Goal: Task Accomplishment & Management: Use online tool/utility

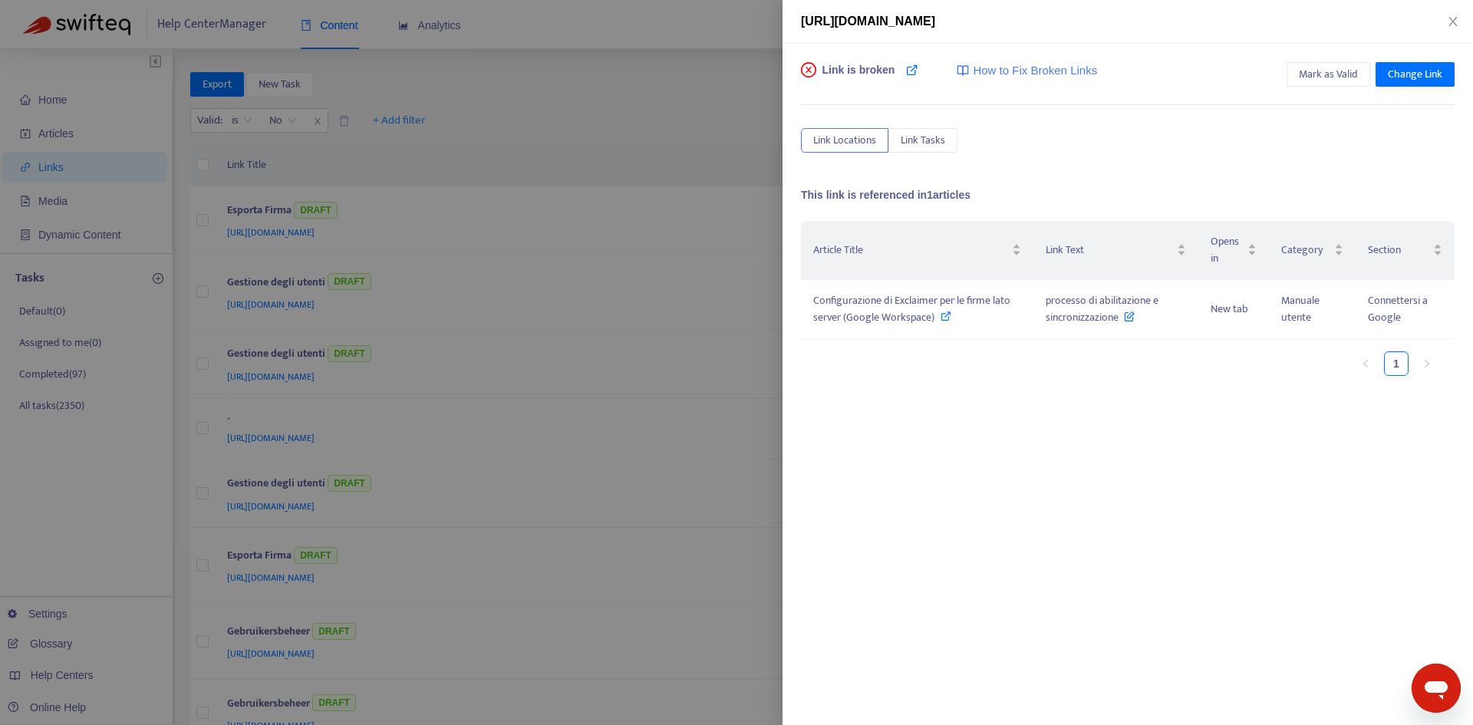
click at [904, 490] on div "Article Title Link Text Opens in Category Section Configurazione di Exclaimer p…" at bounding box center [1128, 374] width 654 height 307
click at [986, 467] on div "Article Title Link Text Opens in Category Section Configurazione di Exclaimer p…" at bounding box center [1128, 374] width 654 height 307
click at [957, 315] on div "Configurazione di Exclaimer per le firme lato server (Google Workspace)" at bounding box center [917, 309] width 208 height 34
click at [1064, 298] on span "processo di abilitazione e sincronizzazione" at bounding box center [1102, 309] width 113 height 35
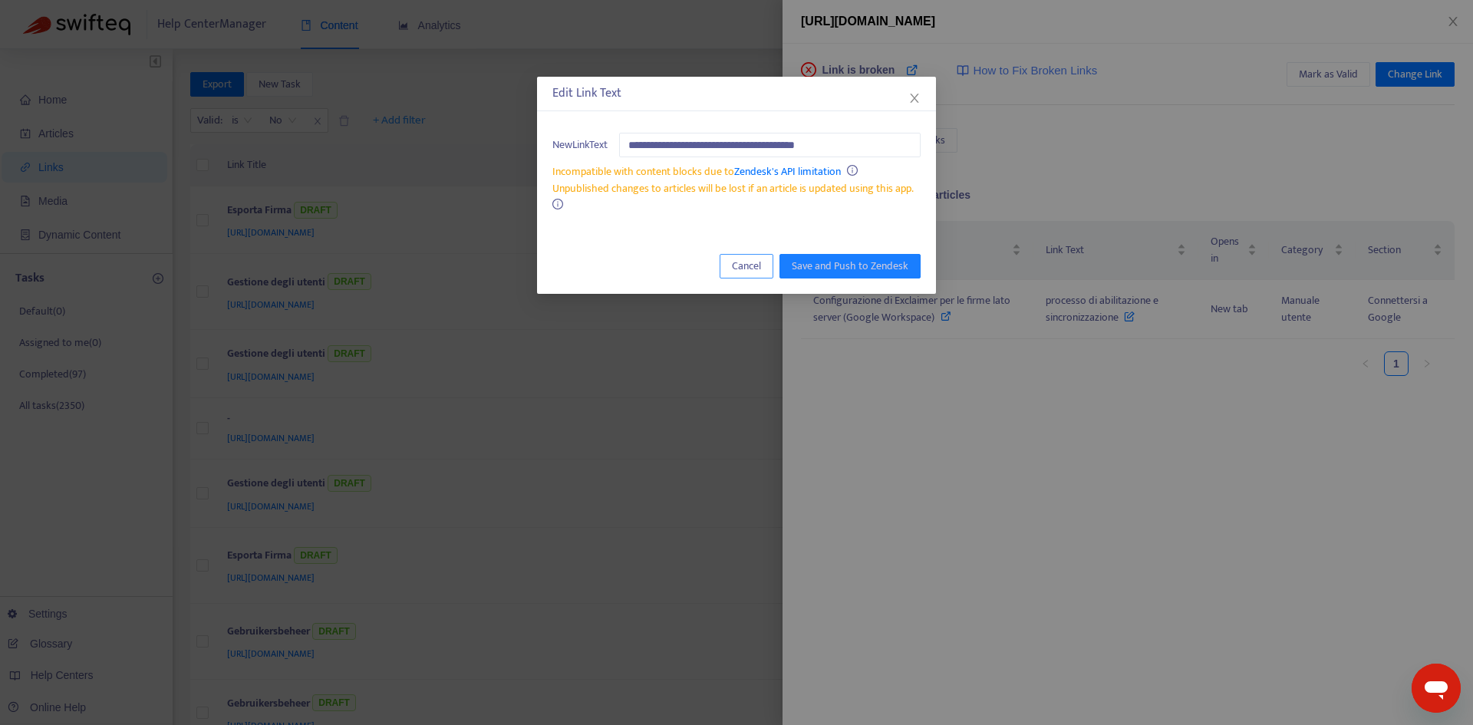
click at [727, 268] on button "Cancel" at bounding box center [747, 266] width 54 height 25
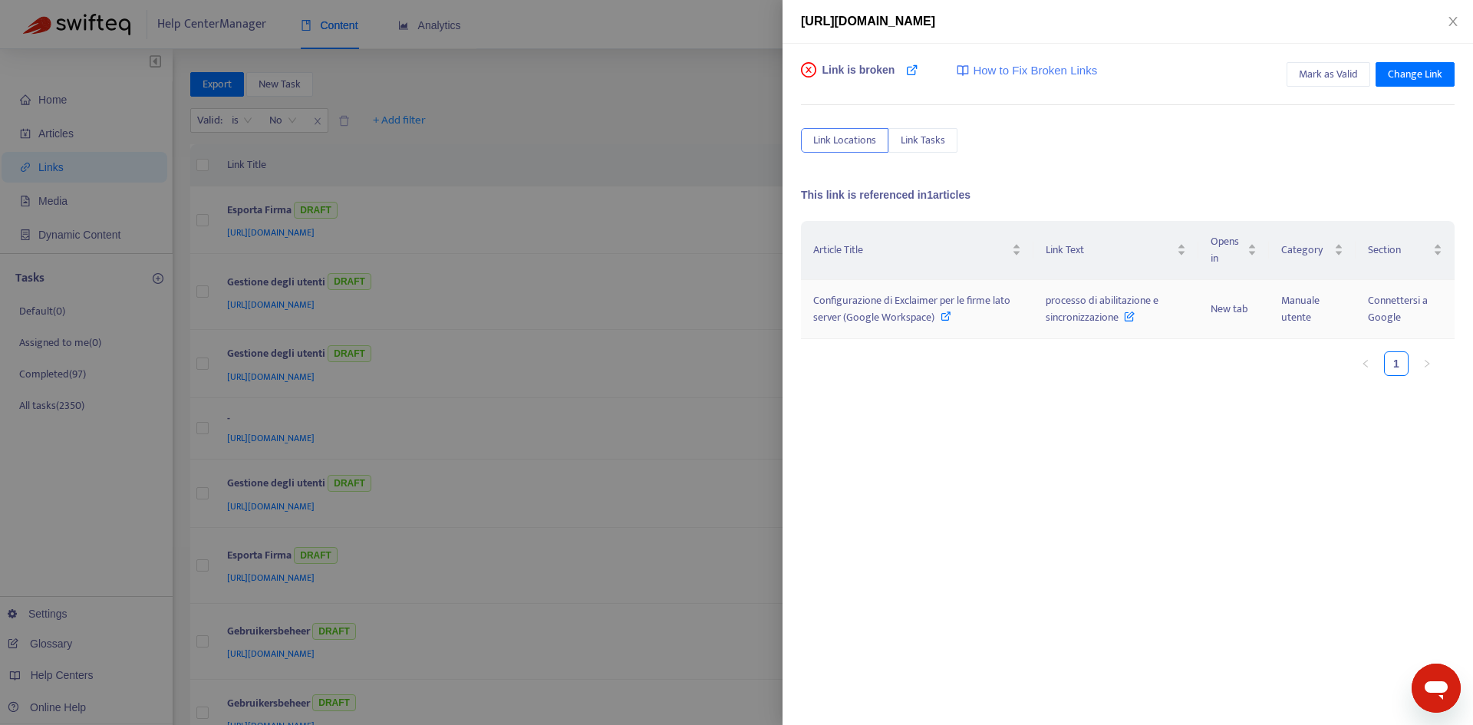
click at [845, 295] on span "Configurazione di Exclaimer per le firme lato server (Google Workspace)" at bounding box center [911, 309] width 197 height 35
click at [1314, 73] on span "Mark as Valid" at bounding box center [1328, 74] width 59 height 17
click at [1454, 24] on icon "close" at bounding box center [1453, 21] width 12 height 12
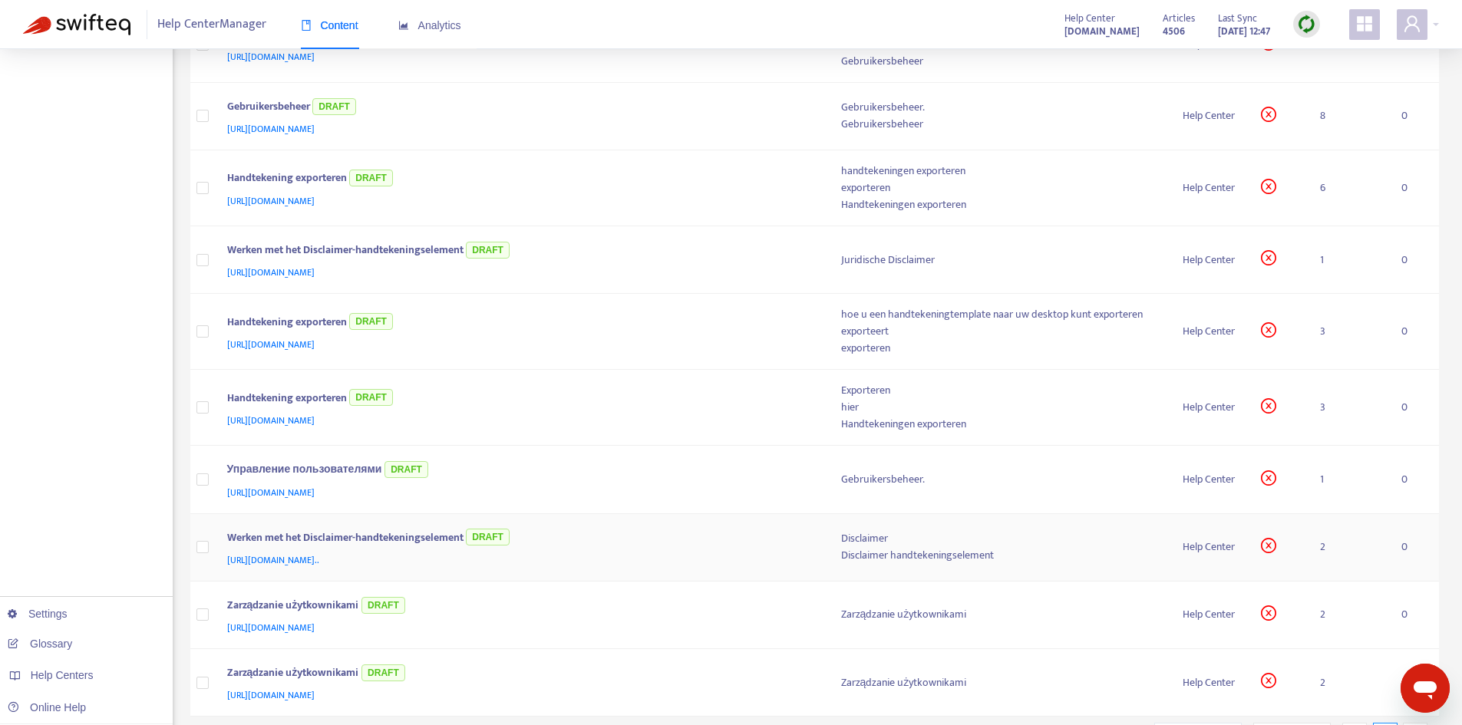
scroll to position [612, 0]
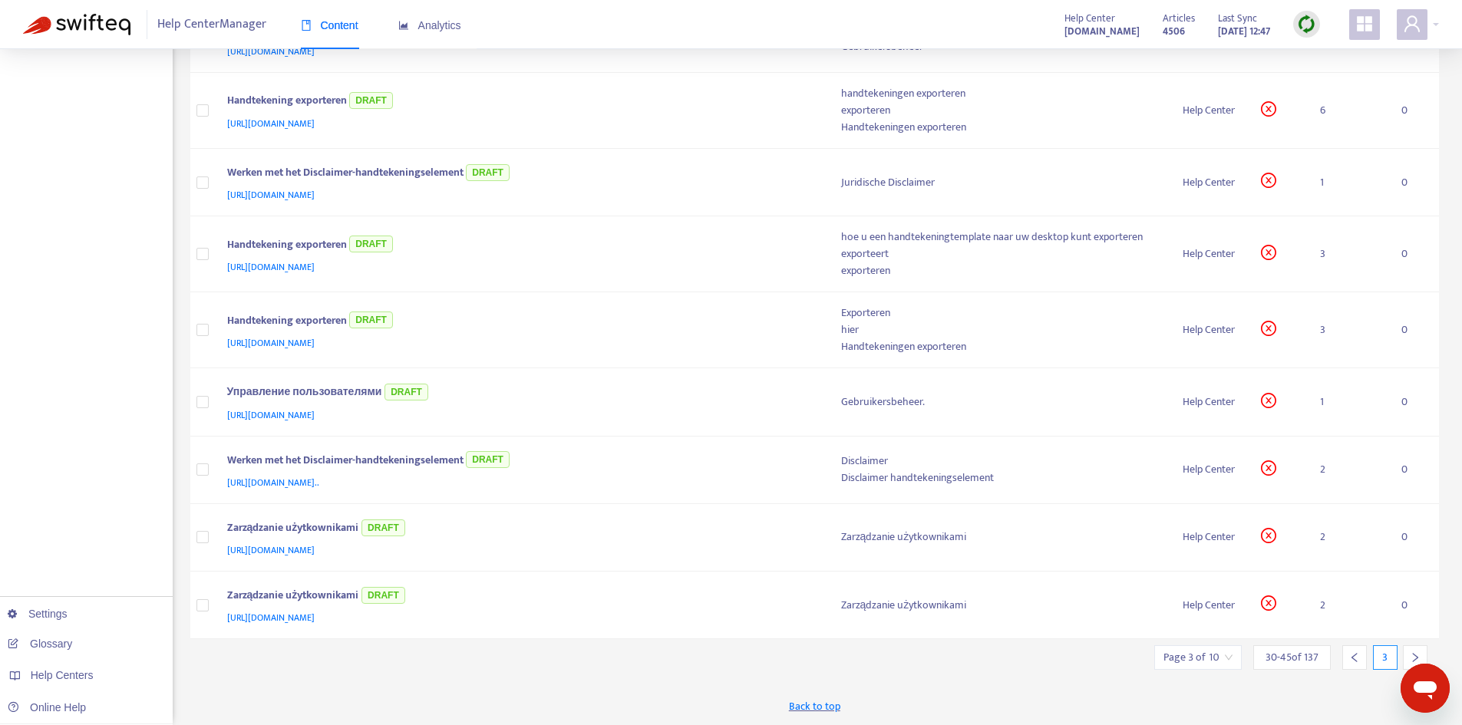
click at [1406, 648] on div at bounding box center [1415, 657] width 25 height 25
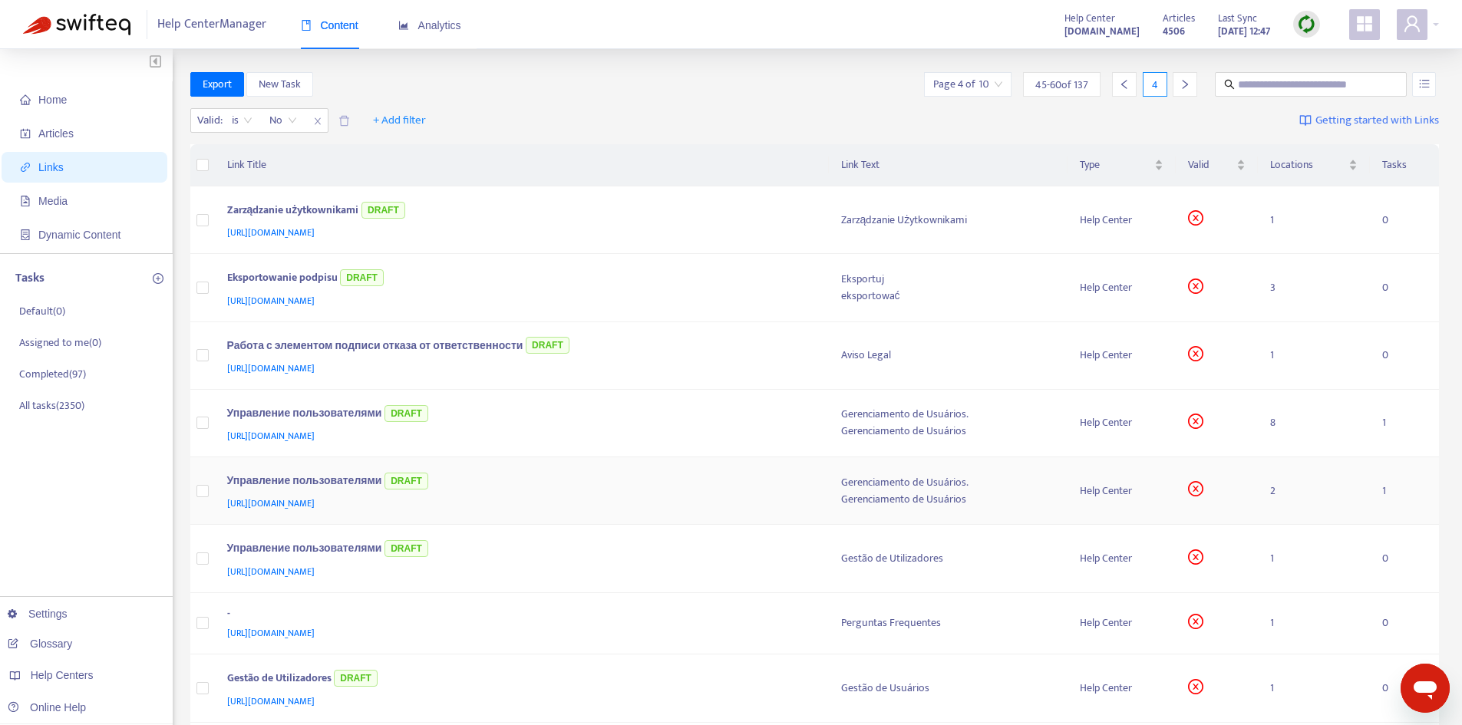
scroll to position [230, 0]
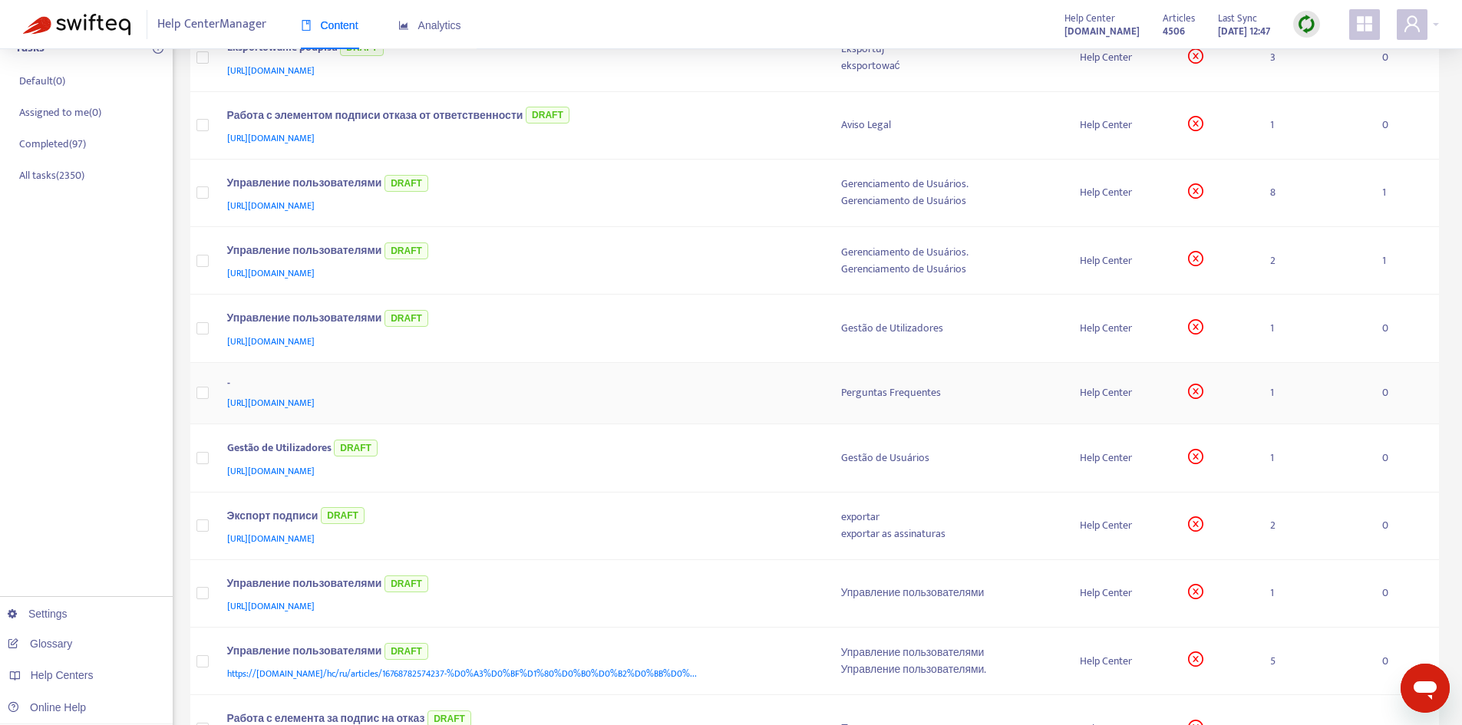
click at [876, 394] on div "Perguntas Frequentes" at bounding box center [948, 392] width 215 height 17
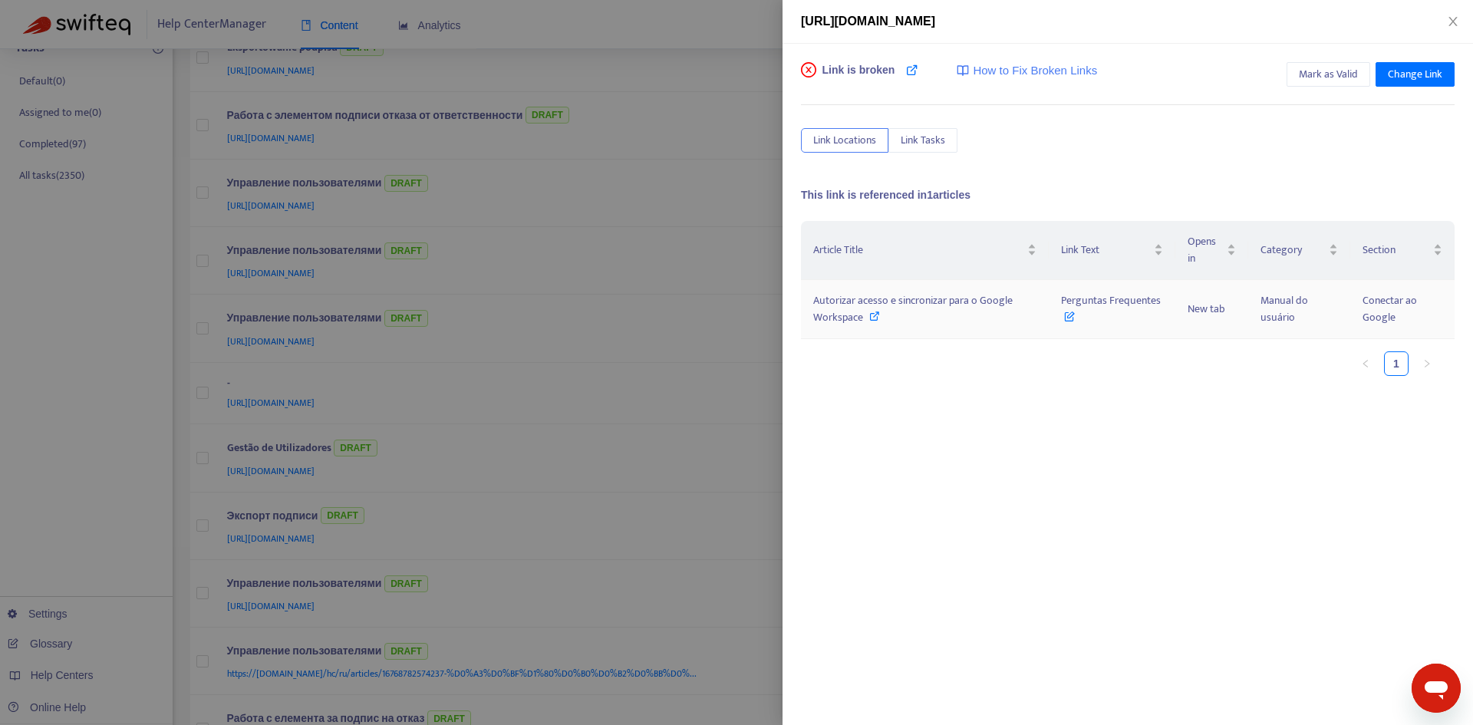
click at [880, 307] on span "Autorizar acesso e sincronizar para o Google Workspace" at bounding box center [913, 309] width 200 height 35
click at [1097, 309] on td "Perguntas Frequentes" at bounding box center [1112, 309] width 126 height 59
click at [1104, 308] on span "Perguntas Frequentes" at bounding box center [1111, 309] width 100 height 35
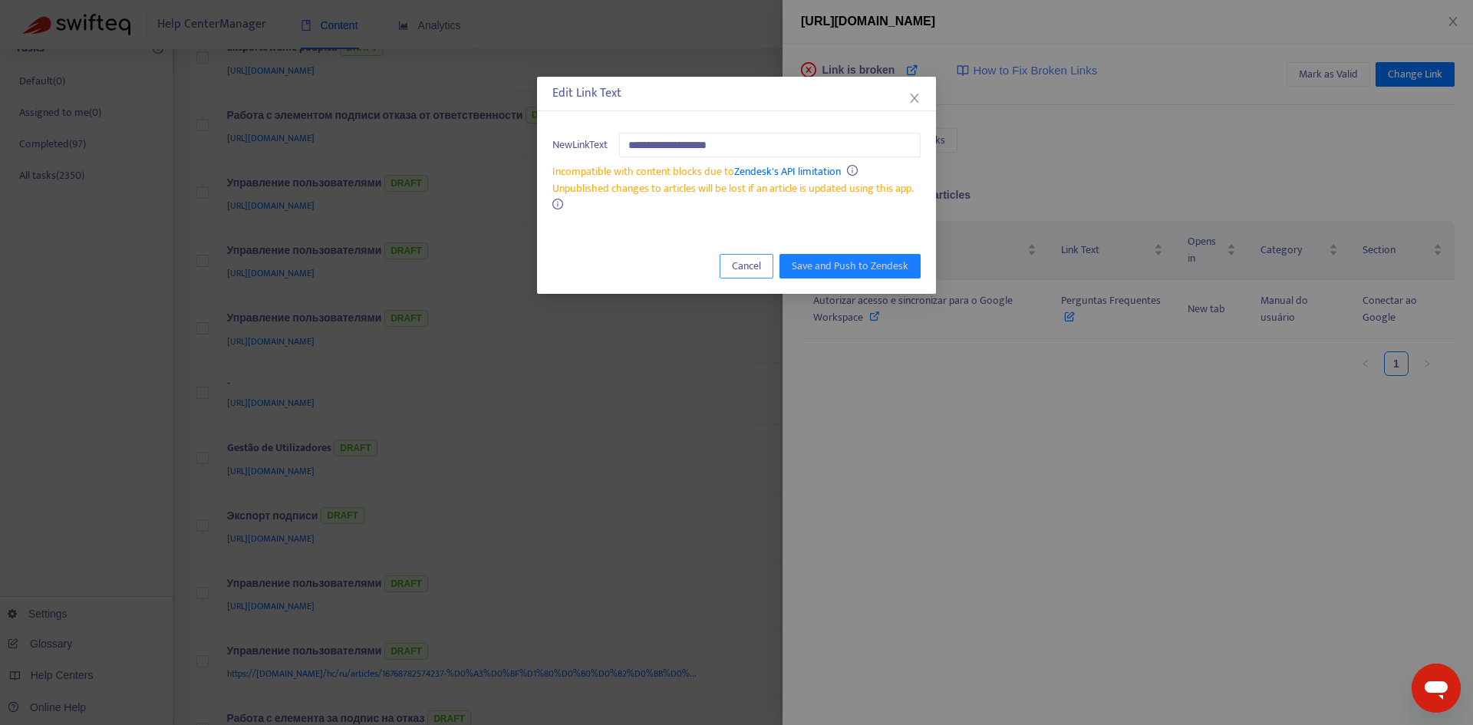
click at [734, 259] on span "Cancel" at bounding box center [746, 266] width 29 height 17
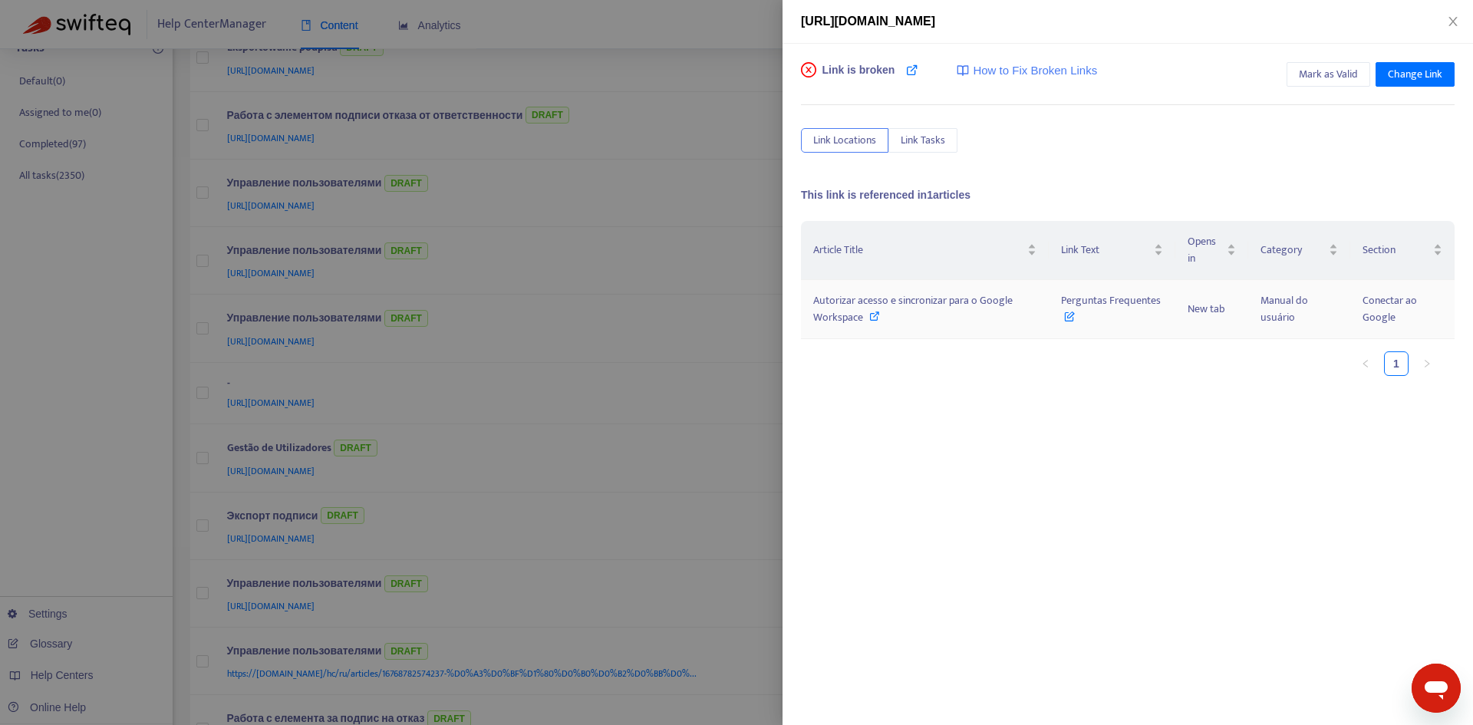
click at [868, 305] on span "Autorizar acesso e sincronizar para o Google Workspace" at bounding box center [913, 309] width 200 height 35
click at [1340, 78] on span "Mark as Valid" at bounding box center [1328, 74] width 59 height 17
click at [1453, 18] on icon "close" at bounding box center [1453, 21] width 12 height 12
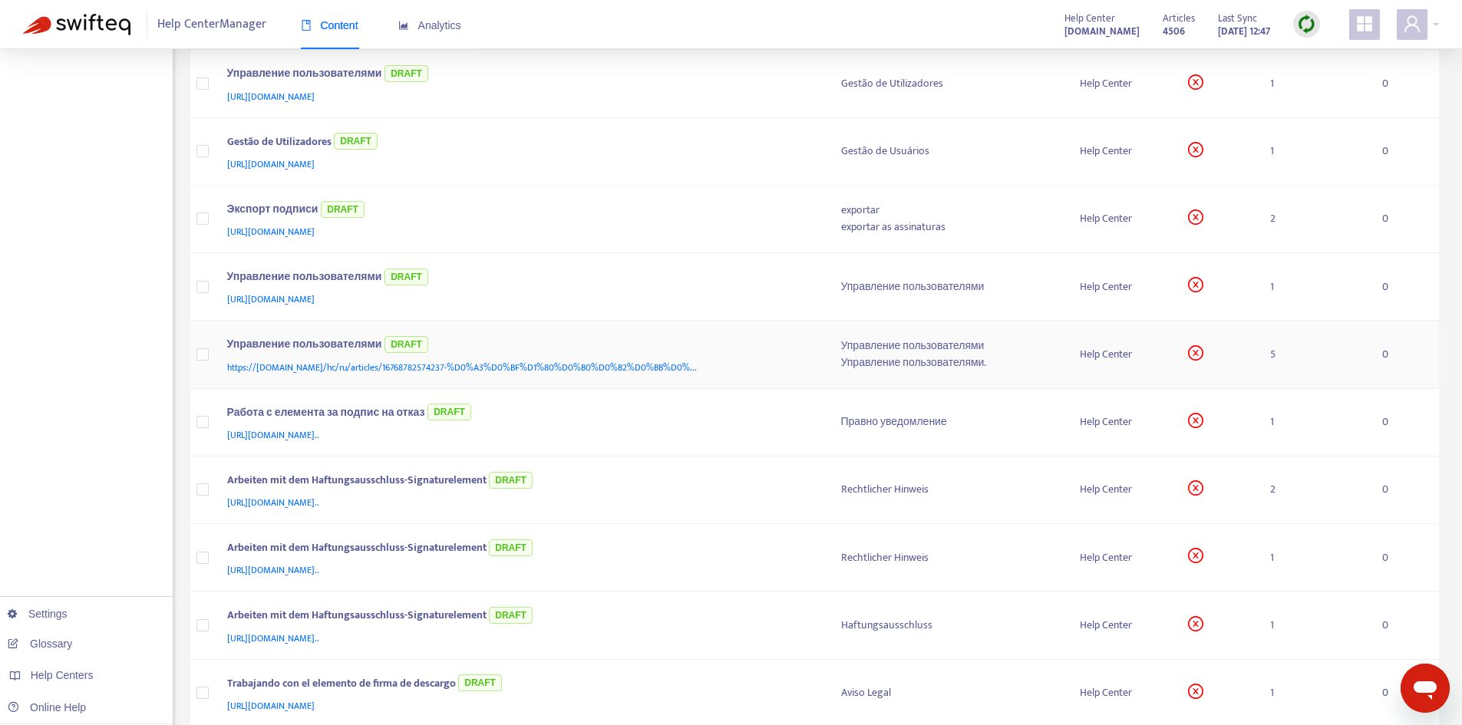
scroll to position [563, 0]
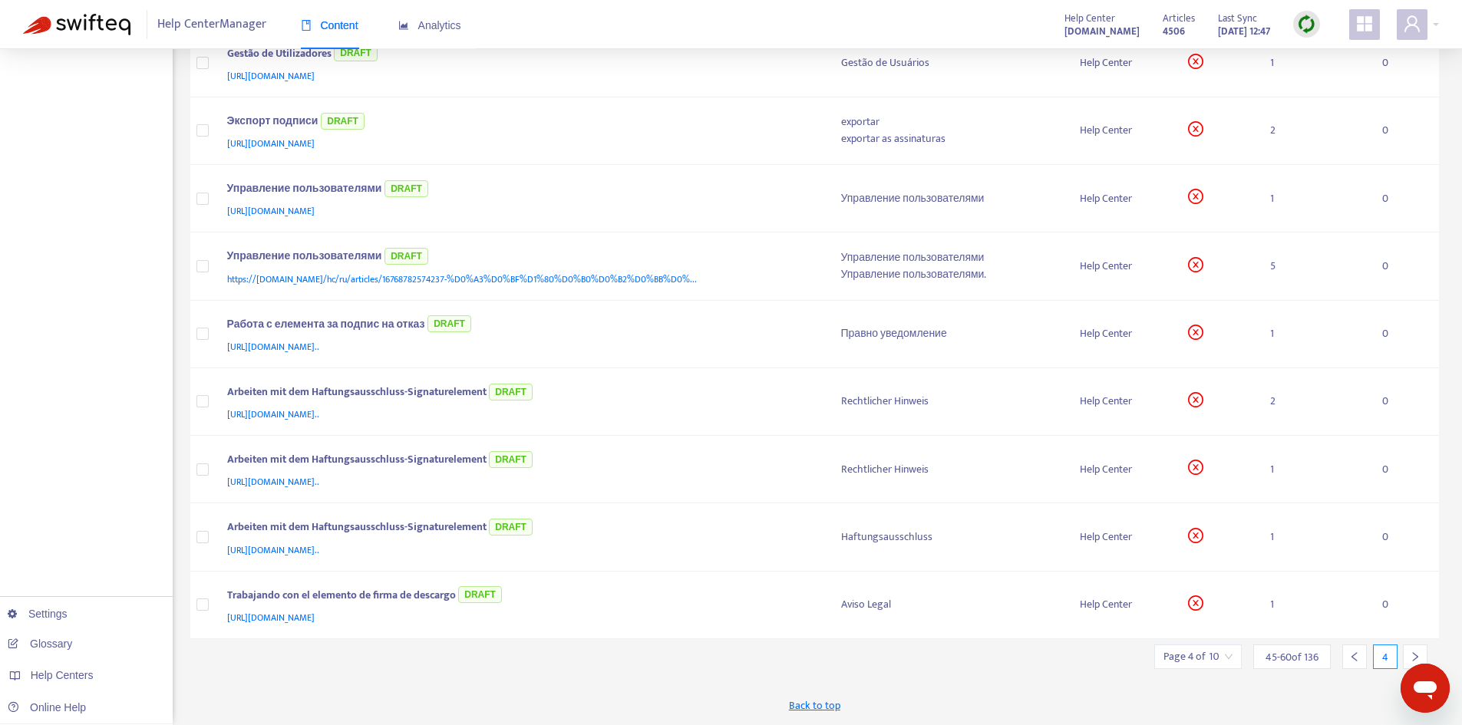
click at [1408, 648] on div at bounding box center [1415, 657] width 25 height 25
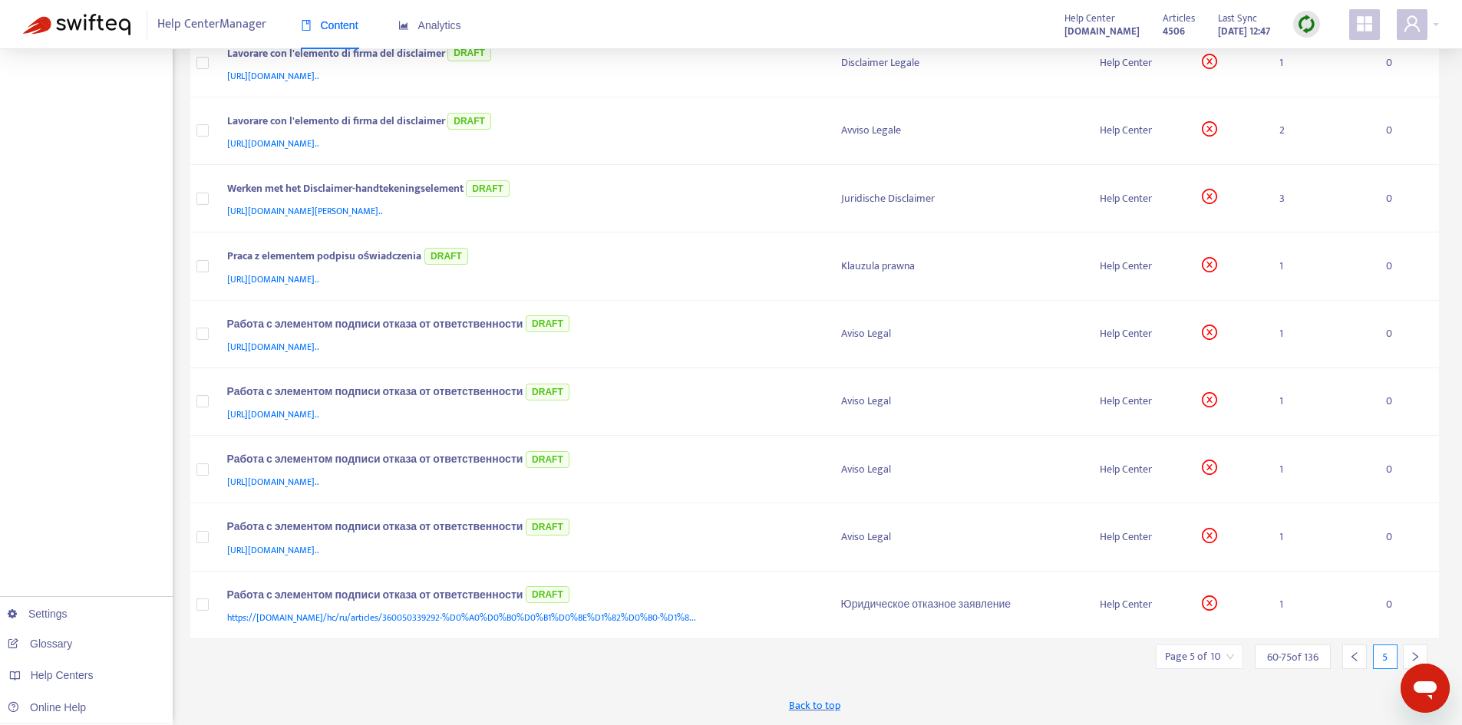
click at [1415, 651] on icon "right" at bounding box center [1415, 656] width 11 height 11
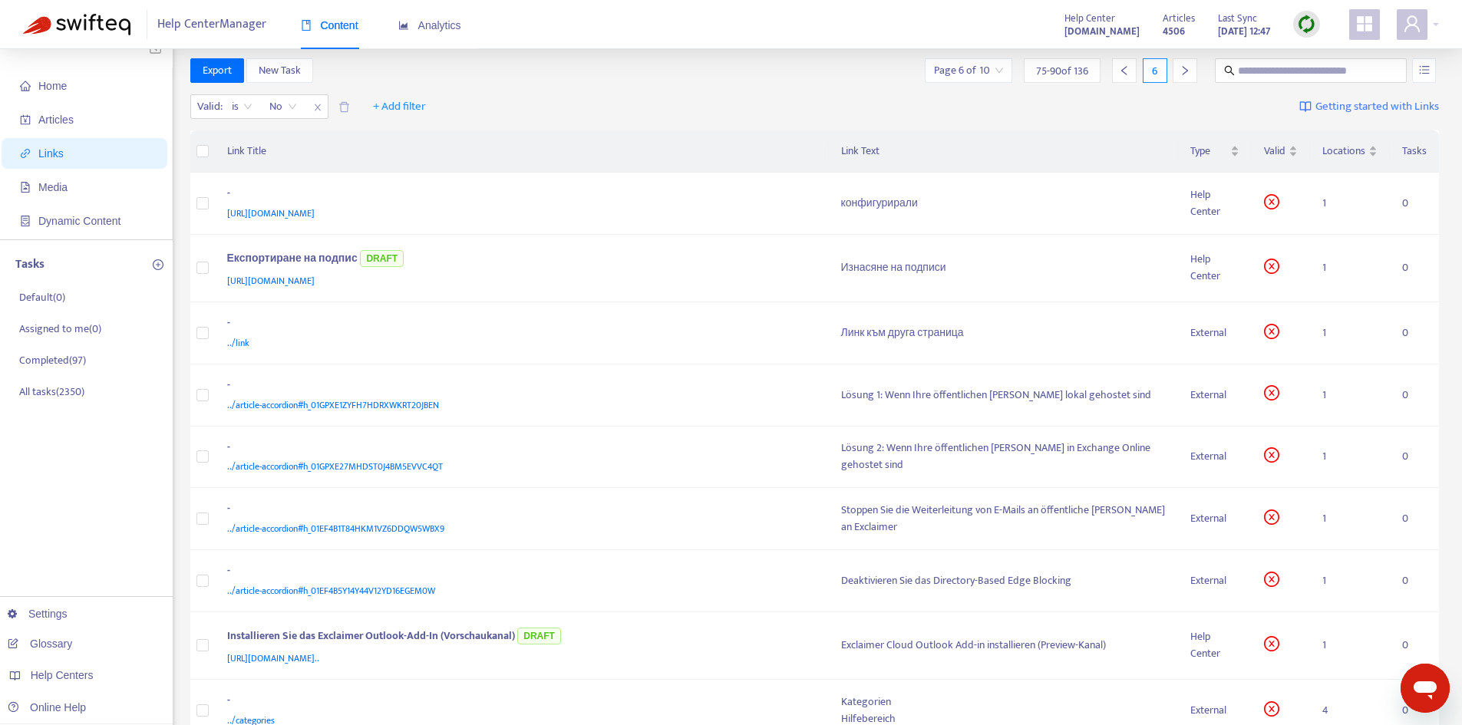
scroll to position [0, 0]
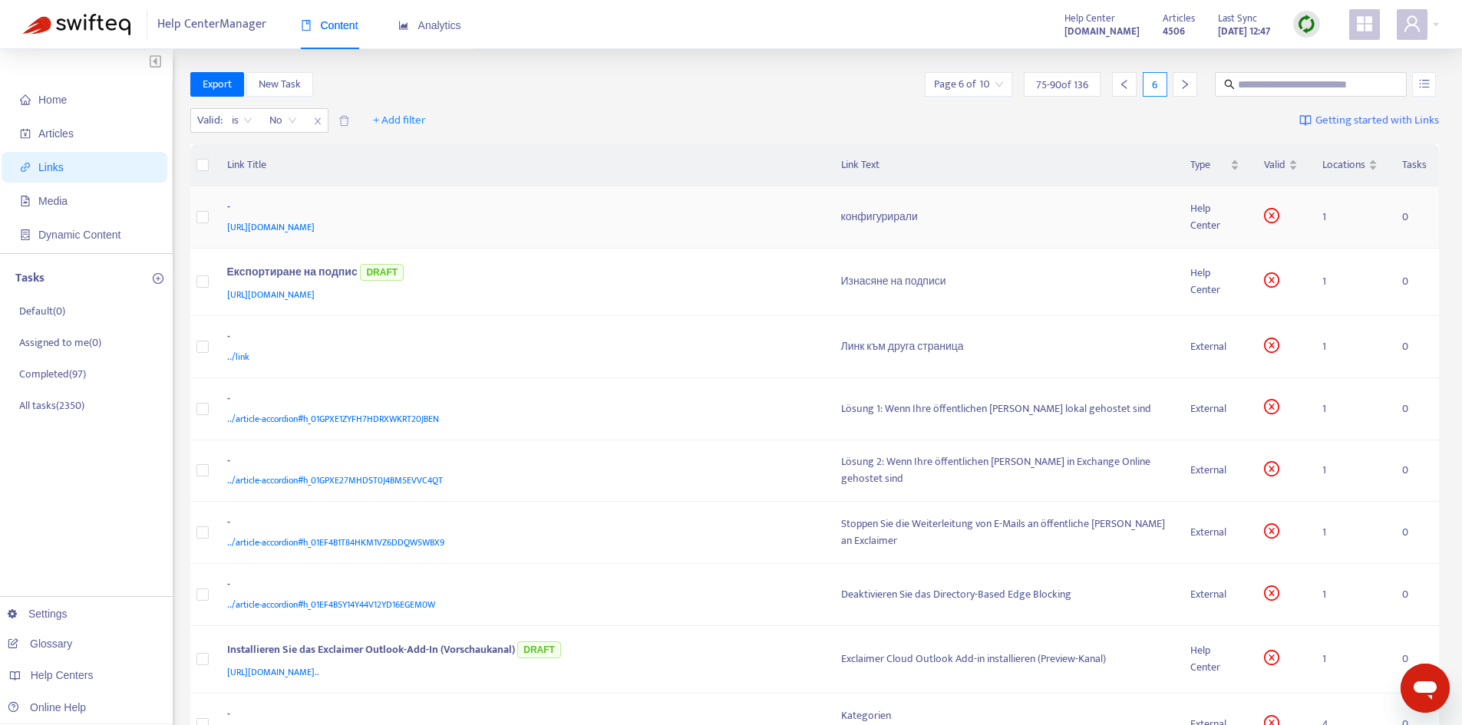
click at [870, 218] on div "конфигурирали" at bounding box center [1003, 217] width 325 height 17
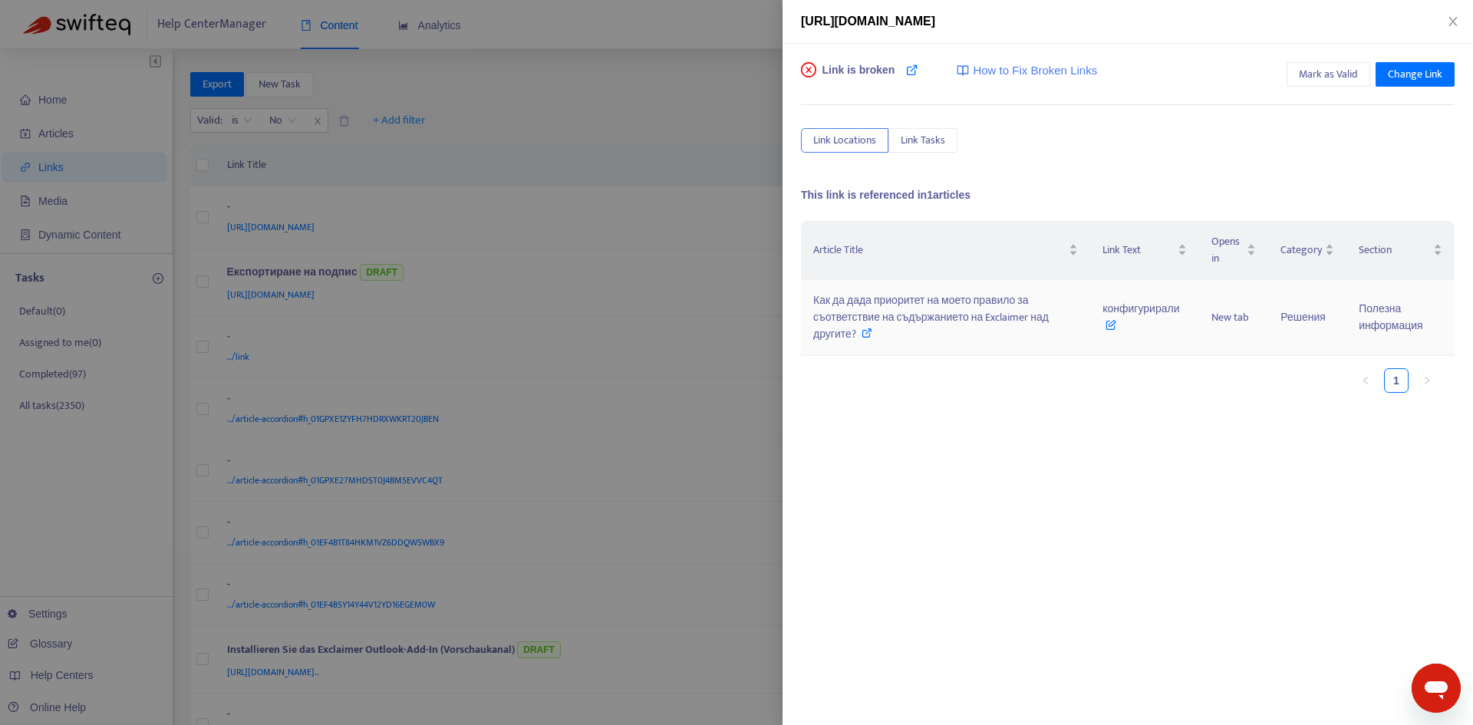
click at [915, 303] on span "Как да дада приоритет на моето правило за съответствие на съдържанието на Excla…" at bounding box center [931, 317] width 236 height 51
click at [1142, 302] on span "конфигурирали" at bounding box center [1141, 317] width 77 height 35
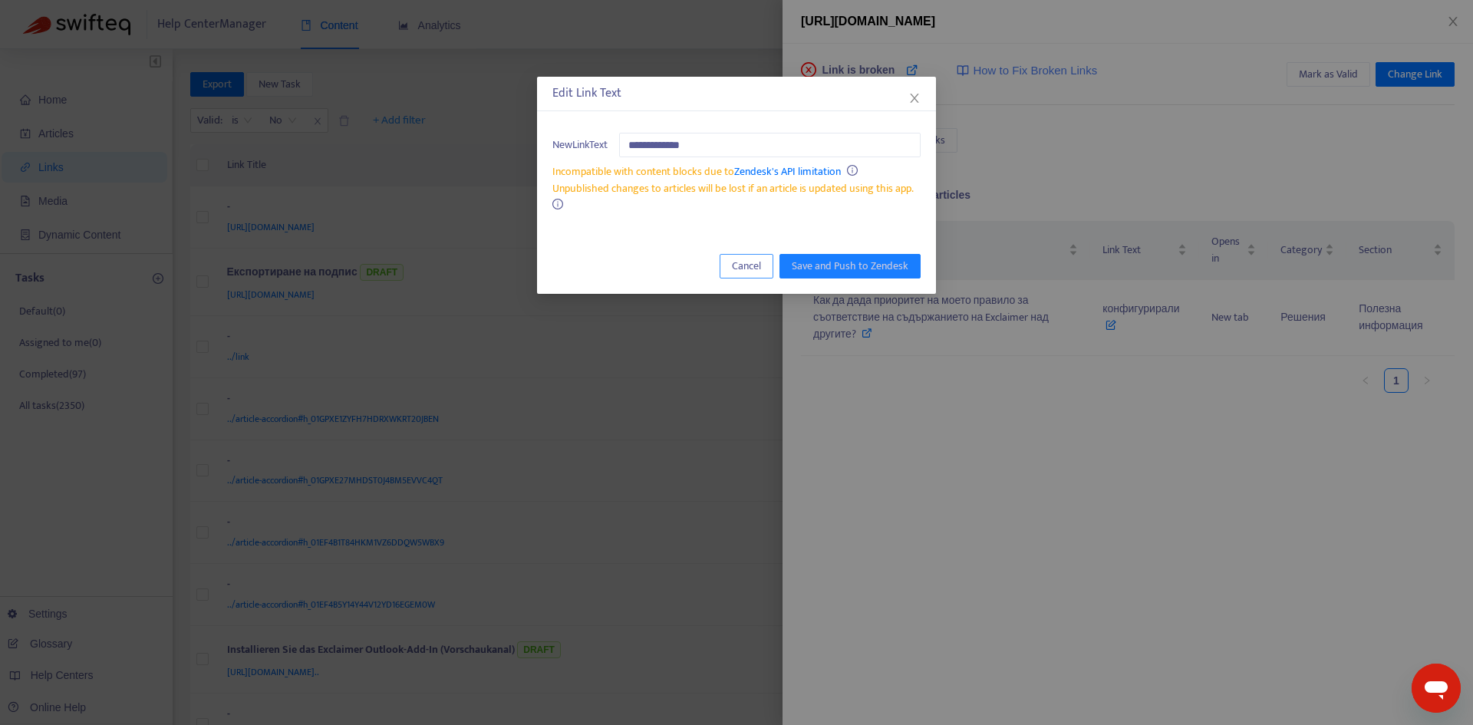
click at [747, 267] on span "Cancel" at bounding box center [746, 266] width 29 height 17
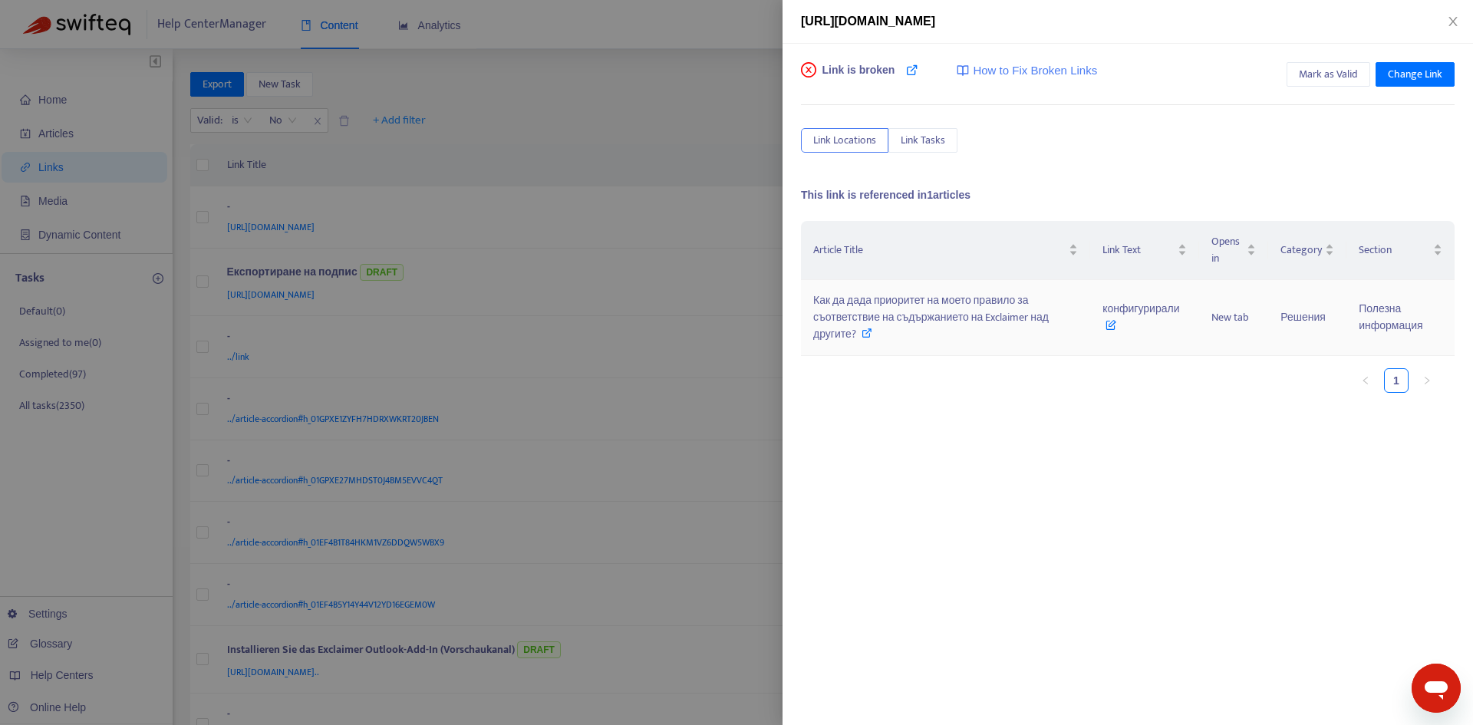
click at [856, 312] on span "Как да дада приоритет на моето правило за съответствие на съдържанието на Excla…" at bounding box center [931, 317] width 236 height 51
click at [1328, 75] on span "Mark as Valid" at bounding box center [1328, 74] width 59 height 17
click at [1458, 21] on icon "close" at bounding box center [1453, 21] width 12 height 12
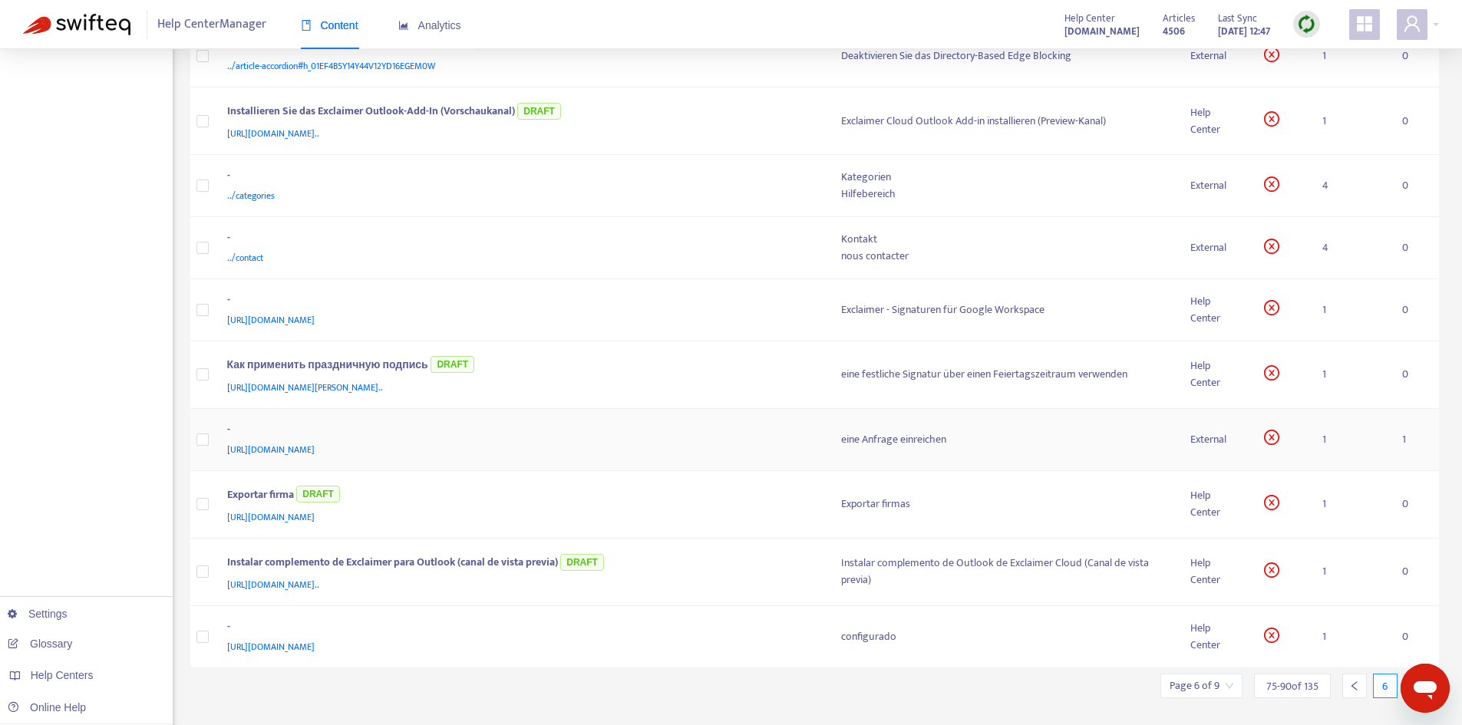
scroll to position [506, 0]
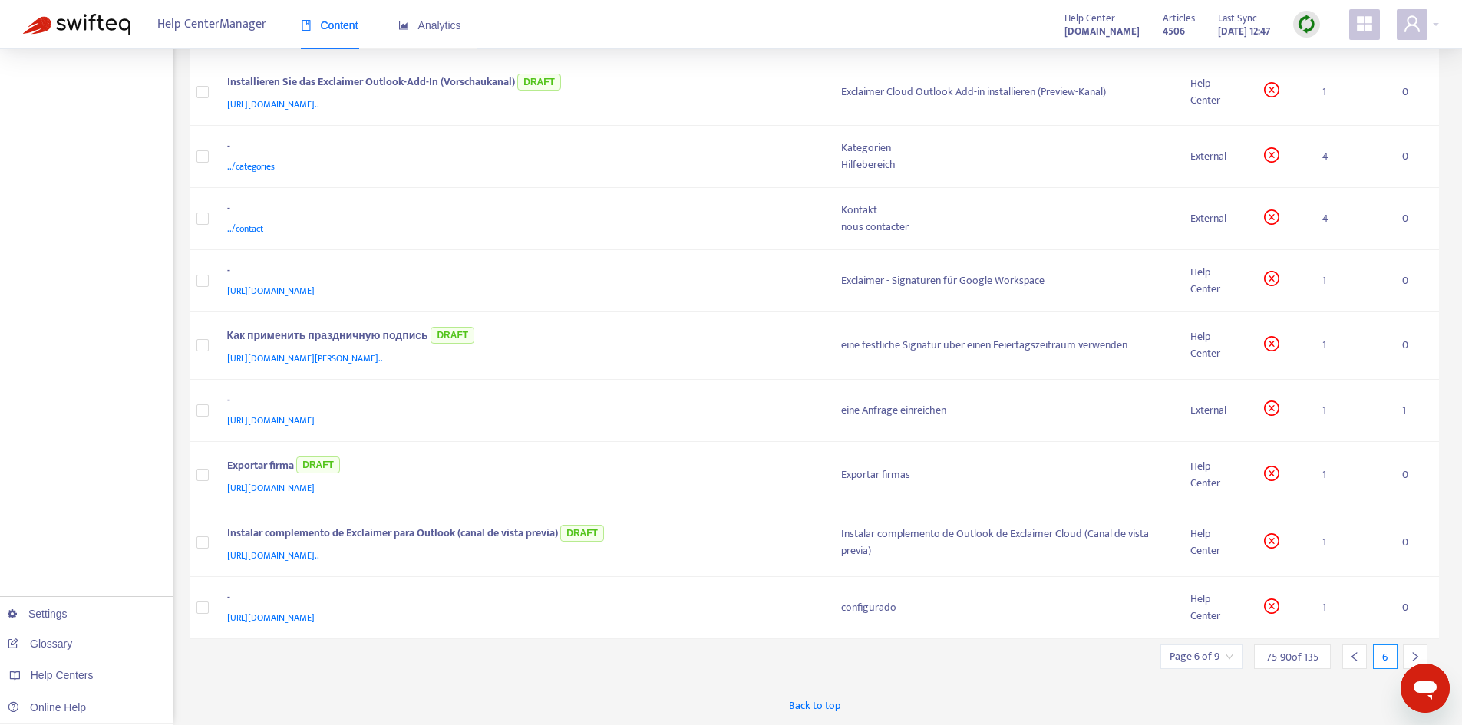
click at [1196, 663] on input "search" at bounding box center [1201, 656] width 64 height 23
click at [1329, 614] on span "15" at bounding box center [1373, 614] width 97 height 23
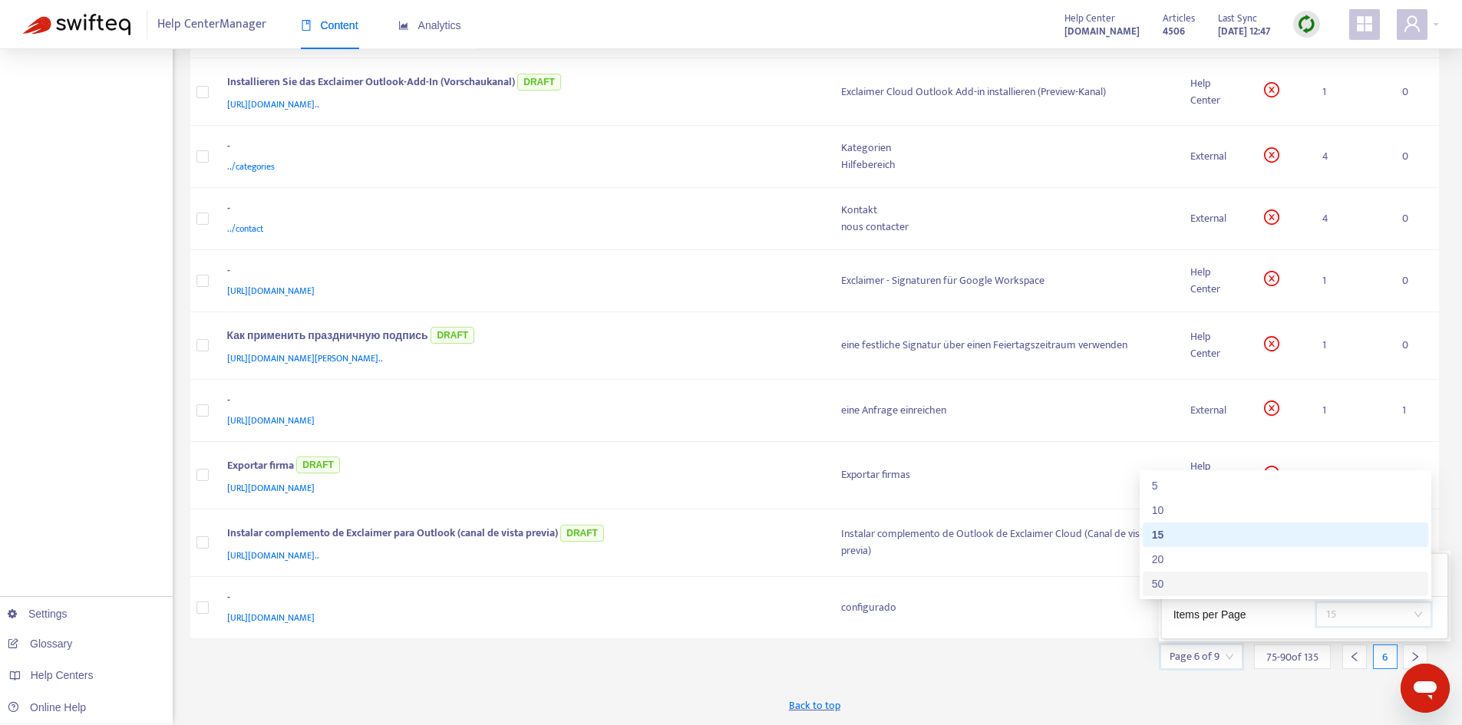
click at [1243, 586] on div "50" at bounding box center [1285, 584] width 267 height 17
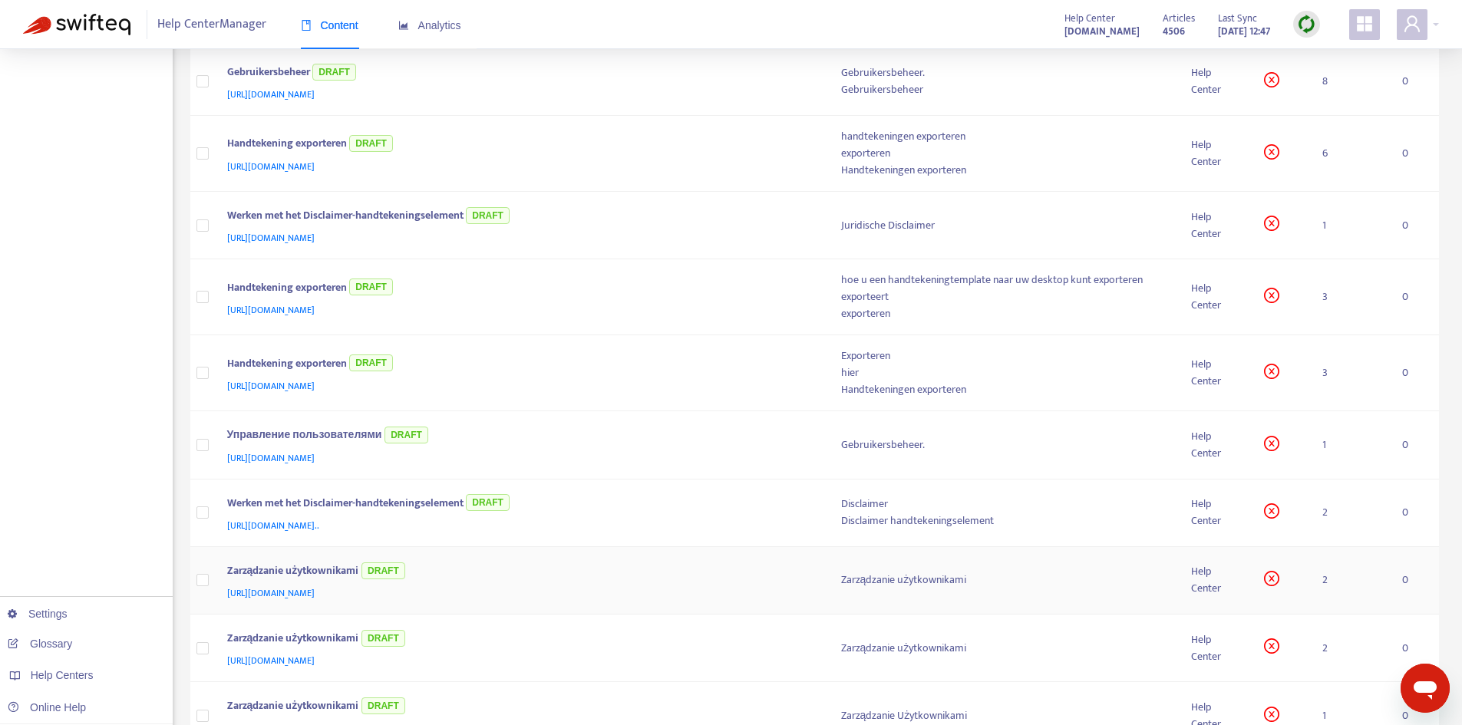
scroll to position [3020, 0]
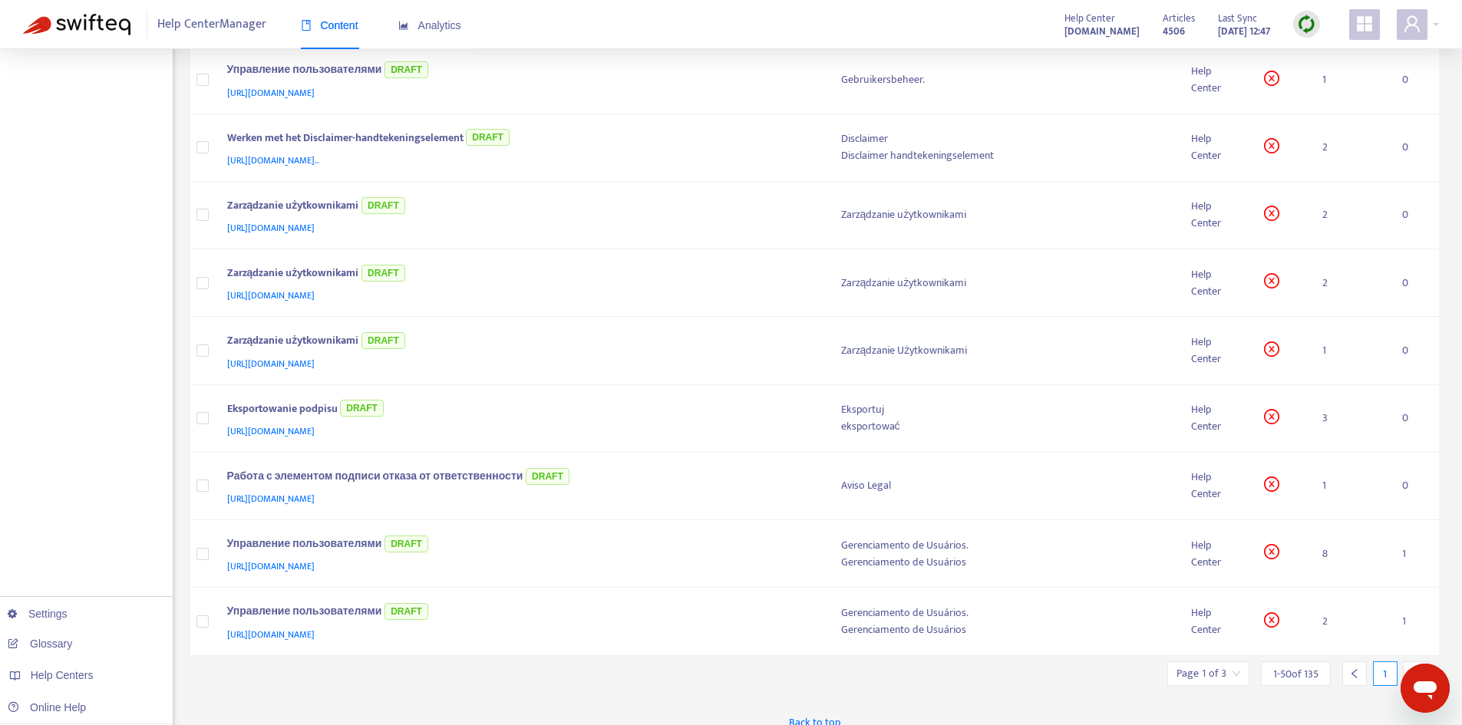
click at [1414, 668] on icon "right" at bounding box center [1415, 673] width 11 height 11
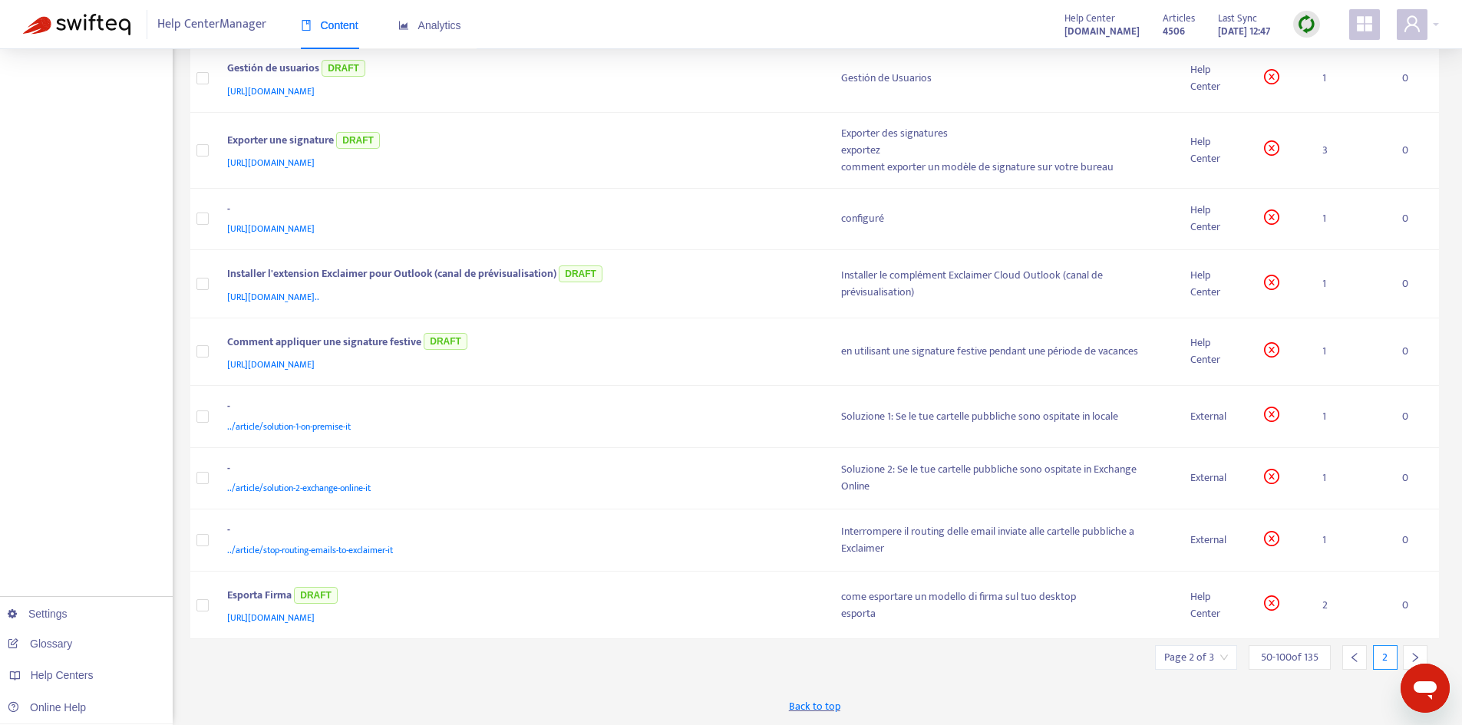
click at [1414, 655] on icon "right" at bounding box center [1415, 657] width 5 height 9
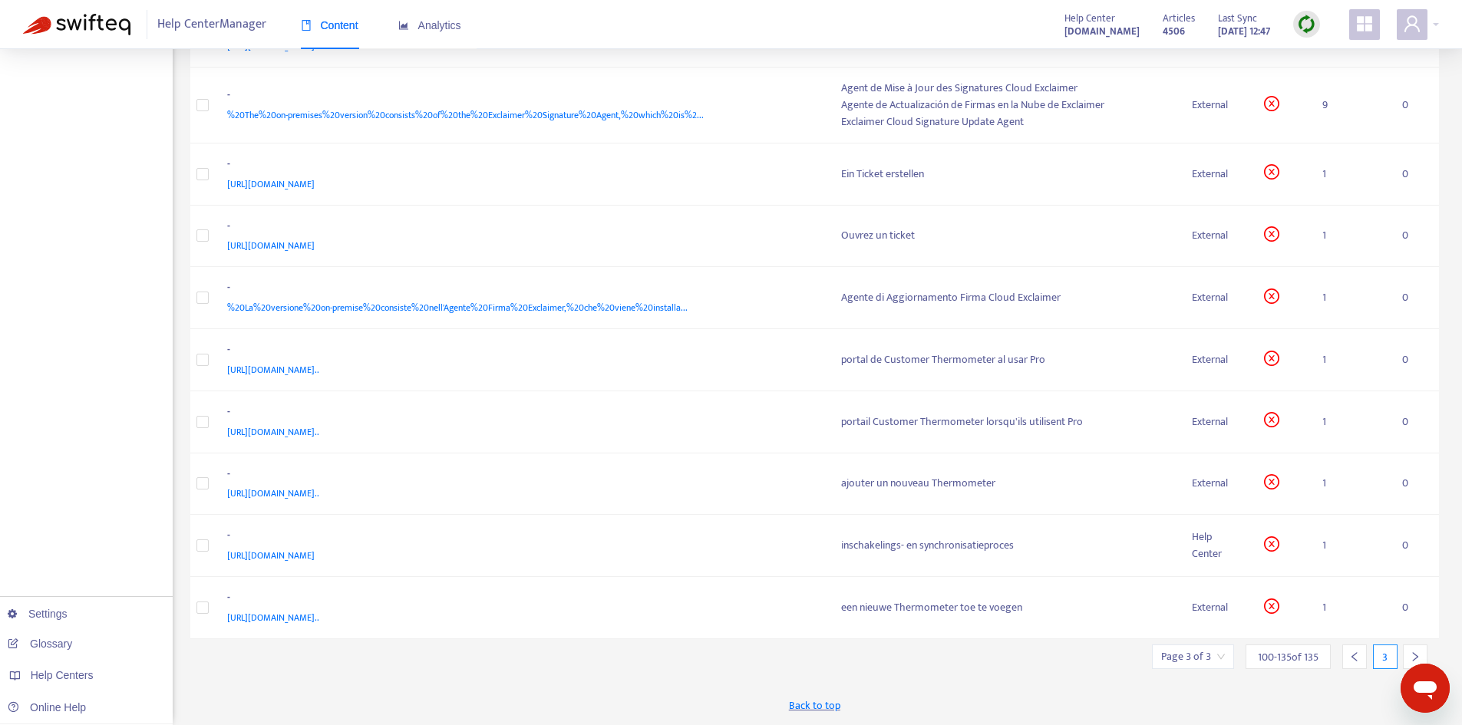
scroll to position [1859, 0]
click at [1417, 661] on icon "right" at bounding box center [1415, 656] width 11 height 11
click at [1412, 655] on icon "right" at bounding box center [1415, 656] width 11 height 11
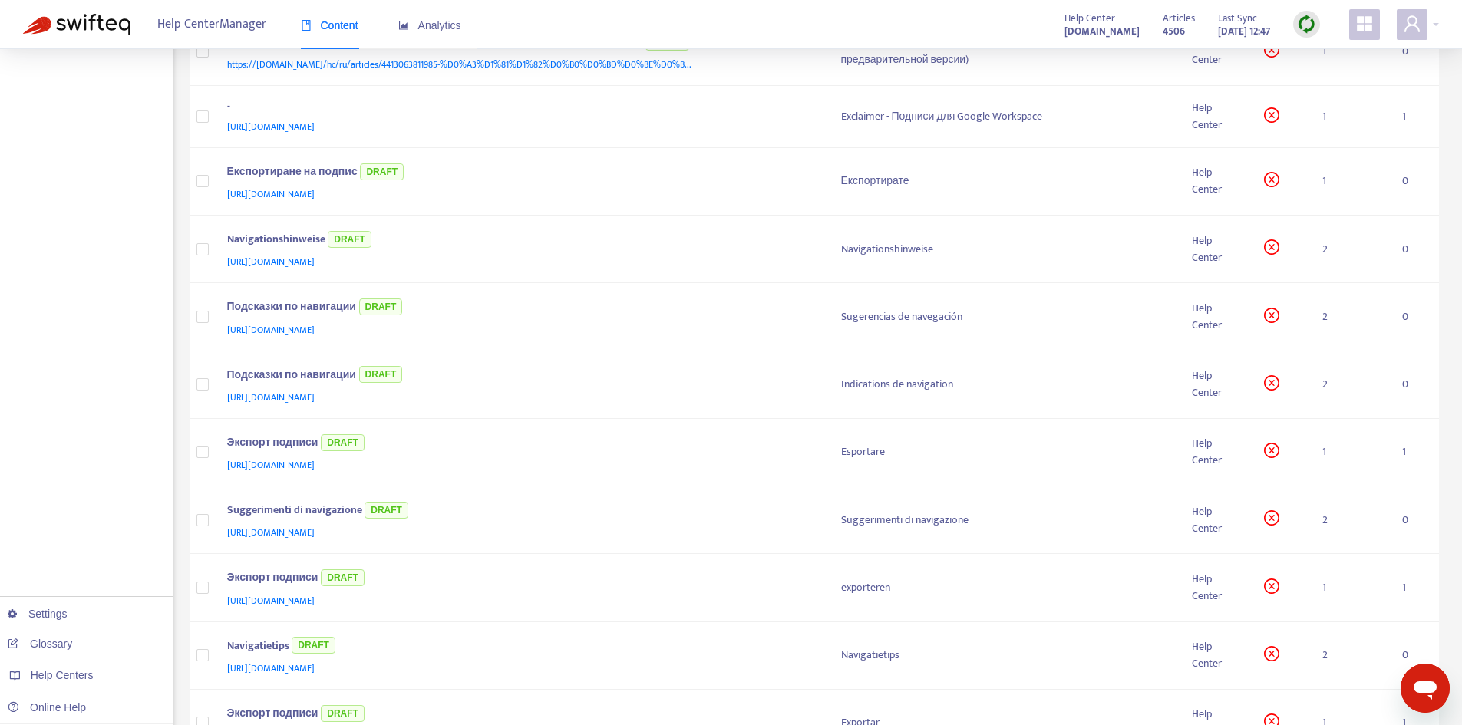
scroll to position [862, 0]
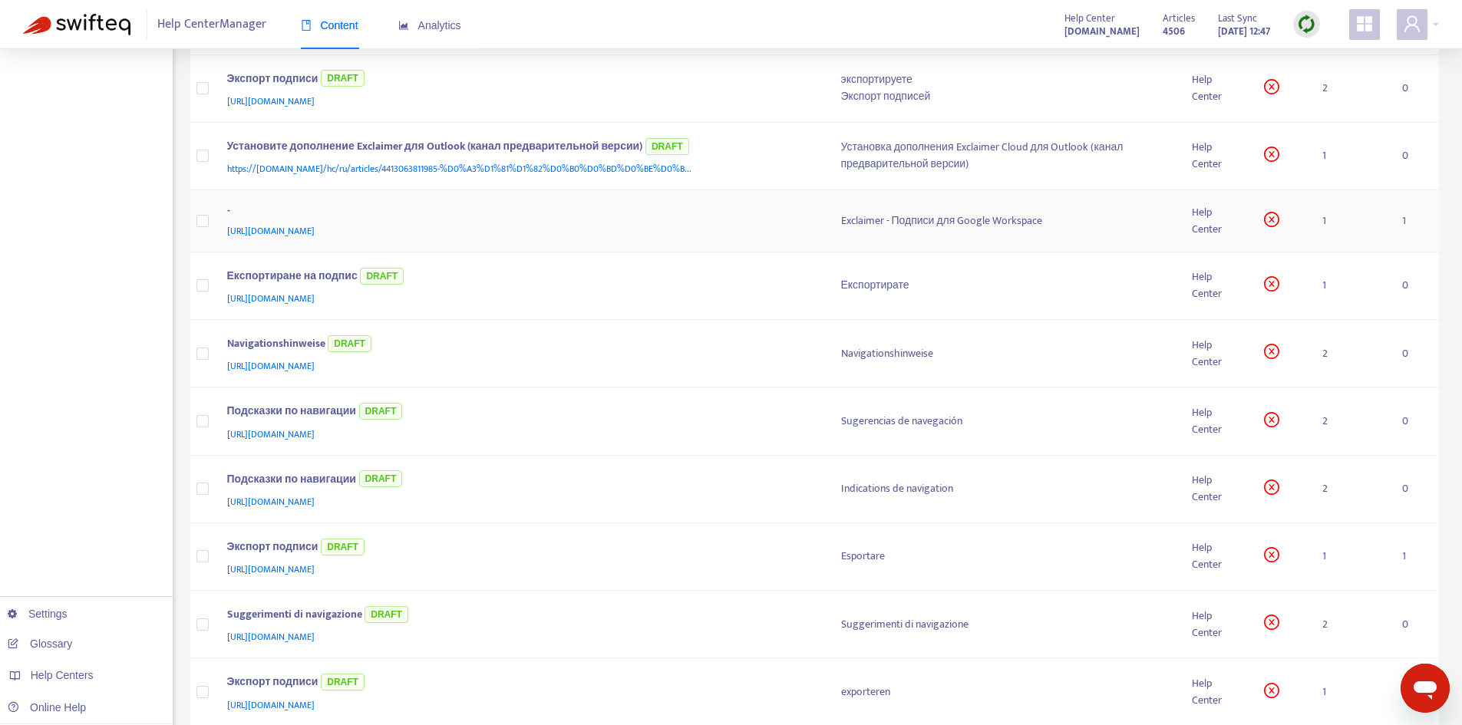
click at [920, 225] on div "Exclaimer - Подписи для Google Workspace" at bounding box center [1004, 221] width 326 height 17
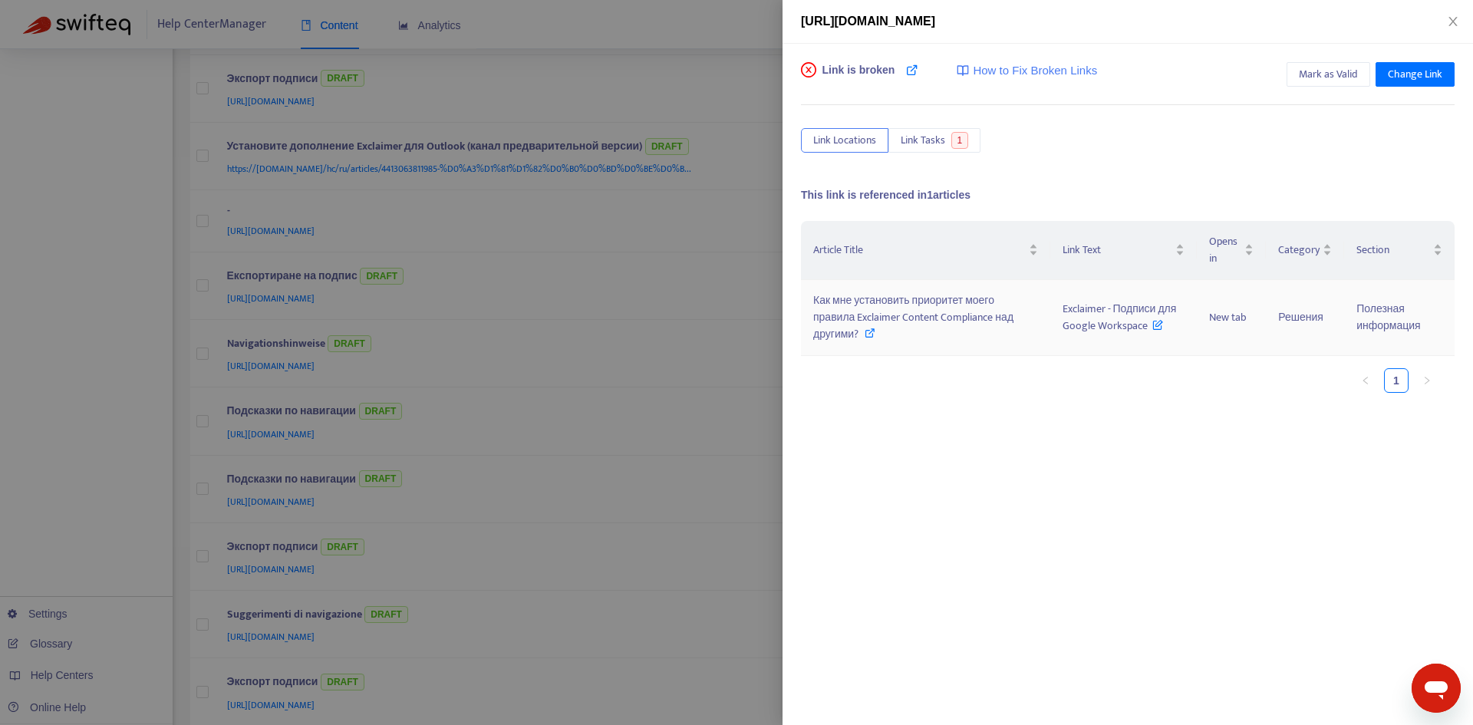
click at [882, 307] on span "Как мне установить приоритет моего правила Exclaimer Content Compliance над дру…" at bounding box center [913, 317] width 200 height 51
click at [876, 311] on span "Как мне установить приоритет моего правила Exclaimer Content Compliance над дру…" at bounding box center [913, 317] width 200 height 51
click at [1450, 19] on icon "close" at bounding box center [1453, 21] width 12 height 12
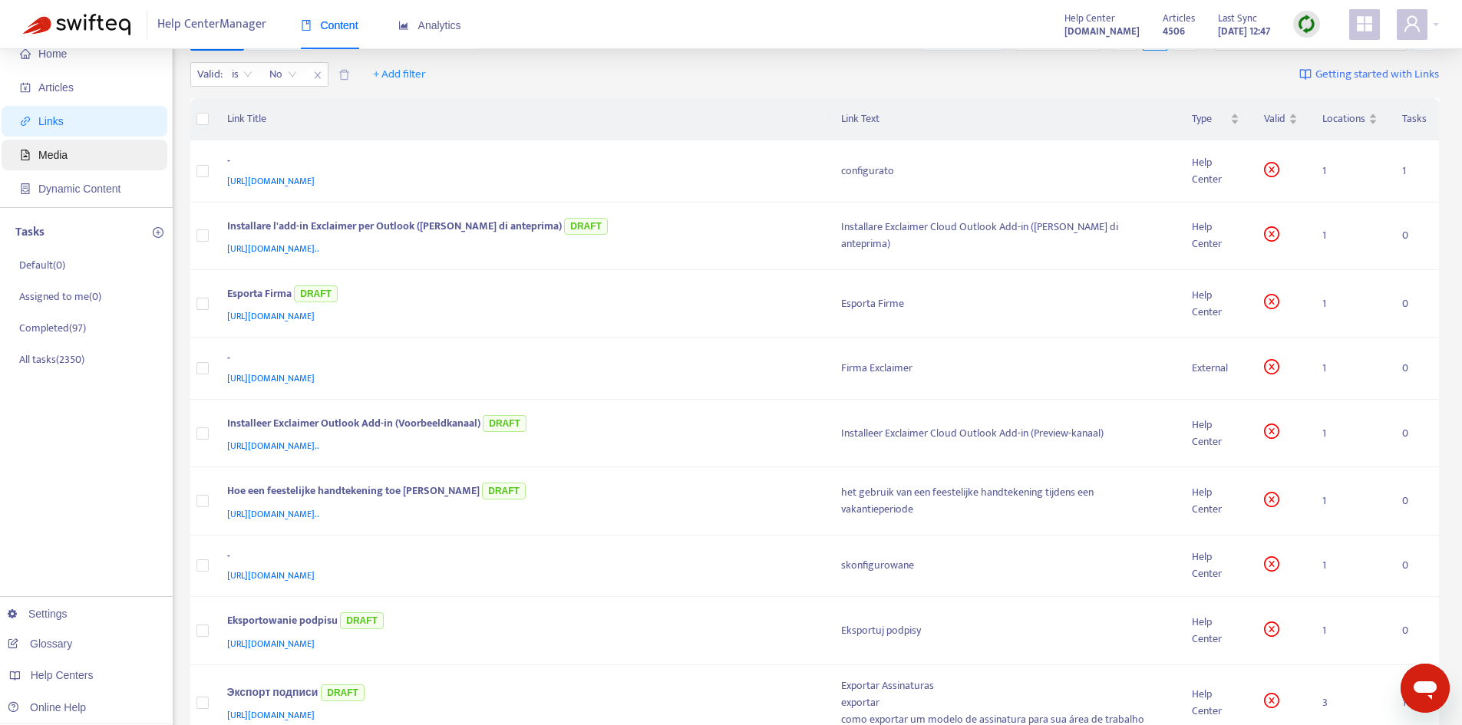
scroll to position [0, 0]
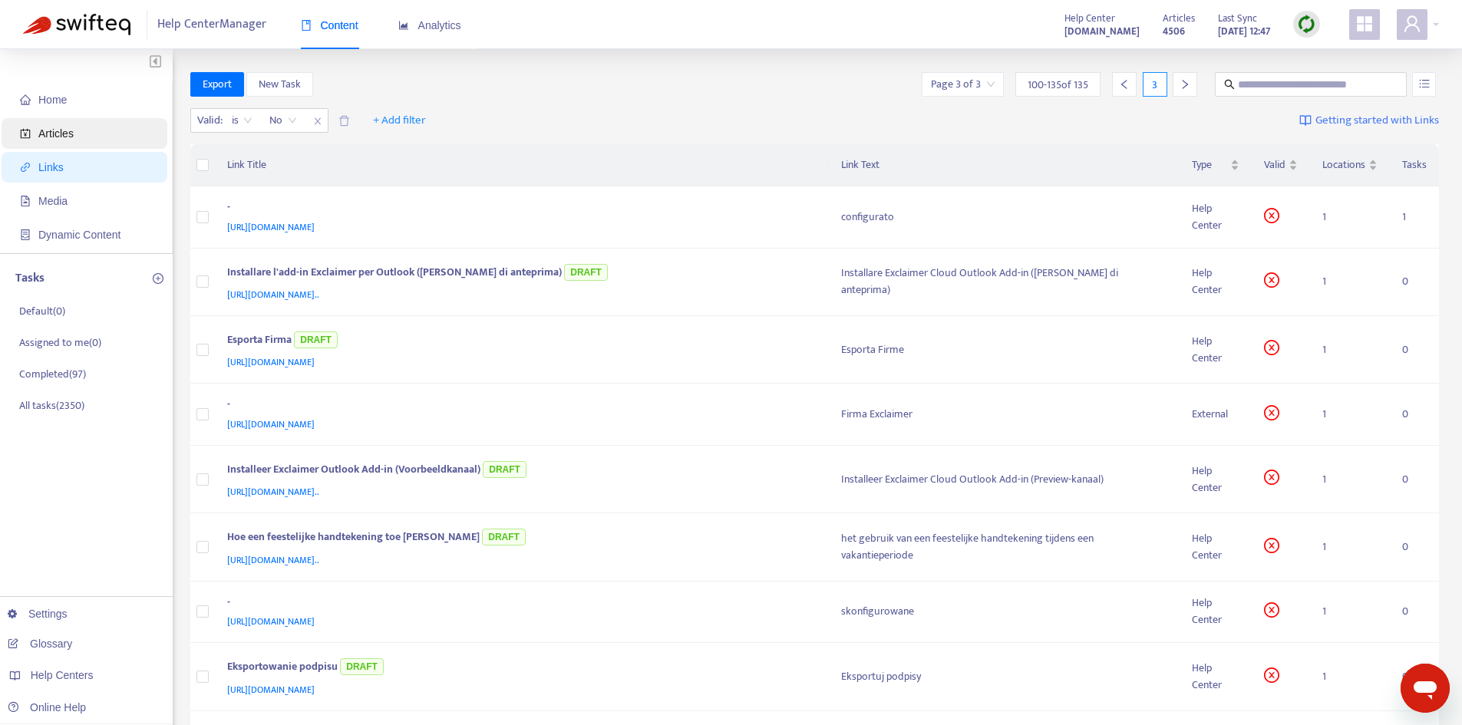
click at [79, 124] on span "Articles" at bounding box center [87, 133] width 135 height 31
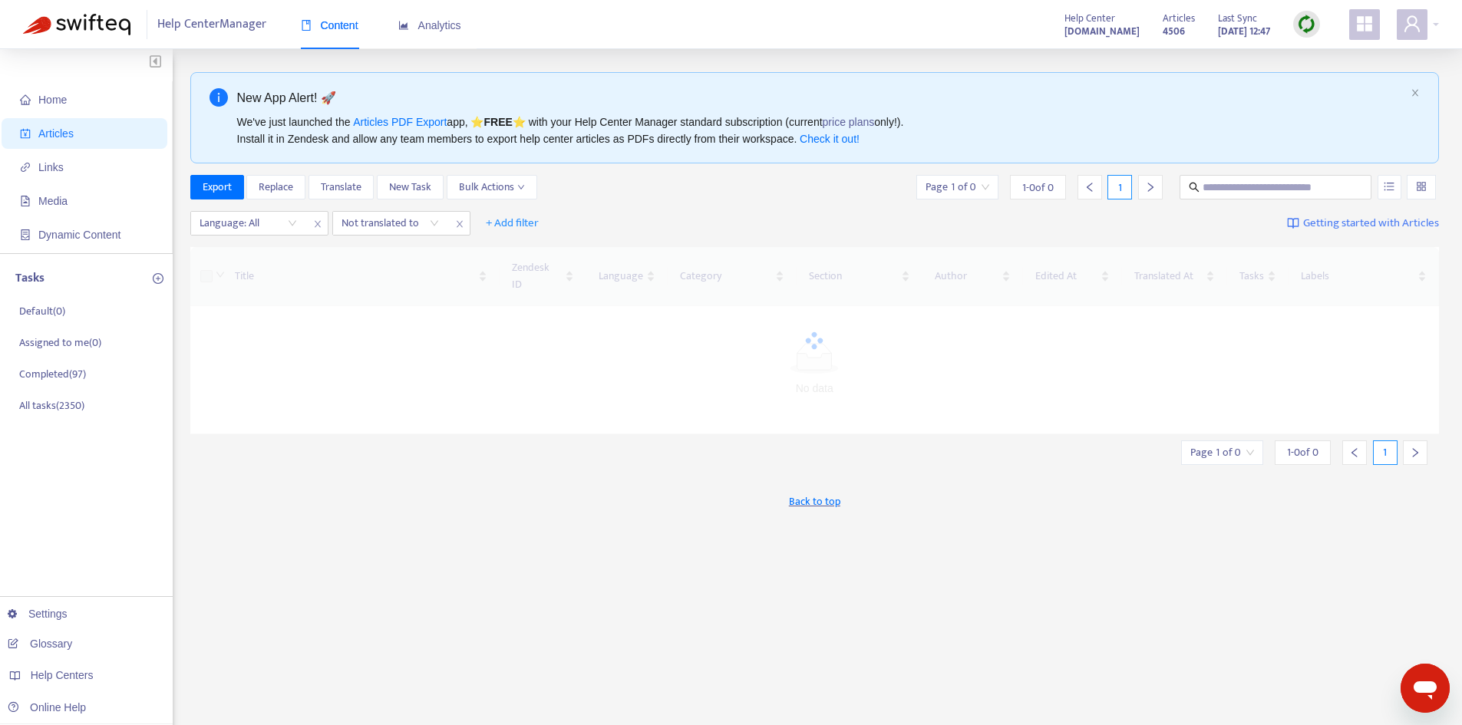
click at [1312, 18] on img at bounding box center [1306, 24] width 19 height 19
click at [1309, 80] on link "Full Sync" at bounding box center [1332, 80] width 55 height 18
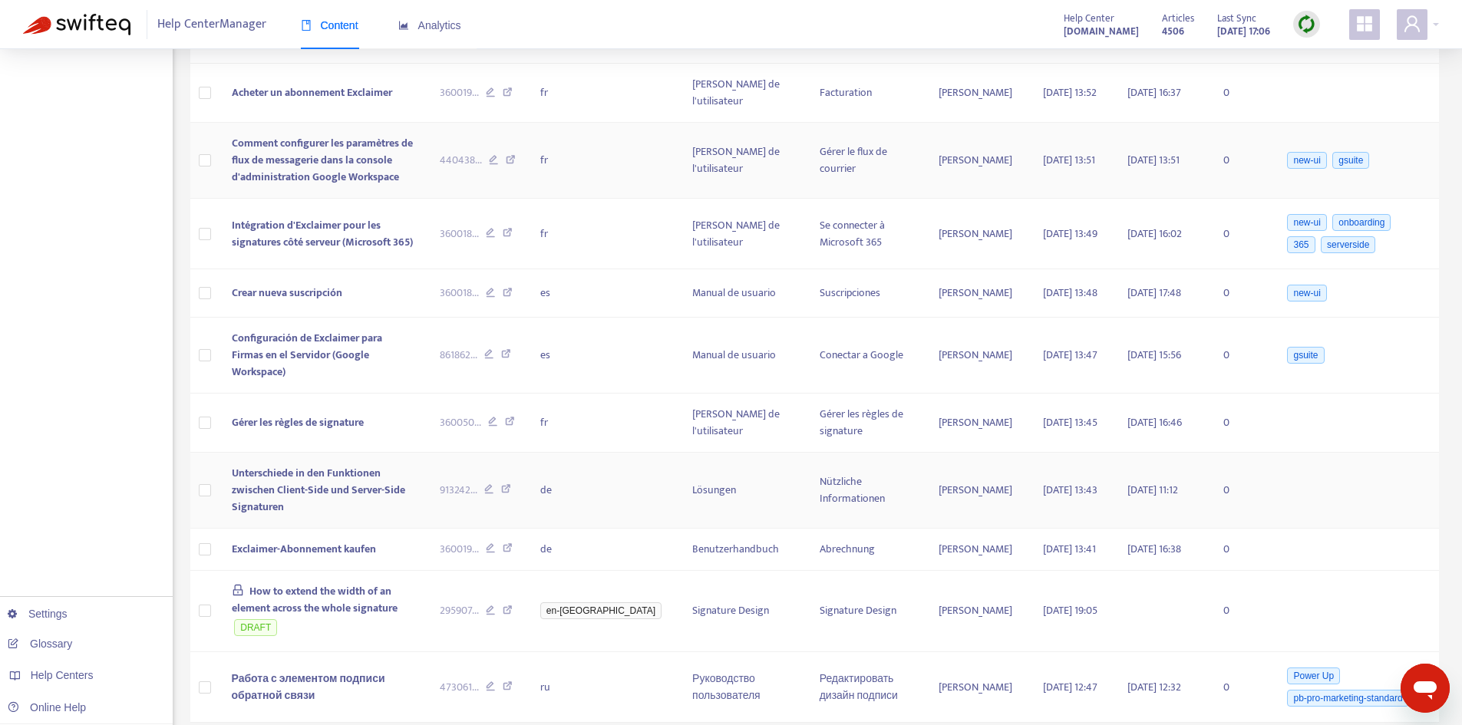
scroll to position [633, 0]
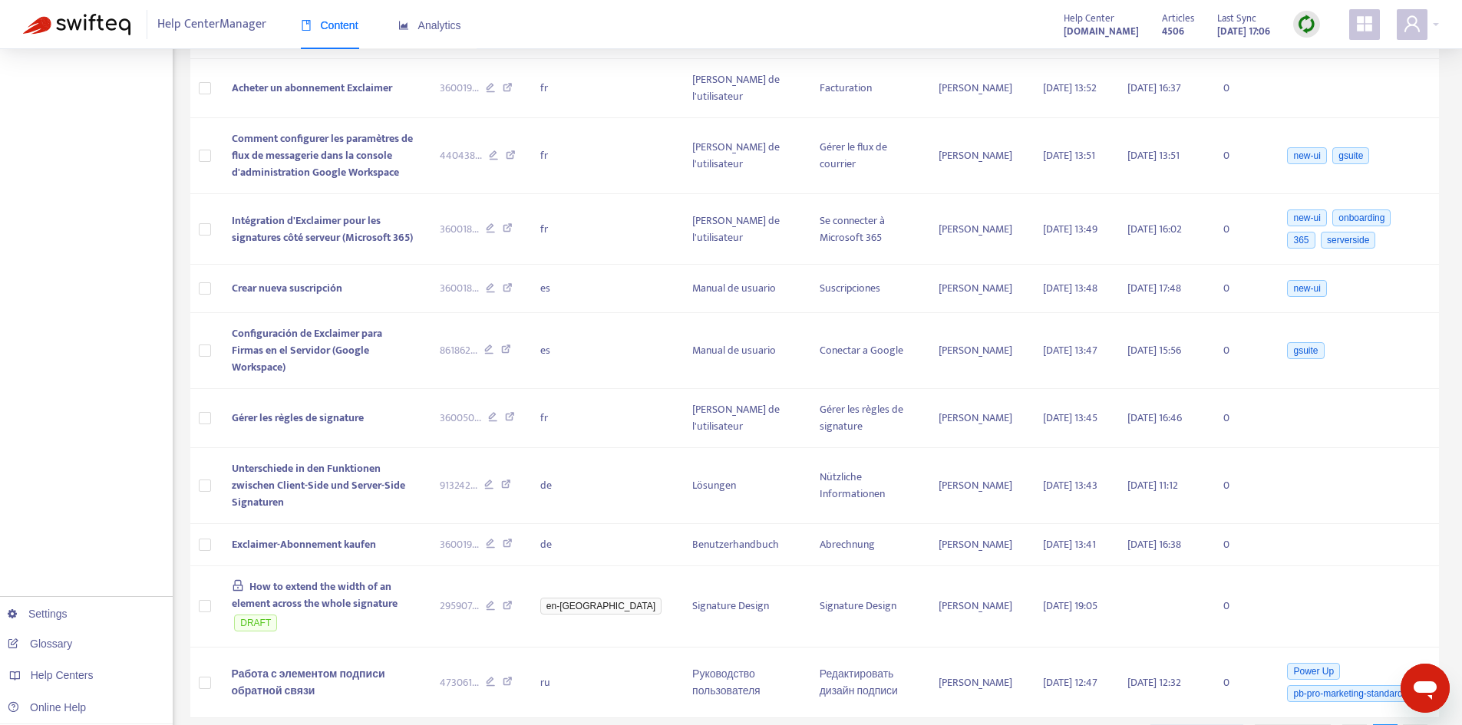
click at [1410, 724] on icon "right" at bounding box center [1415, 736] width 11 height 11
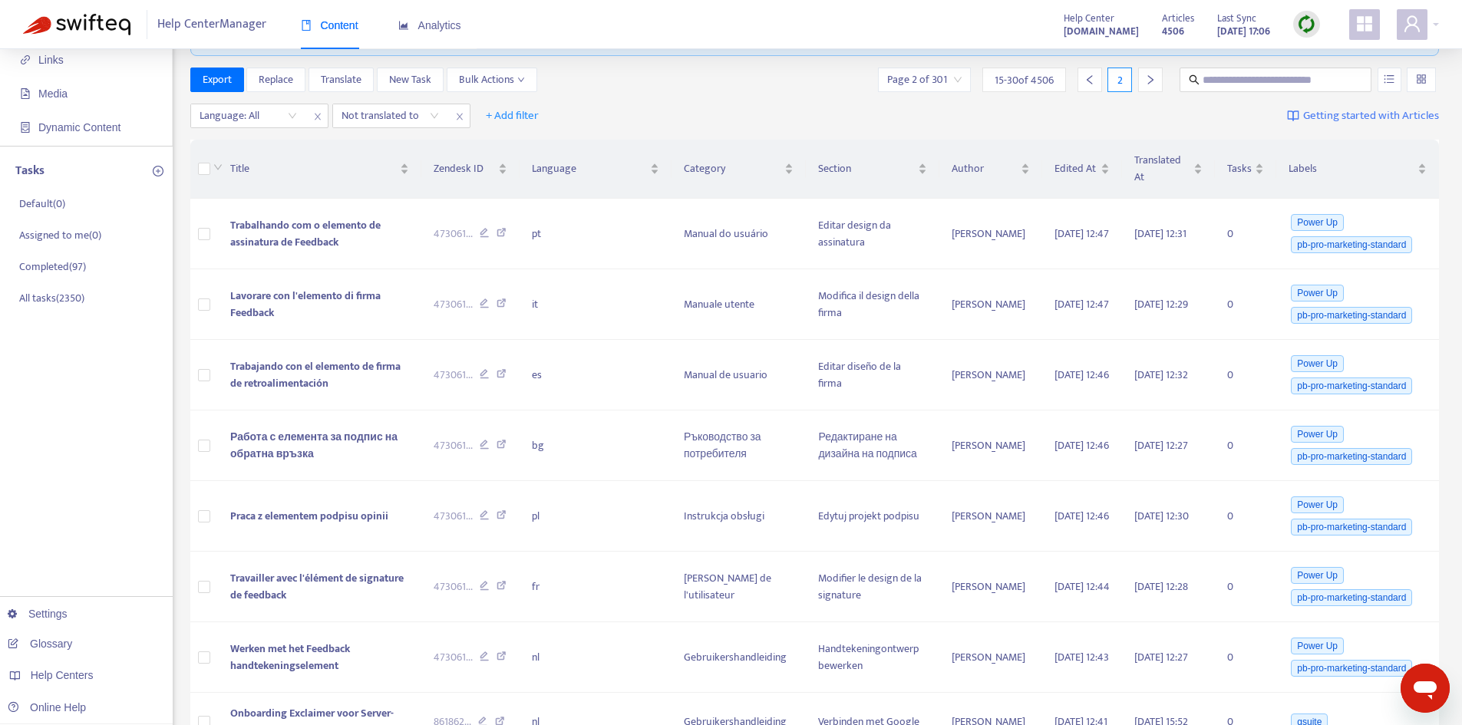
scroll to position [0, 0]
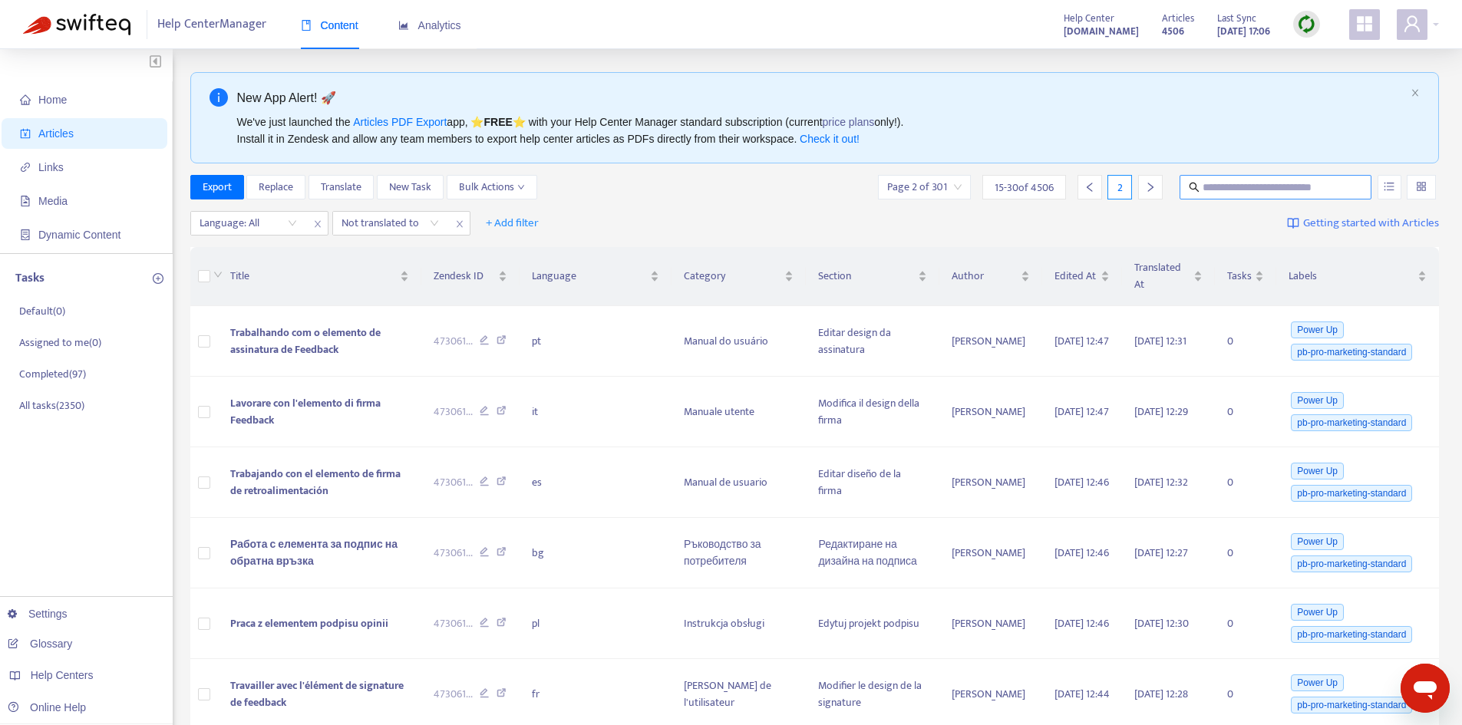
click at [1206, 192] on input "text" at bounding box center [1275, 187] width 147 height 17
paste input "**********"
type input "**********"
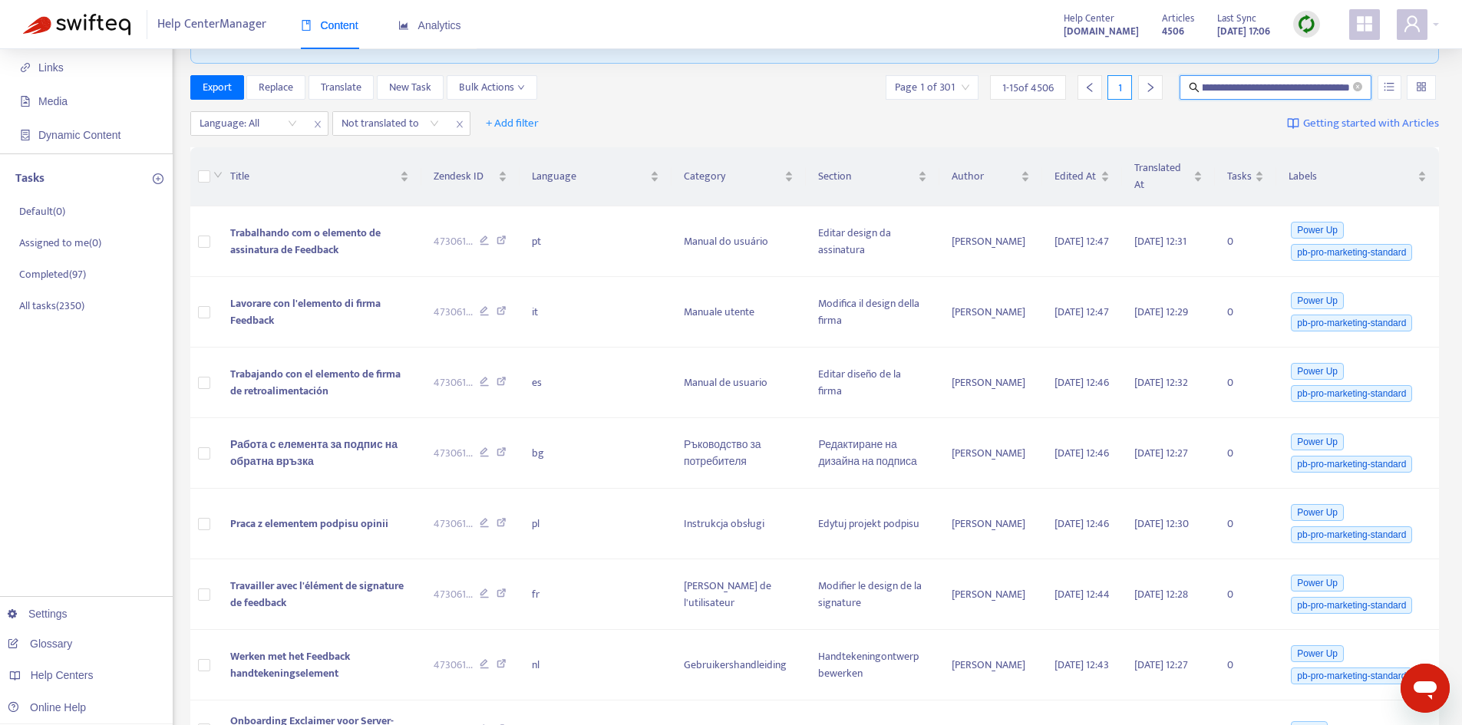
scroll to position [0, 0]
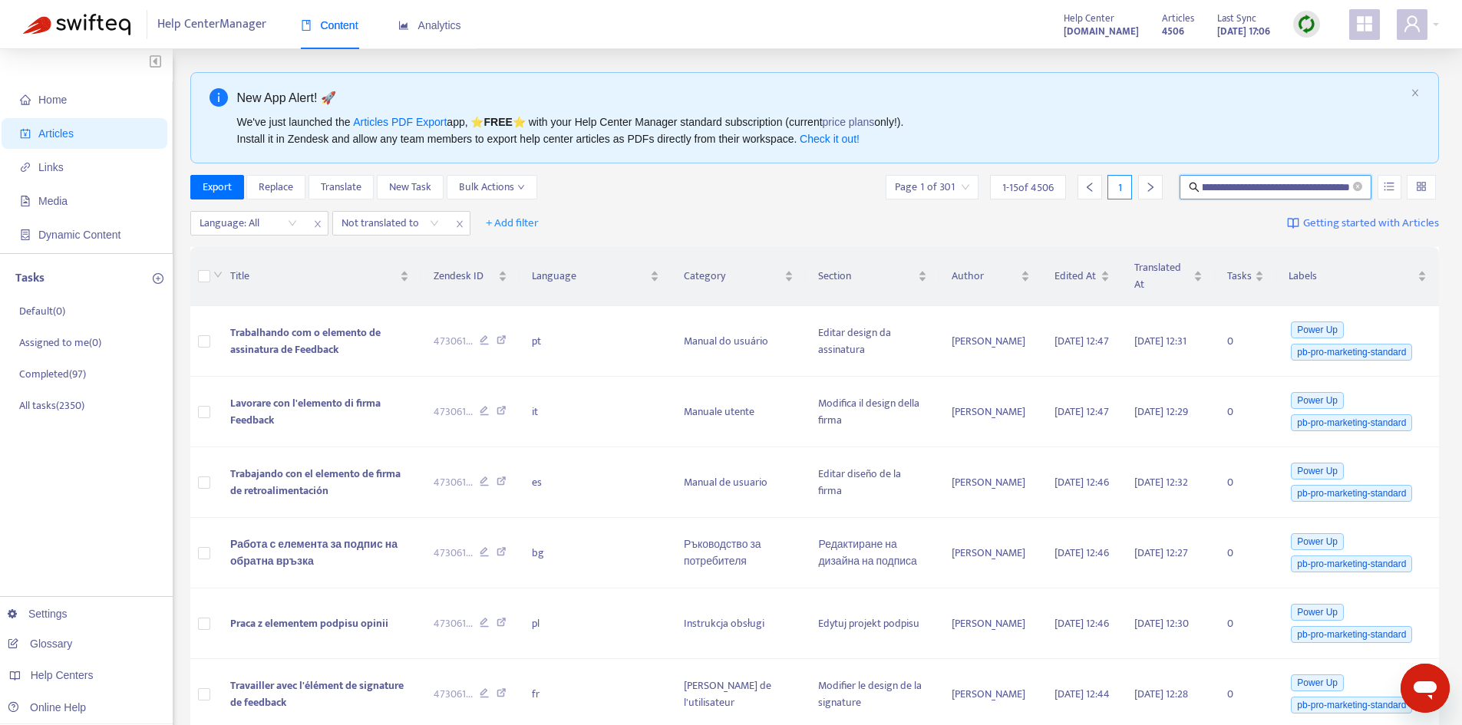
click at [1312, 186] on input "**********" at bounding box center [1275, 187] width 147 height 17
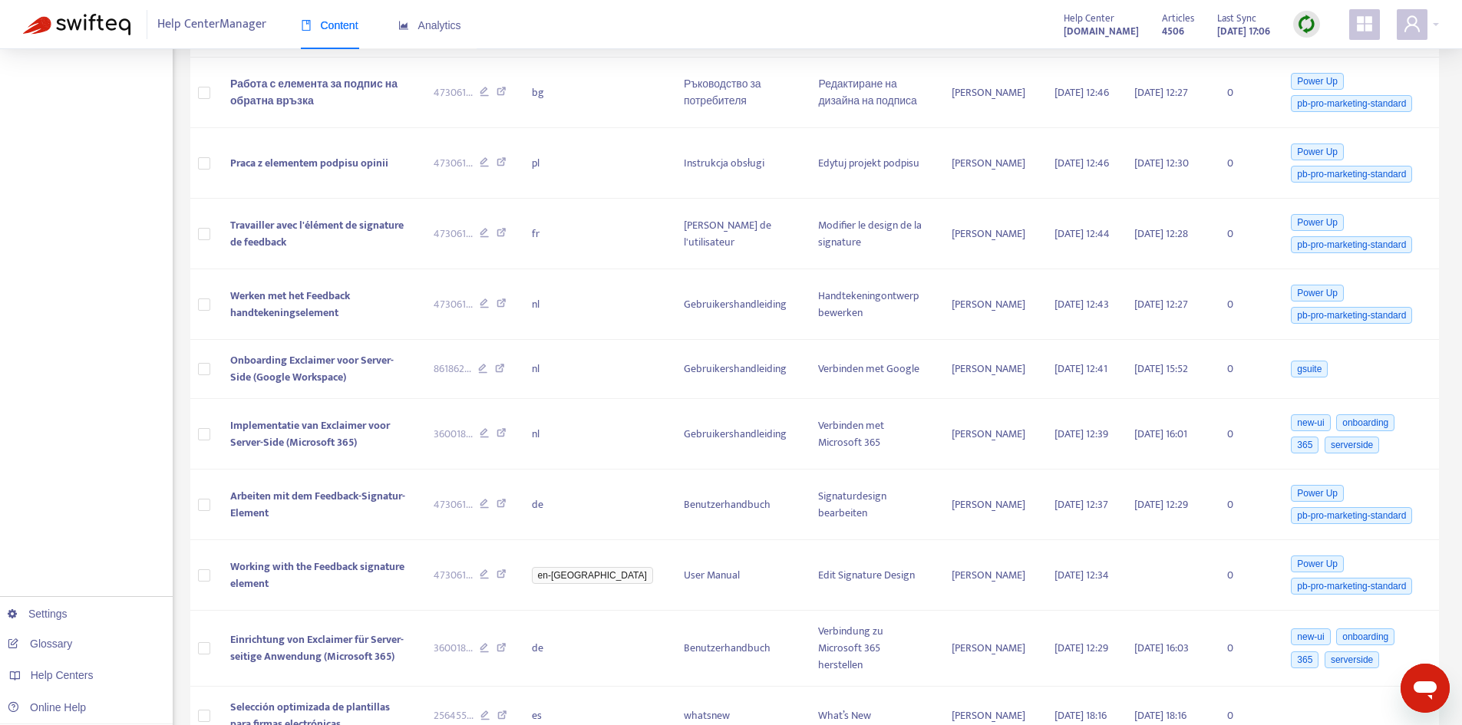
scroll to position [663, 0]
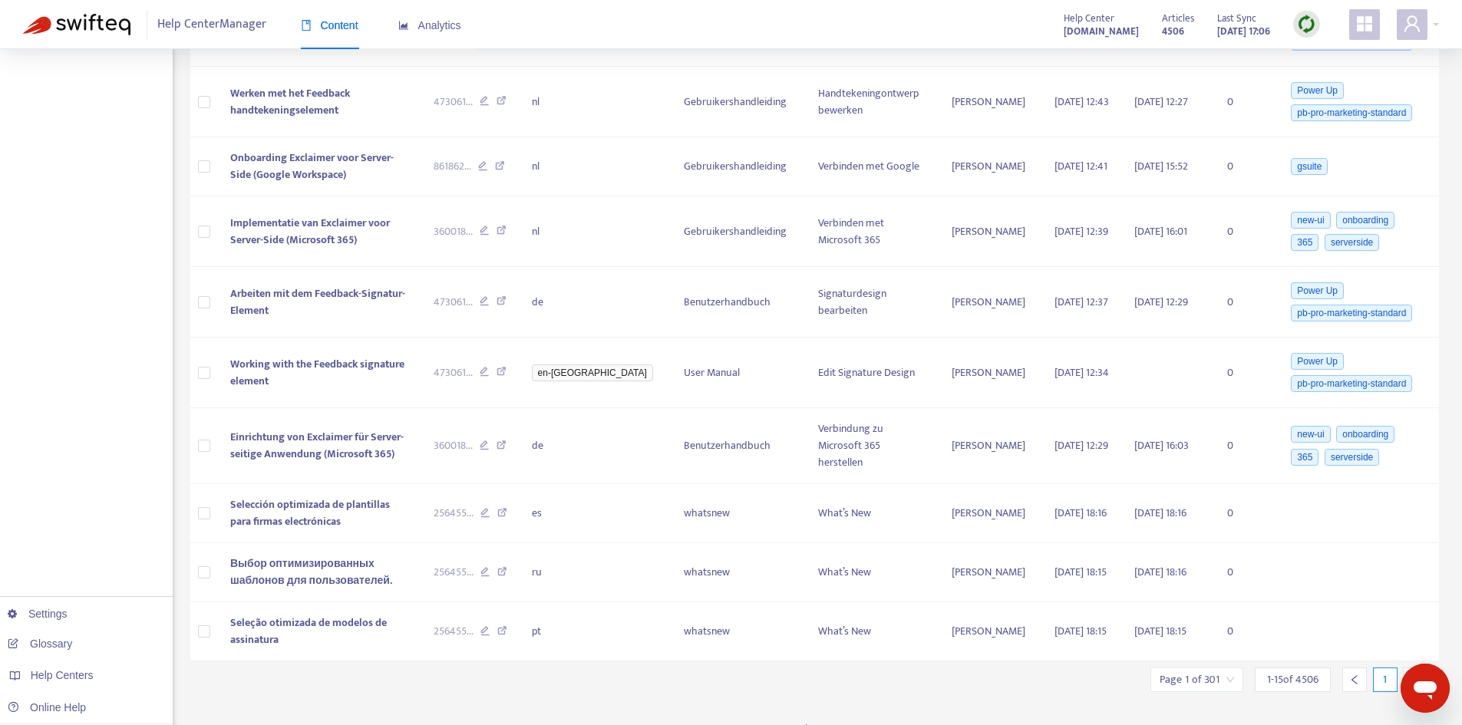
click at [1424, 668] on div at bounding box center [1415, 680] width 25 height 25
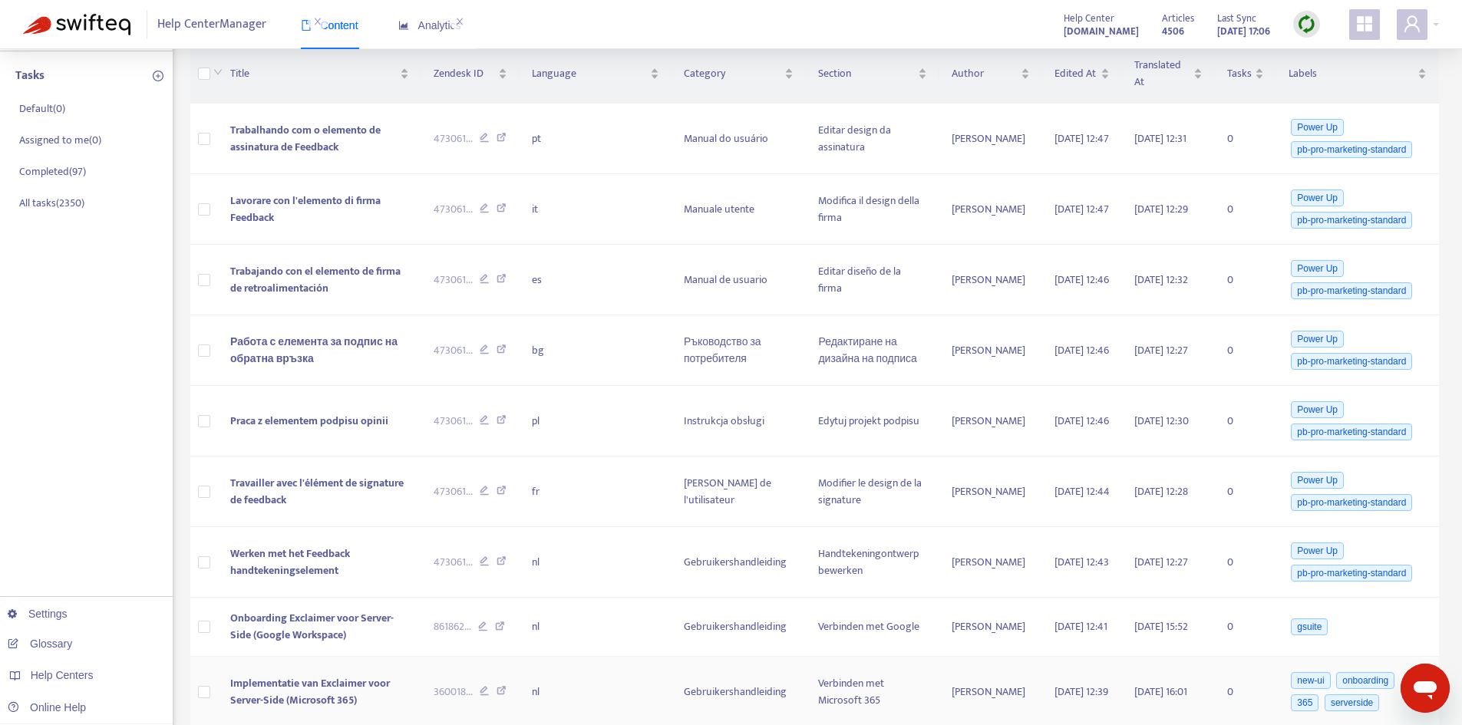
scroll to position [0, 0]
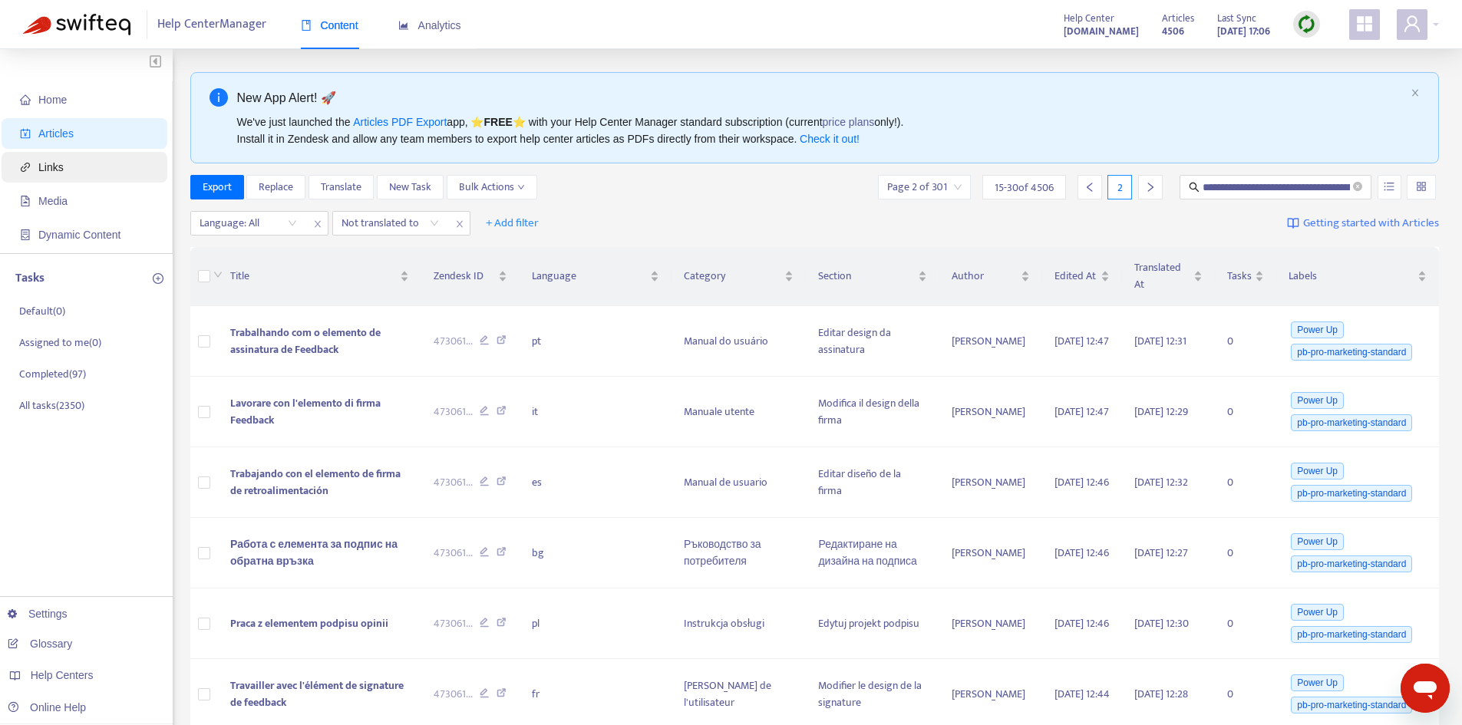
click at [38, 154] on span "Links" at bounding box center [87, 167] width 135 height 31
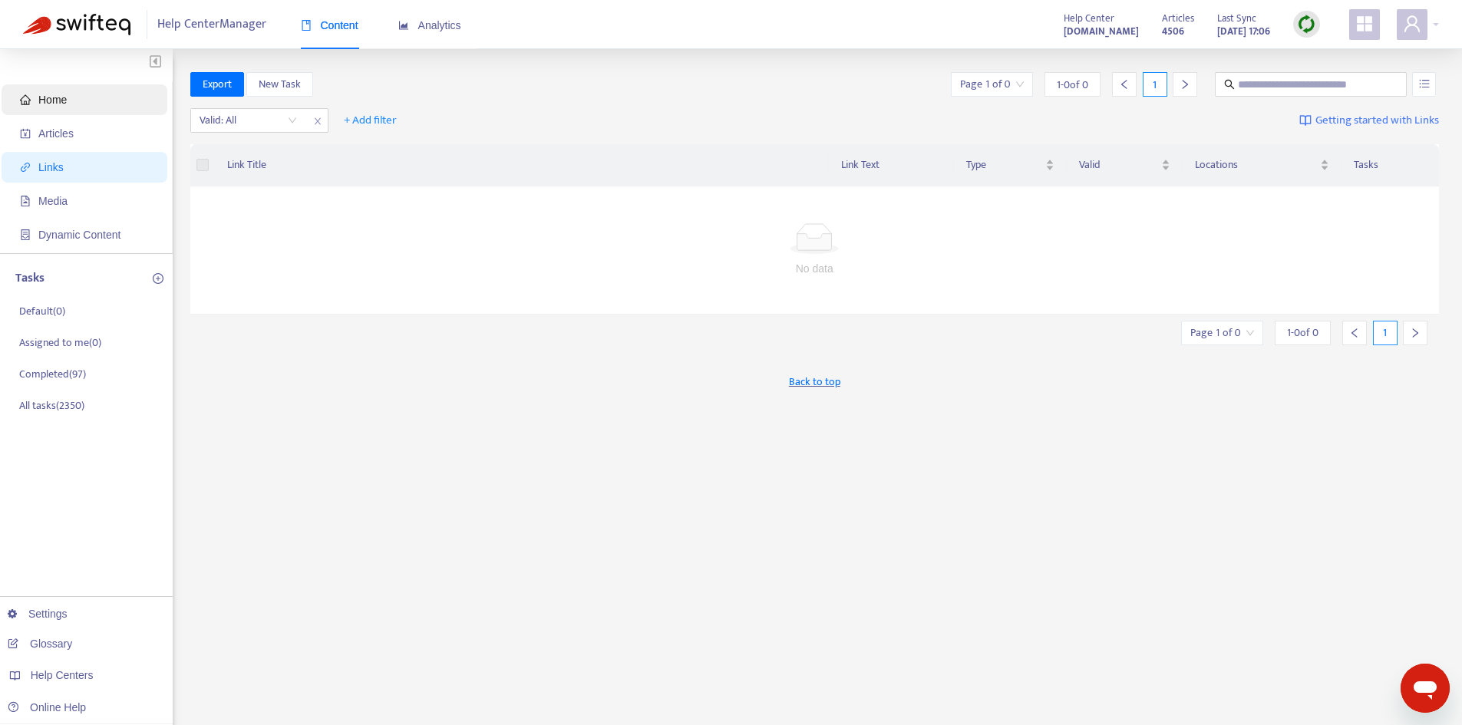
click at [83, 97] on span "Home" at bounding box center [87, 99] width 135 height 31
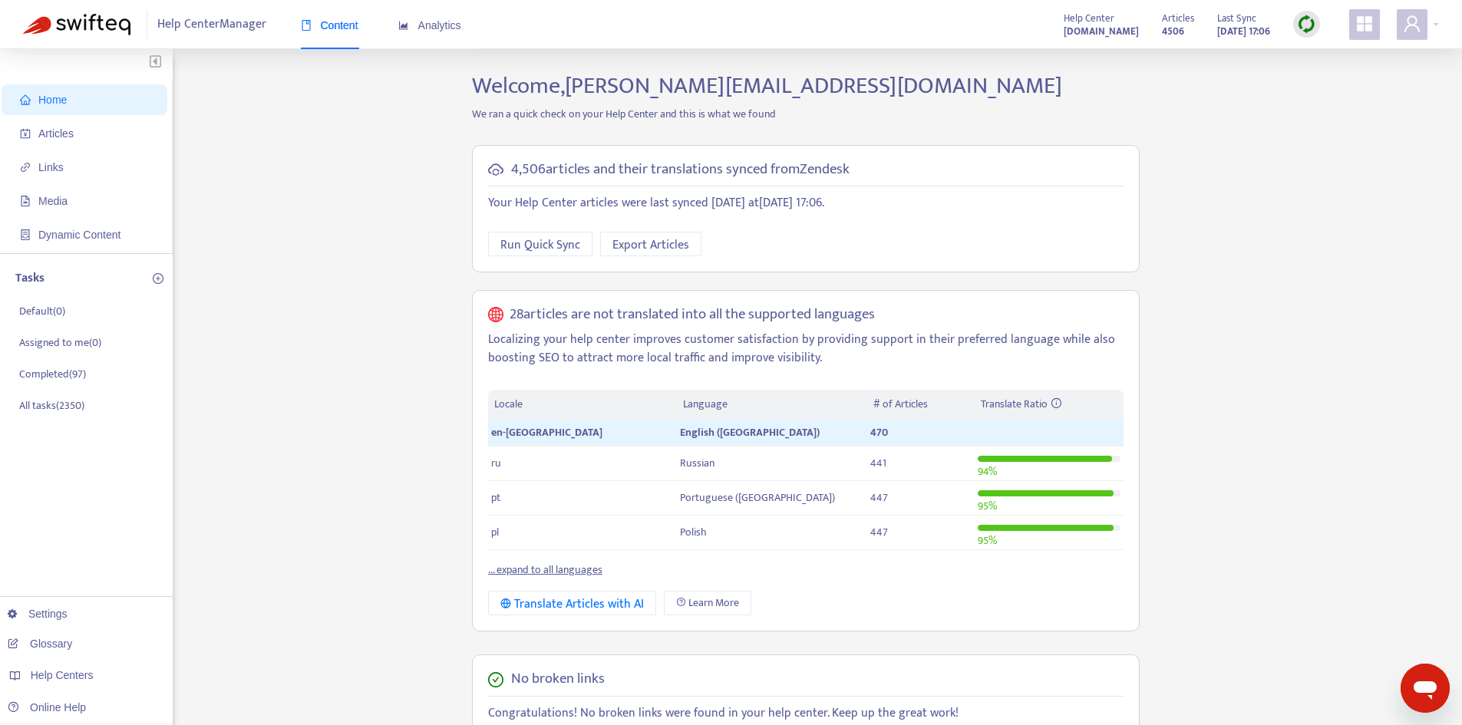
click at [592, 356] on p "Localizing your help center improves customer satisfaction by providing support…" at bounding box center [805, 349] width 635 height 37
click at [599, 605] on div "Translate Articles with AI" at bounding box center [571, 604] width 143 height 19
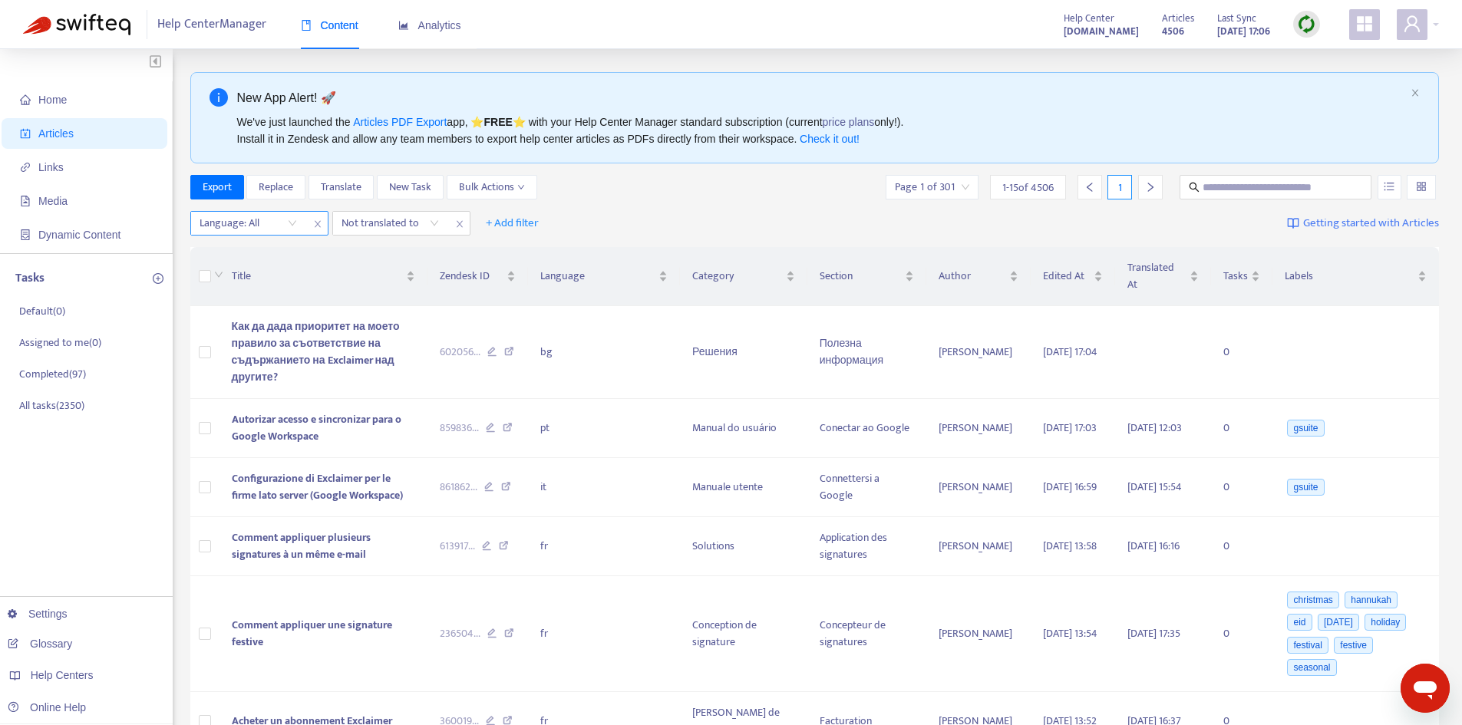
click at [282, 223] on div at bounding box center [240, 223] width 93 height 18
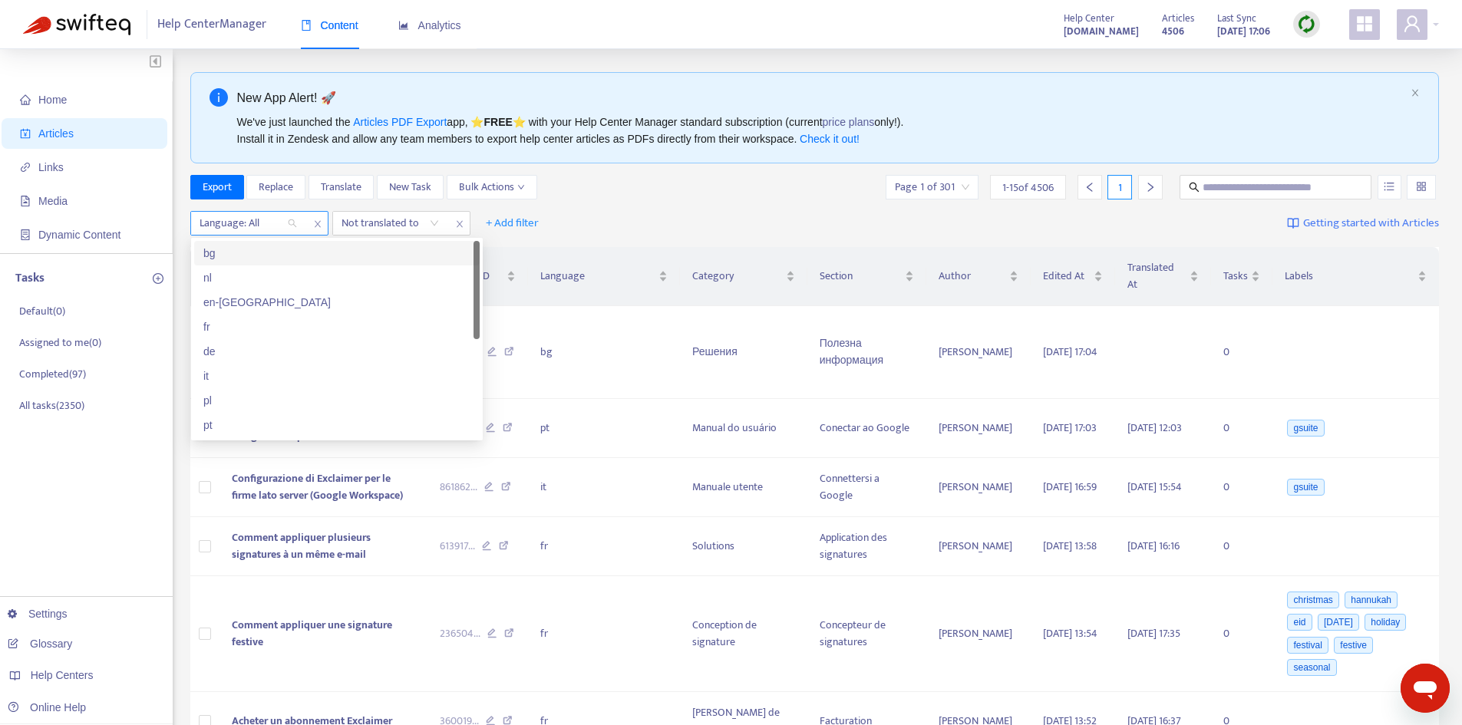
click at [289, 225] on div "Language: All" at bounding box center [248, 223] width 114 height 23
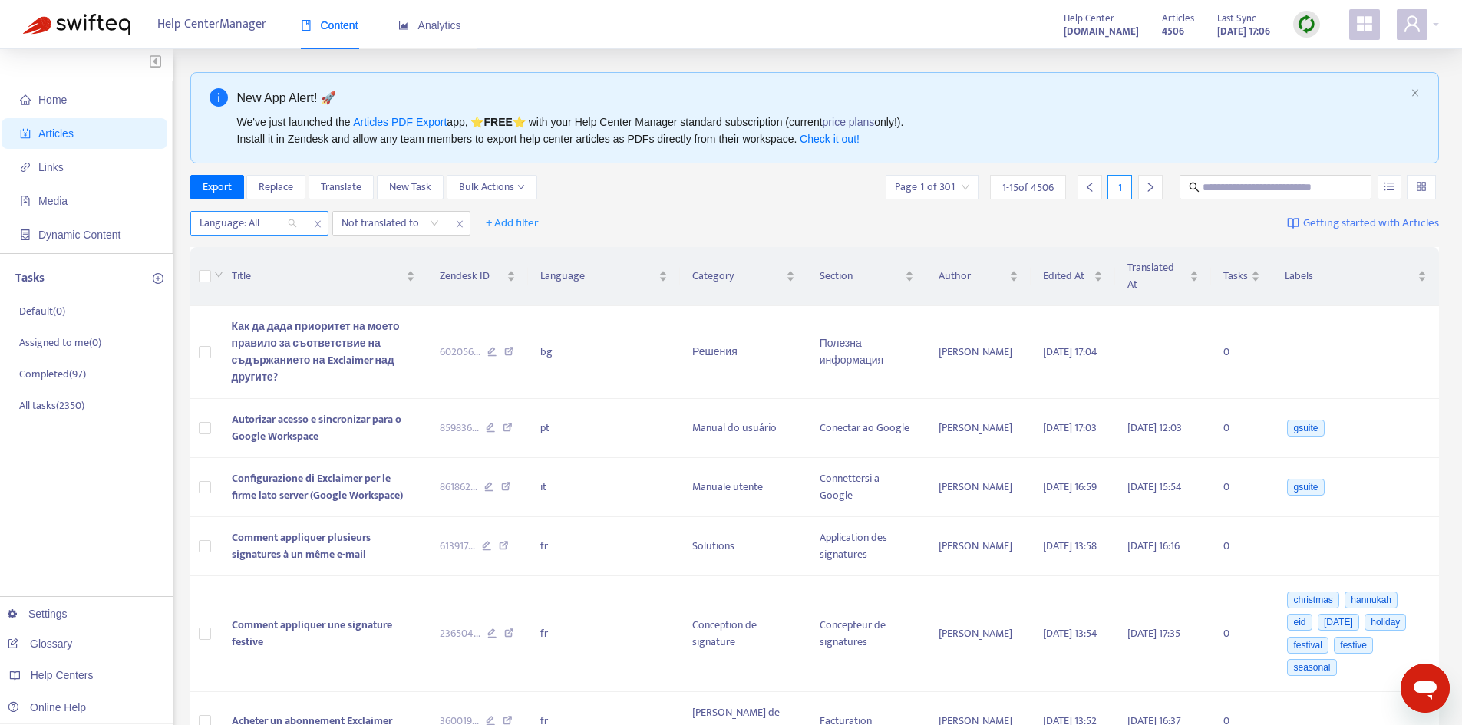
click at [289, 227] on div "Language: All" at bounding box center [248, 223] width 114 height 23
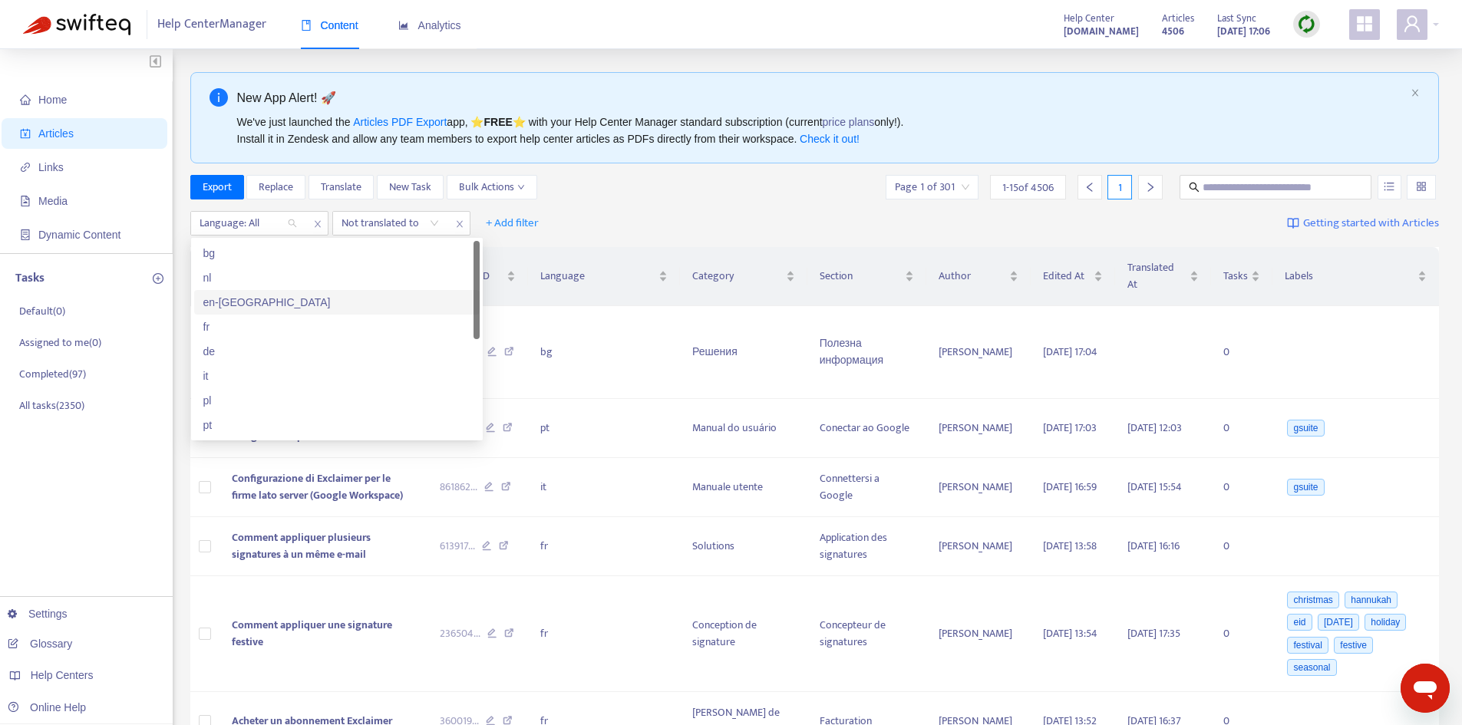
click at [238, 308] on div "en-[GEOGRAPHIC_DATA]" at bounding box center [336, 302] width 267 height 17
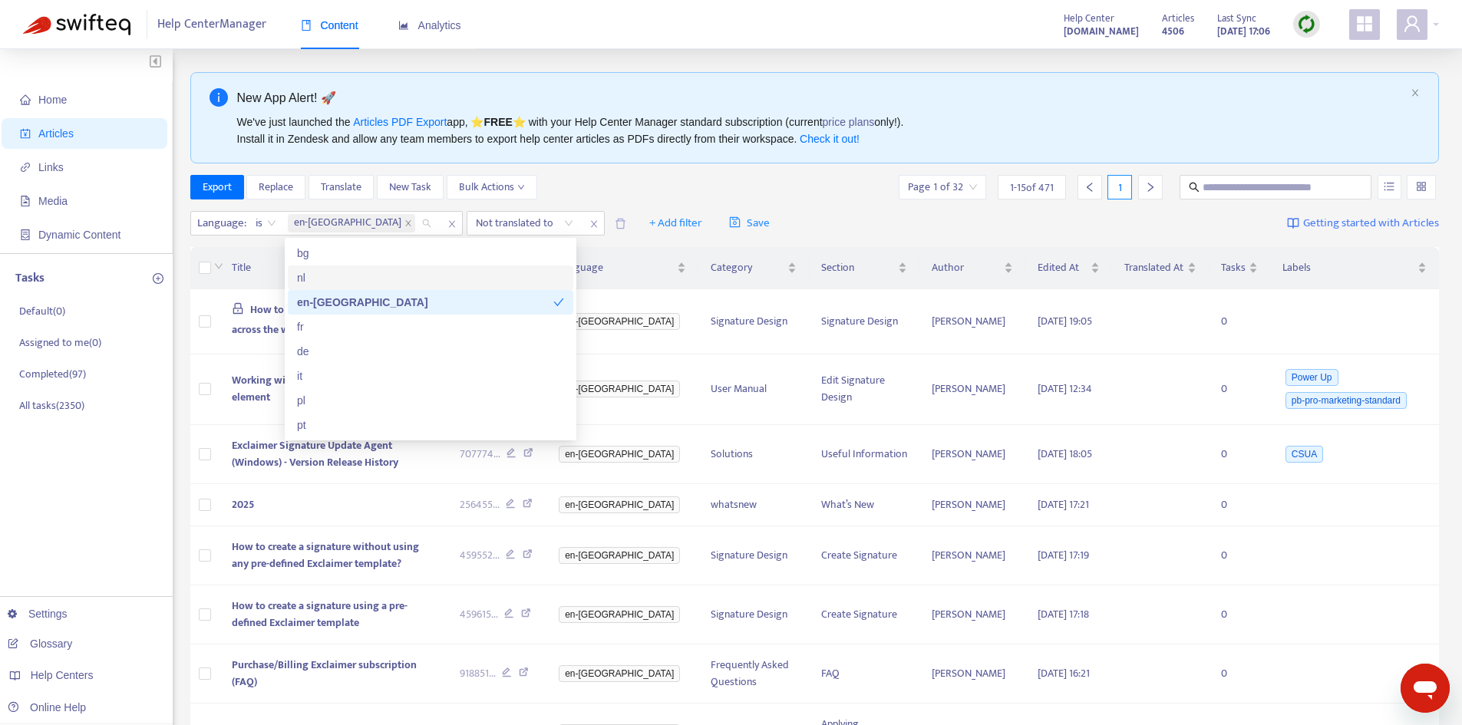
click at [773, 194] on div "Export Replace Translate New Task Bulk Actions Page 1 of 32 1 - 15 of 471 1" at bounding box center [814, 187] width 1249 height 25
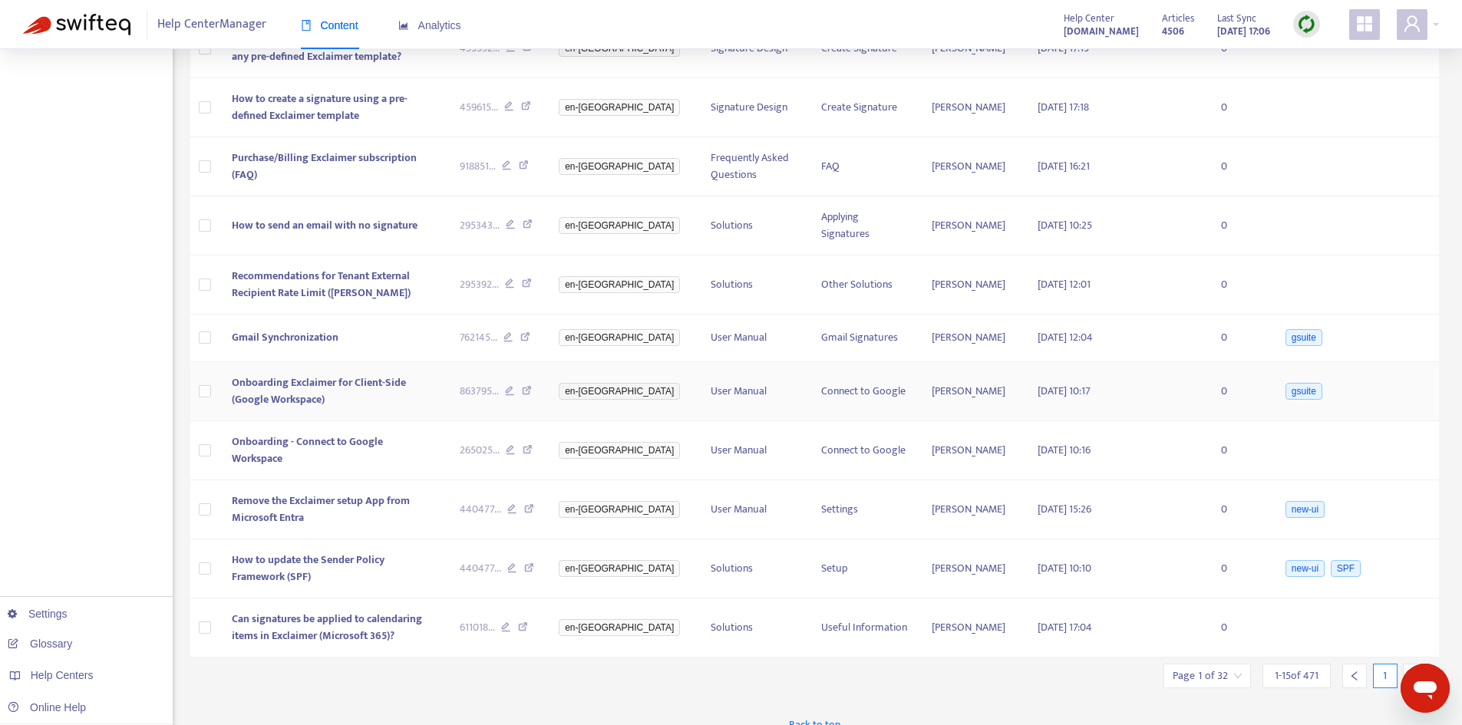
scroll to position [554, 0]
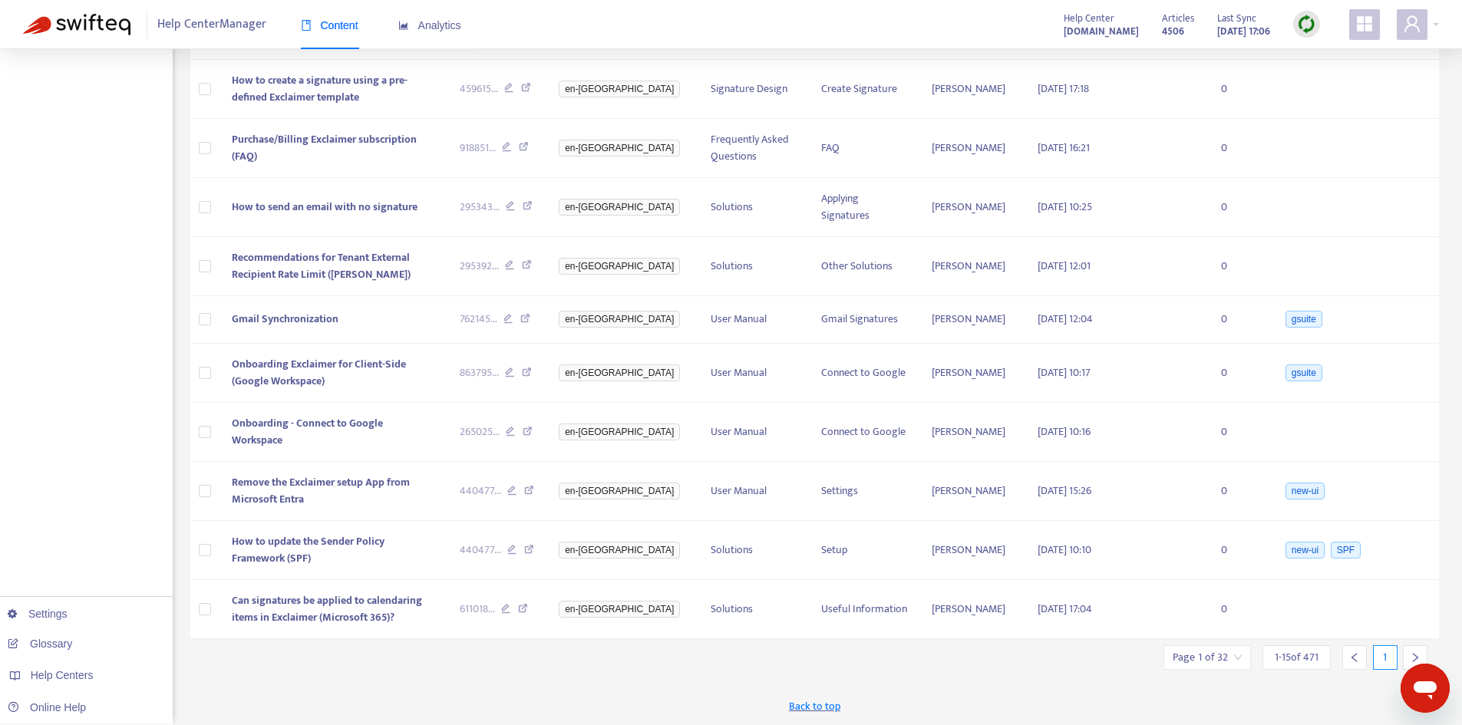
click at [1422, 658] on div at bounding box center [1415, 657] width 25 height 25
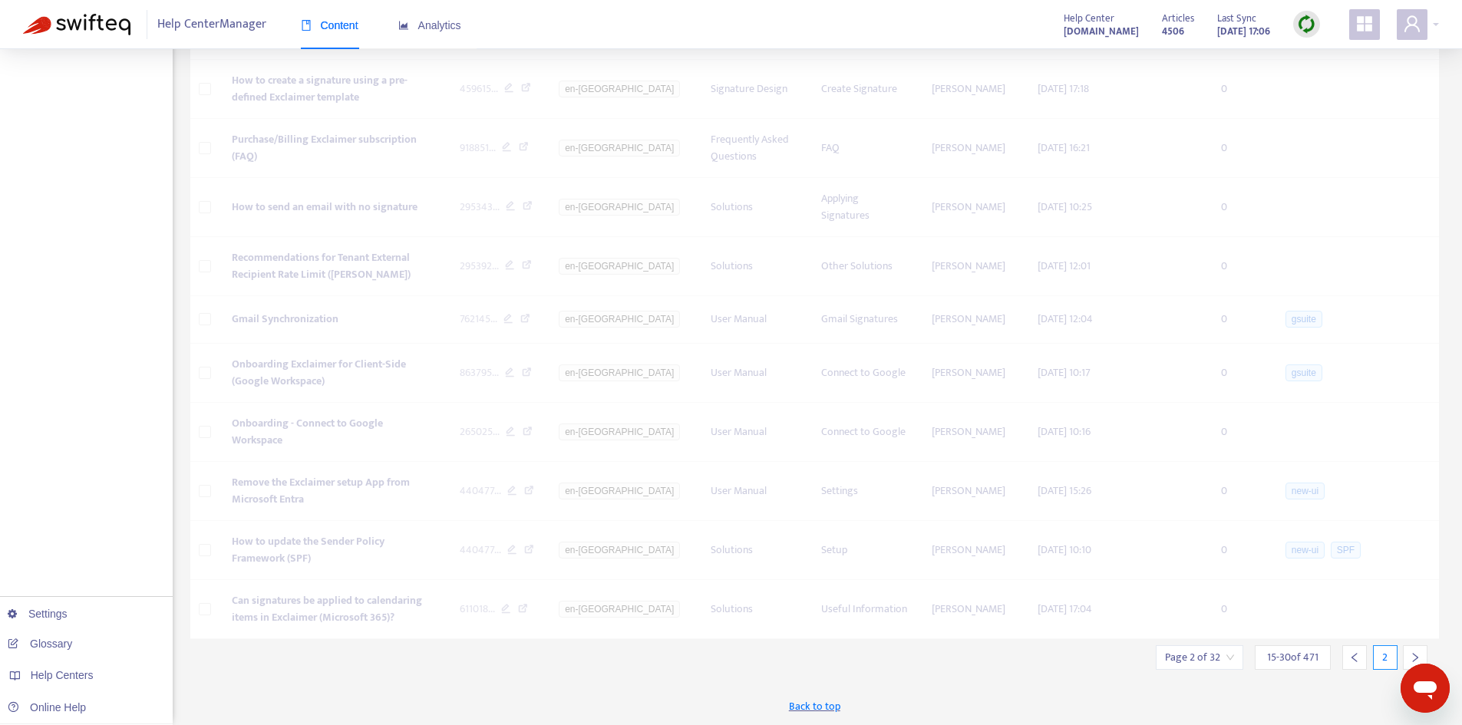
click at [1357, 639] on div "Title Zendesk ID Language Category Section Author Edited At Translated At Tasks…" at bounding box center [814, 180] width 1249 height 918
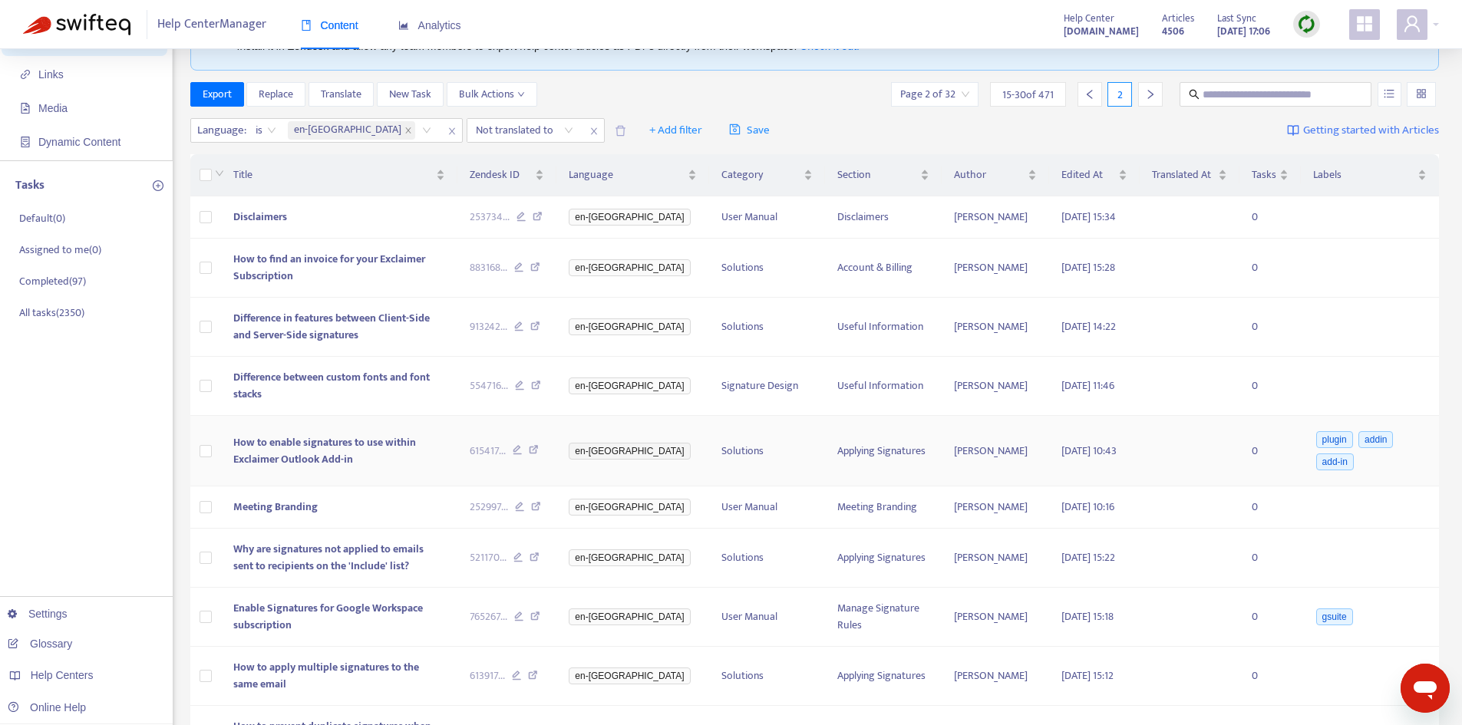
scroll to position [0, 0]
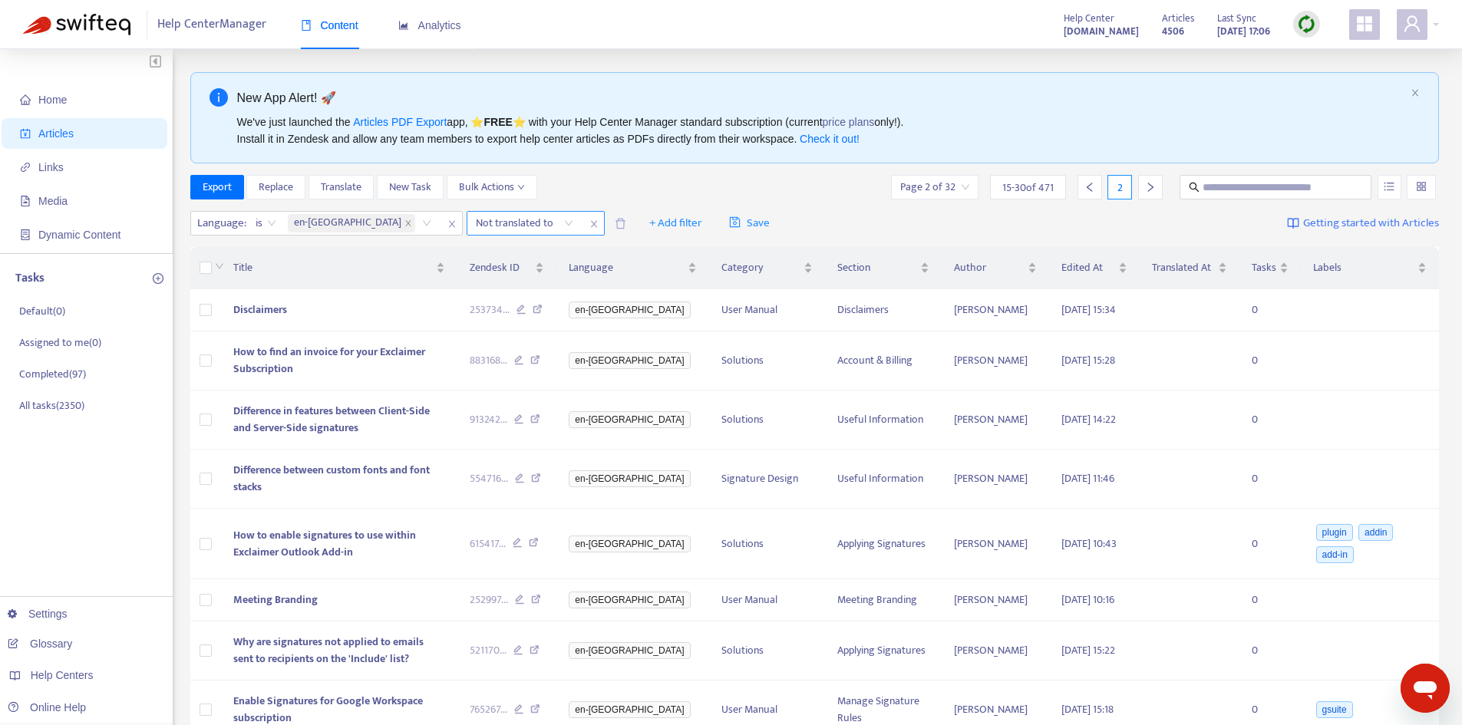
click at [470, 226] on div at bounding box center [516, 223] width 93 height 18
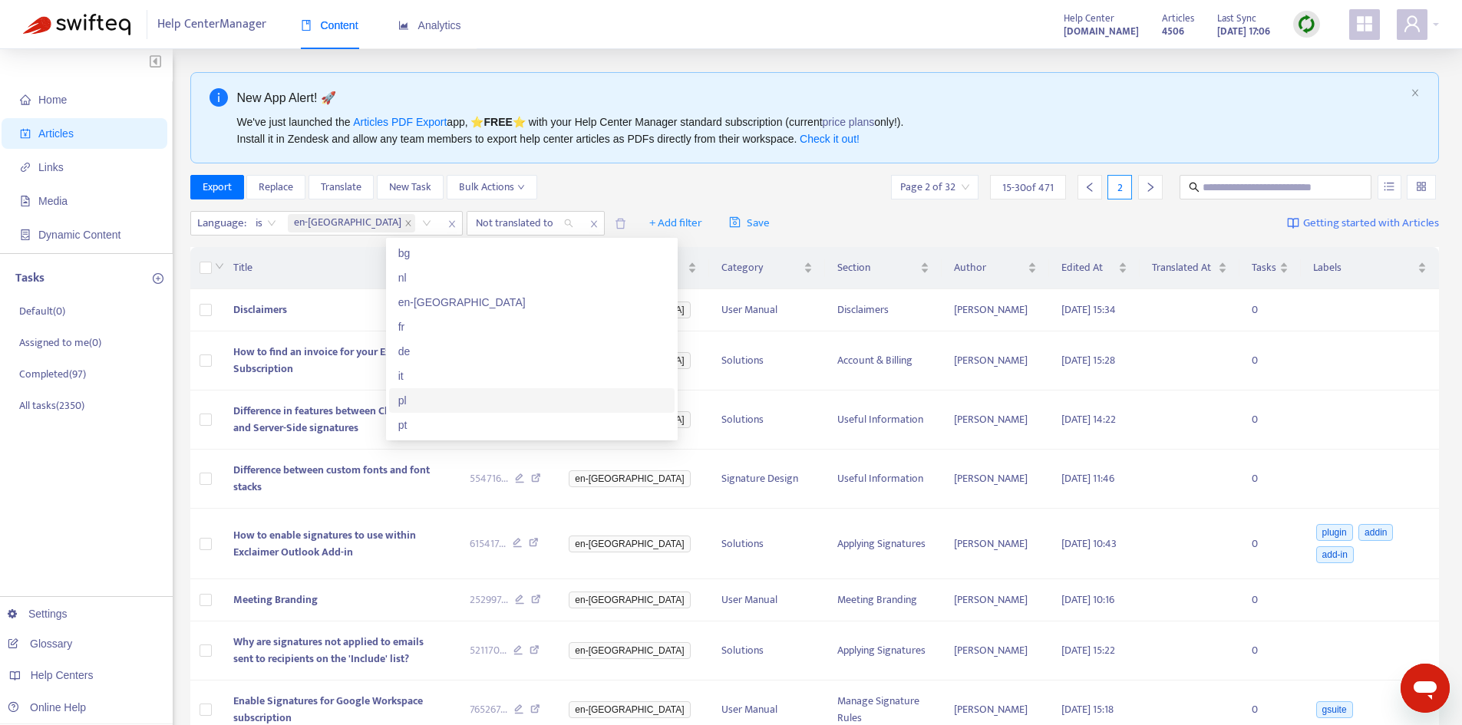
scroll to position [49, 0]
click at [413, 394] on div "ru" at bounding box center [531, 400] width 267 height 17
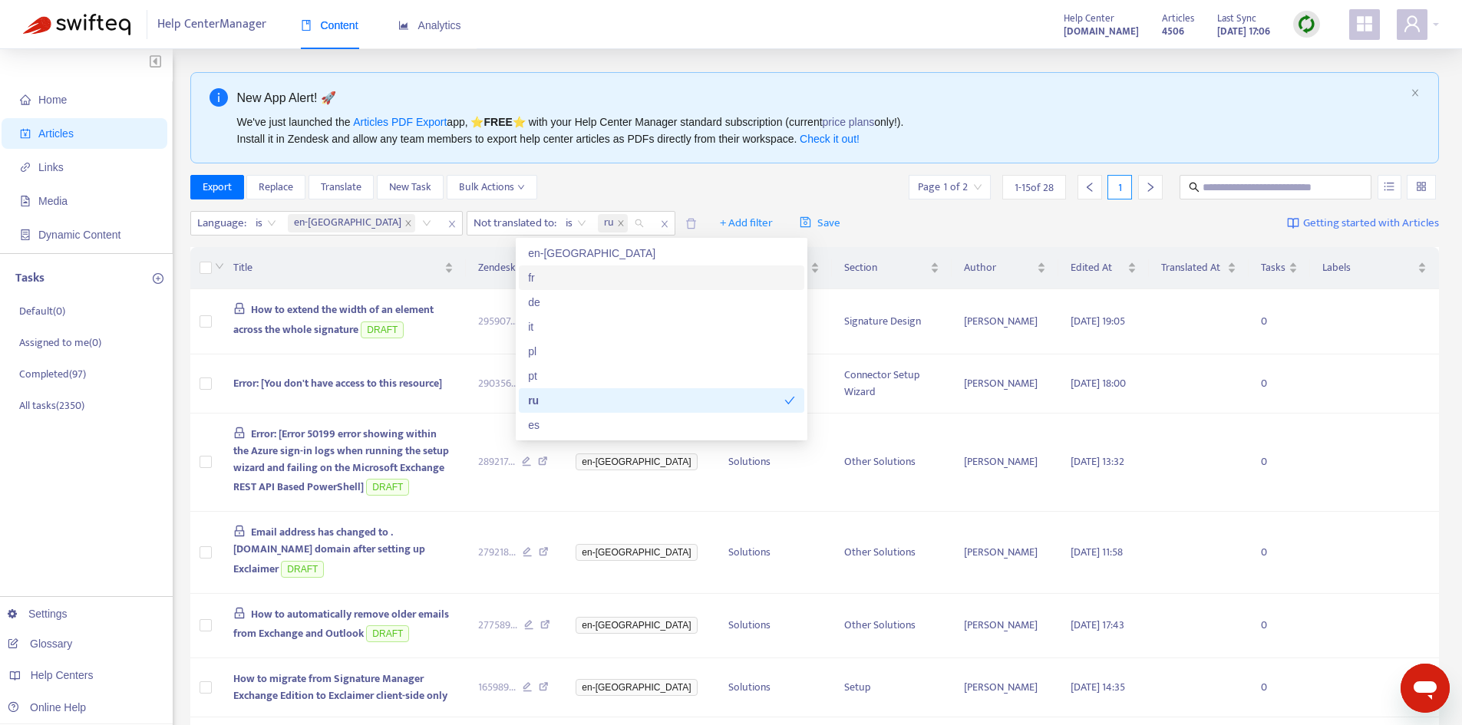
click at [556, 270] on div "fr" at bounding box center [661, 277] width 267 height 17
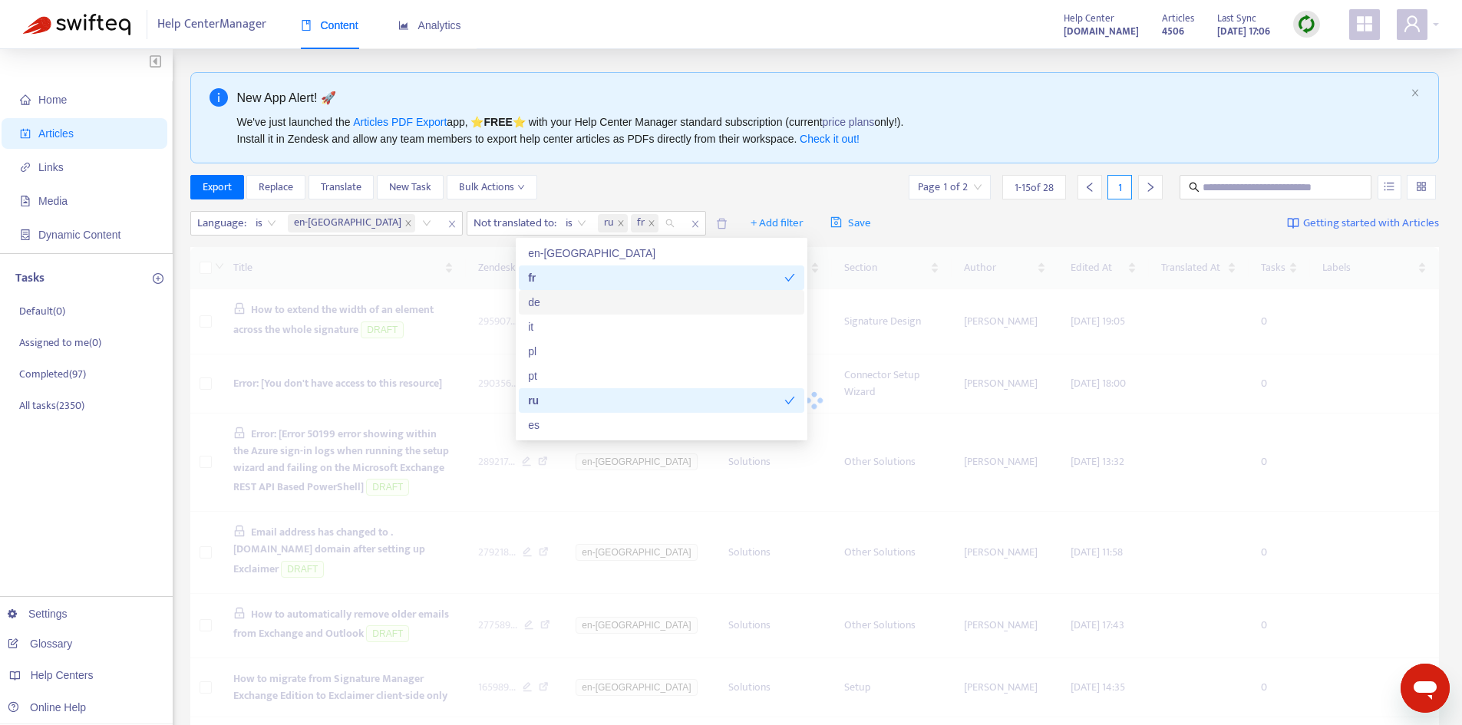
click at [544, 308] on div "de" at bounding box center [661, 302] width 267 height 17
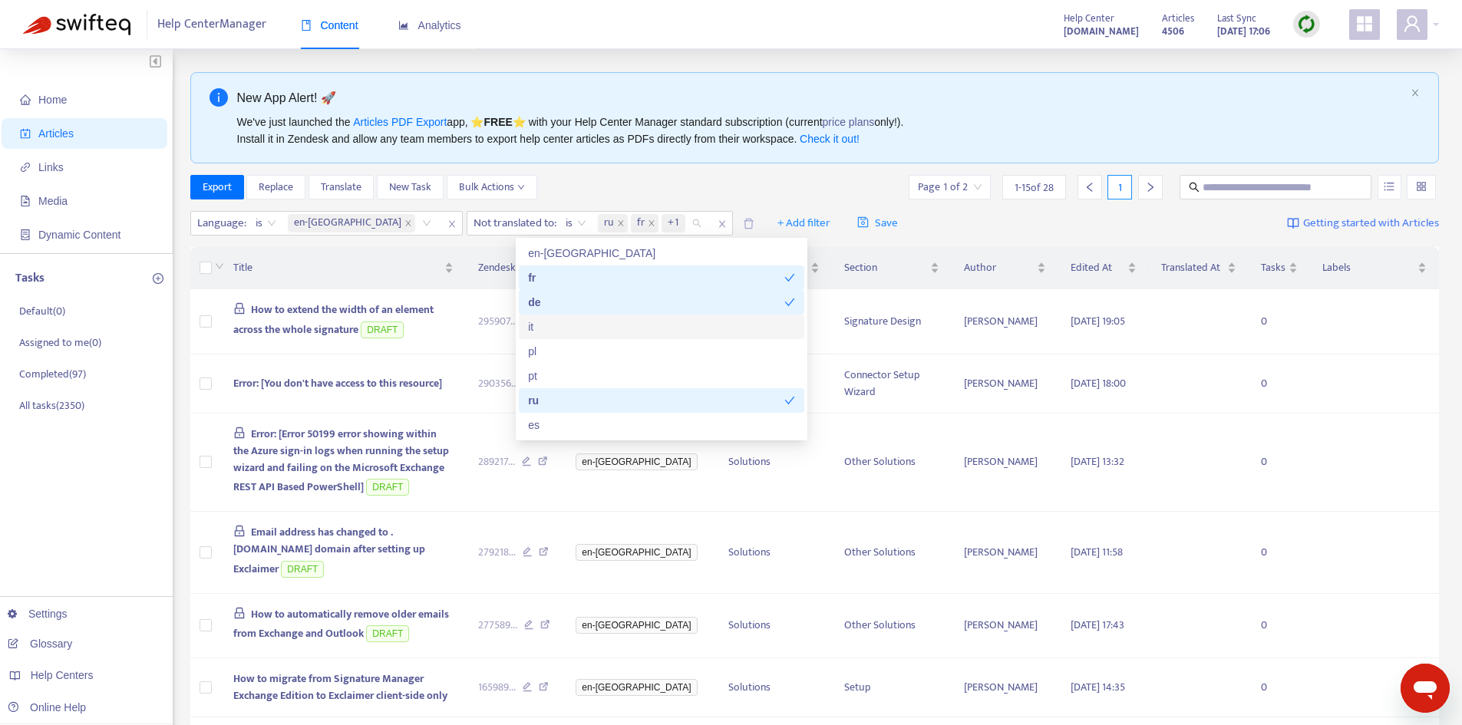
click at [539, 334] on div "it" at bounding box center [661, 326] width 267 height 17
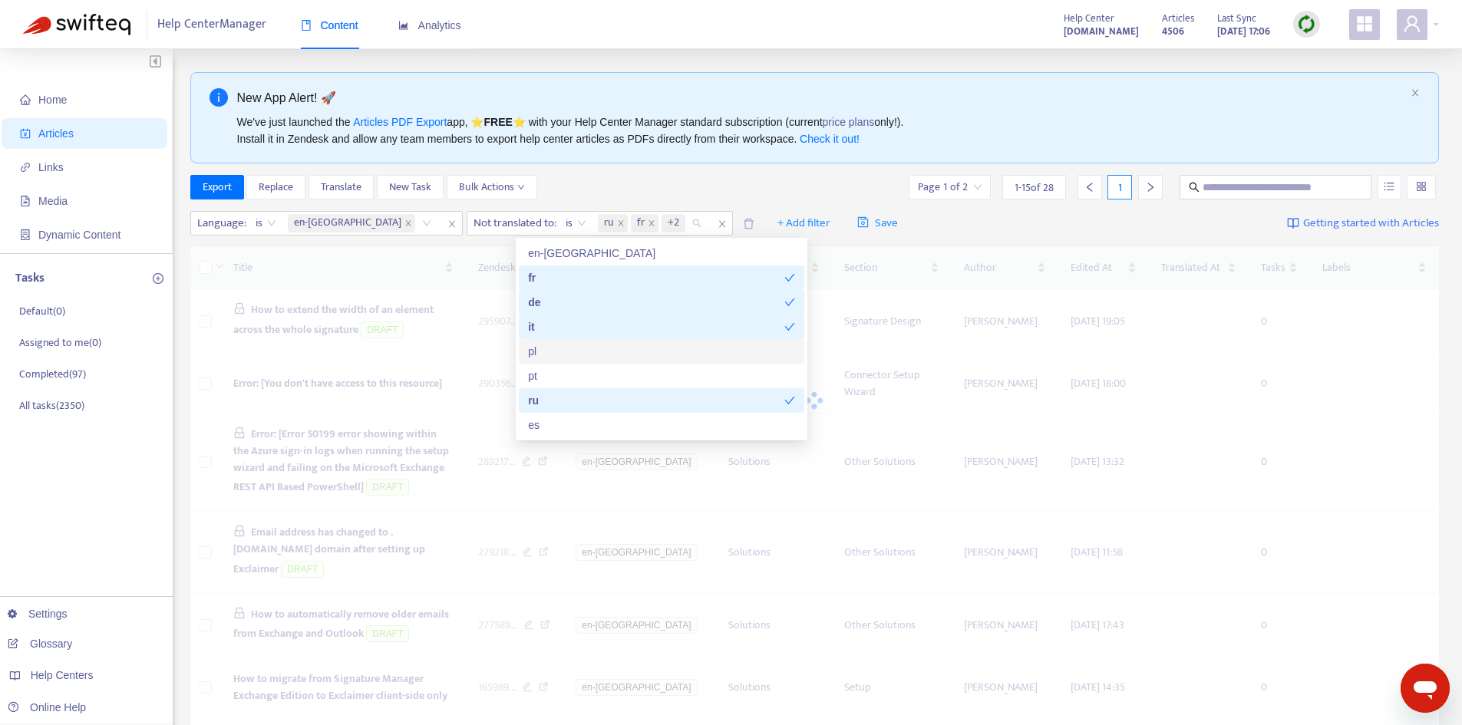
click at [543, 358] on div "pl" at bounding box center [661, 351] width 267 height 17
click at [542, 375] on div "pt" at bounding box center [661, 376] width 267 height 17
click at [550, 251] on div "en-[GEOGRAPHIC_DATA]" at bounding box center [661, 253] width 267 height 17
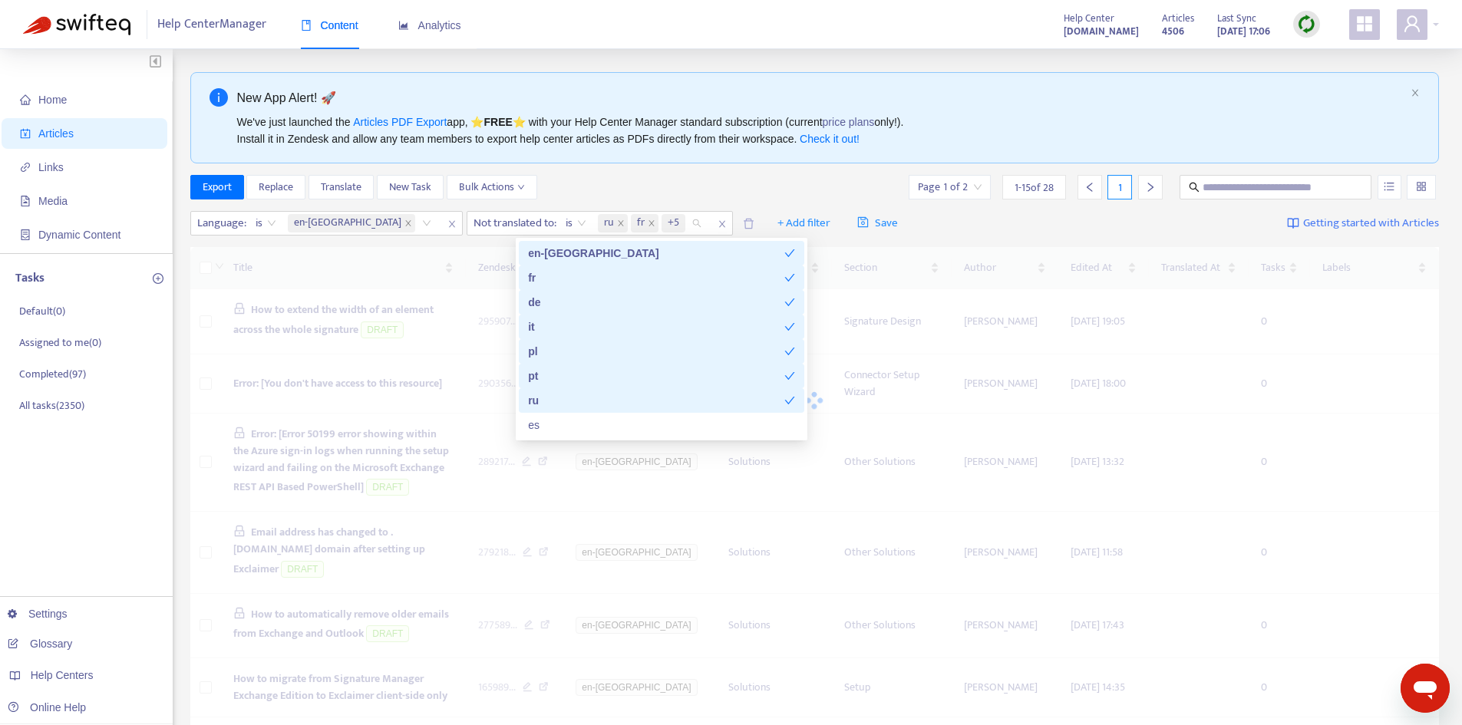
click at [549, 254] on div "en-[GEOGRAPHIC_DATA]" at bounding box center [656, 253] width 256 height 17
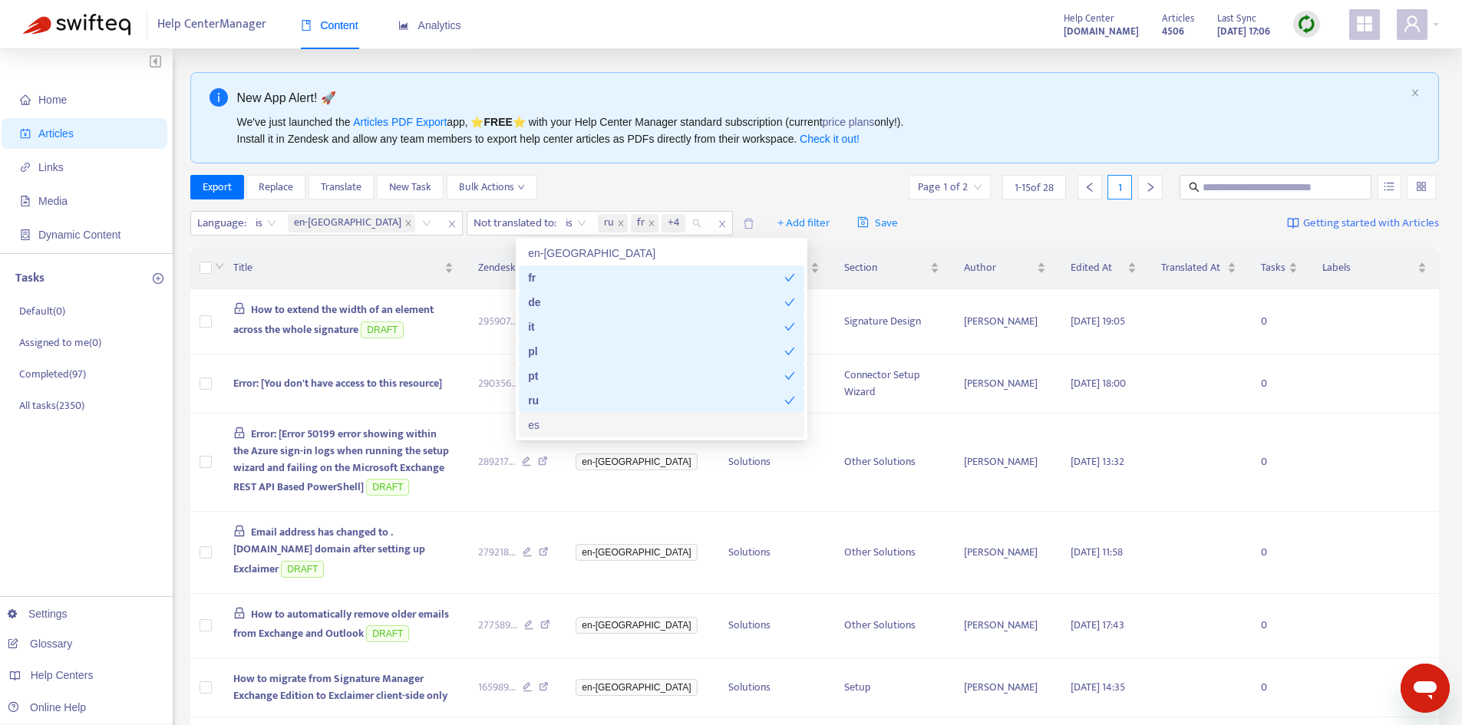
click at [565, 427] on div "es" at bounding box center [661, 425] width 267 height 17
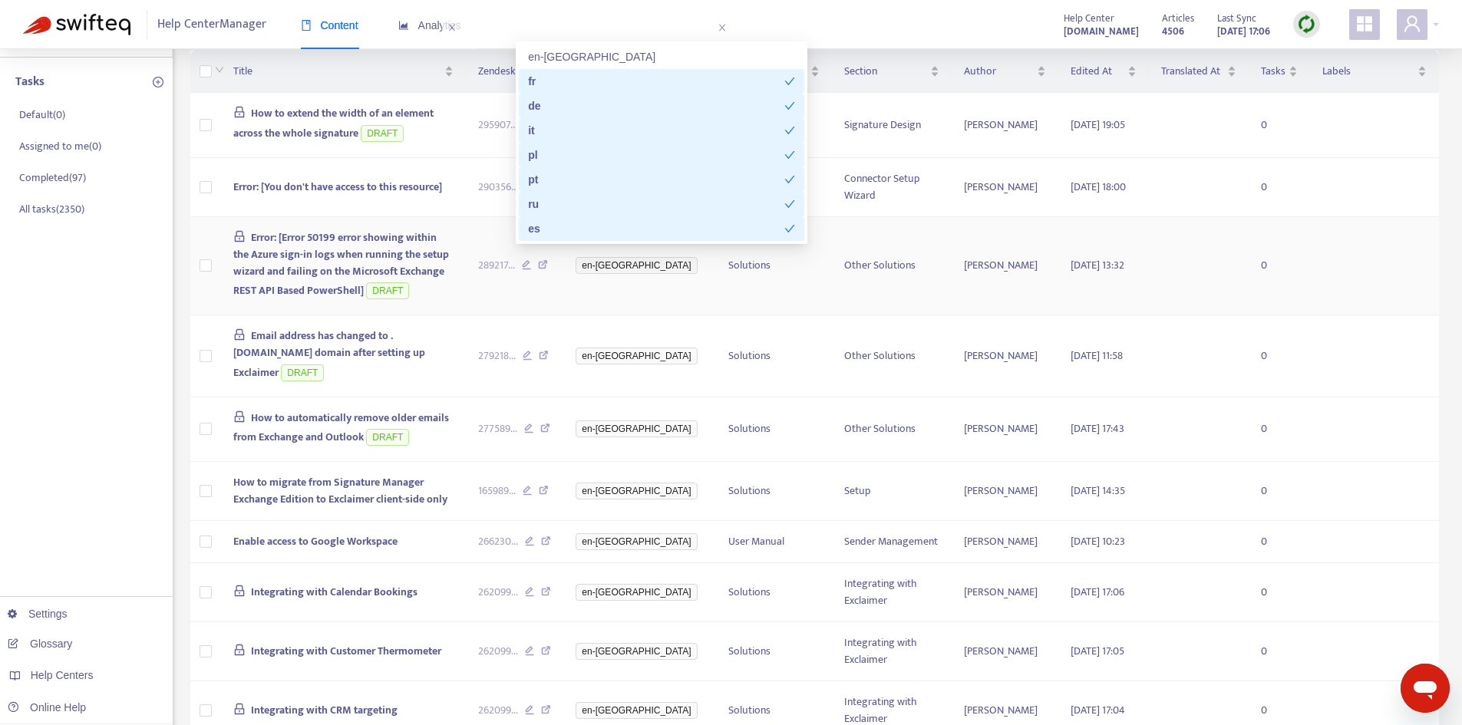
scroll to position [77, 0]
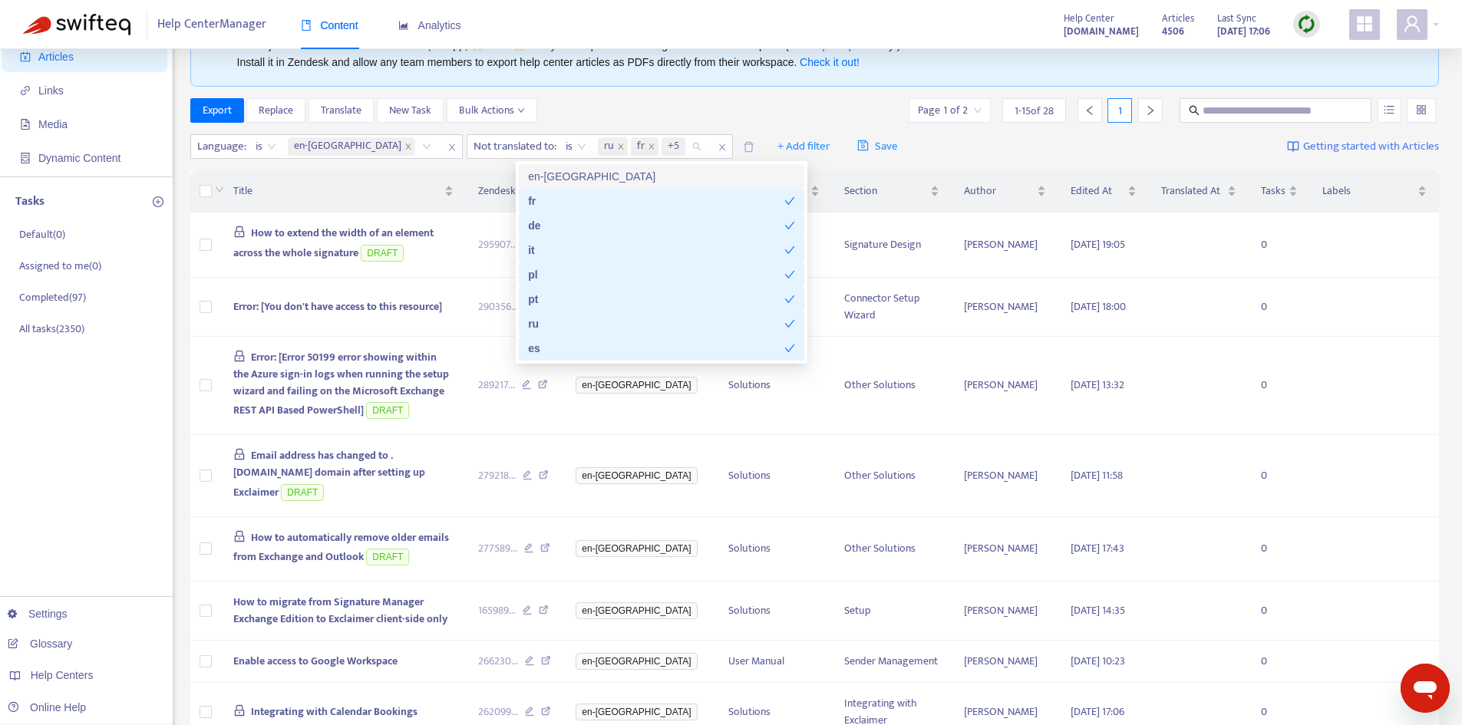
click at [925, 159] on div "Language : is en-gb Not translated to : is ru fr +5 + Add filter Save Getting s…" at bounding box center [814, 147] width 1249 height 36
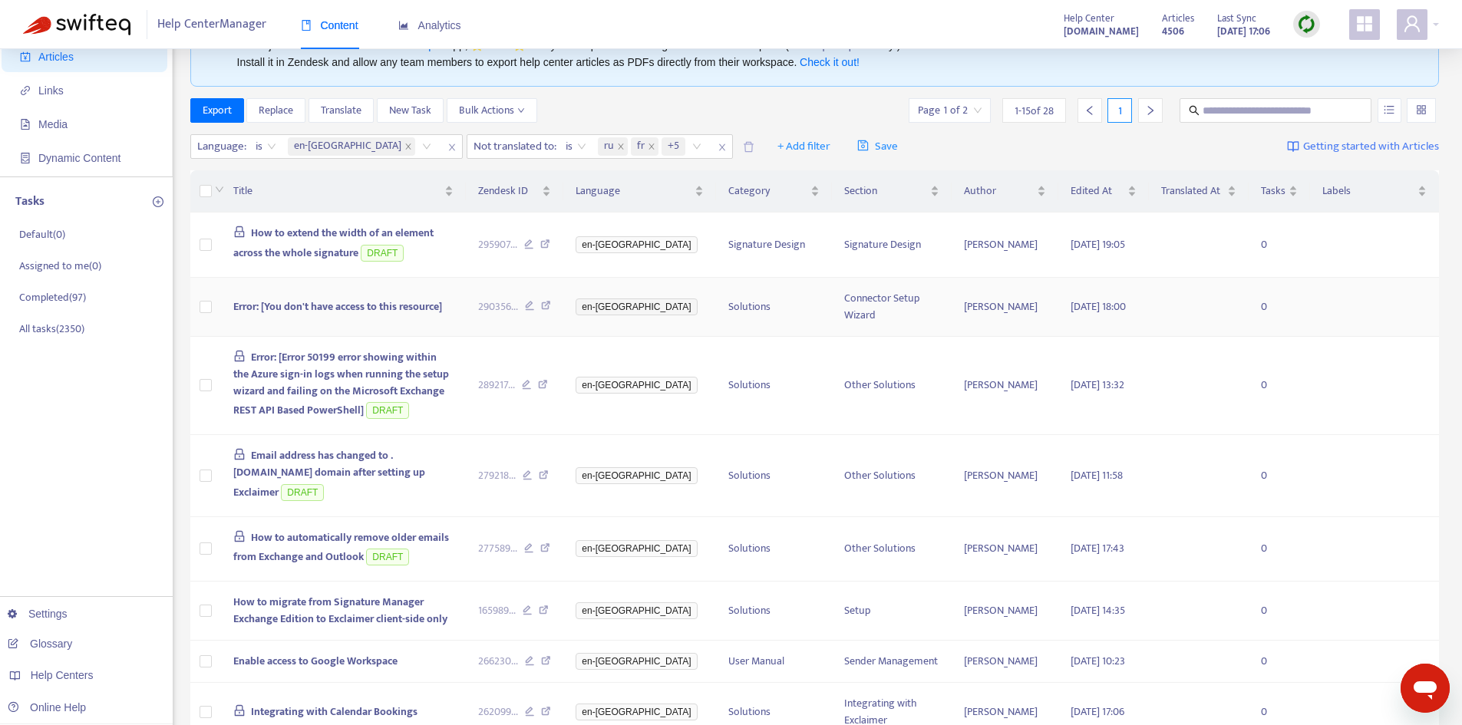
click at [375, 312] on span "Error: [You don't have access to this resource]" at bounding box center [337, 307] width 209 height 18
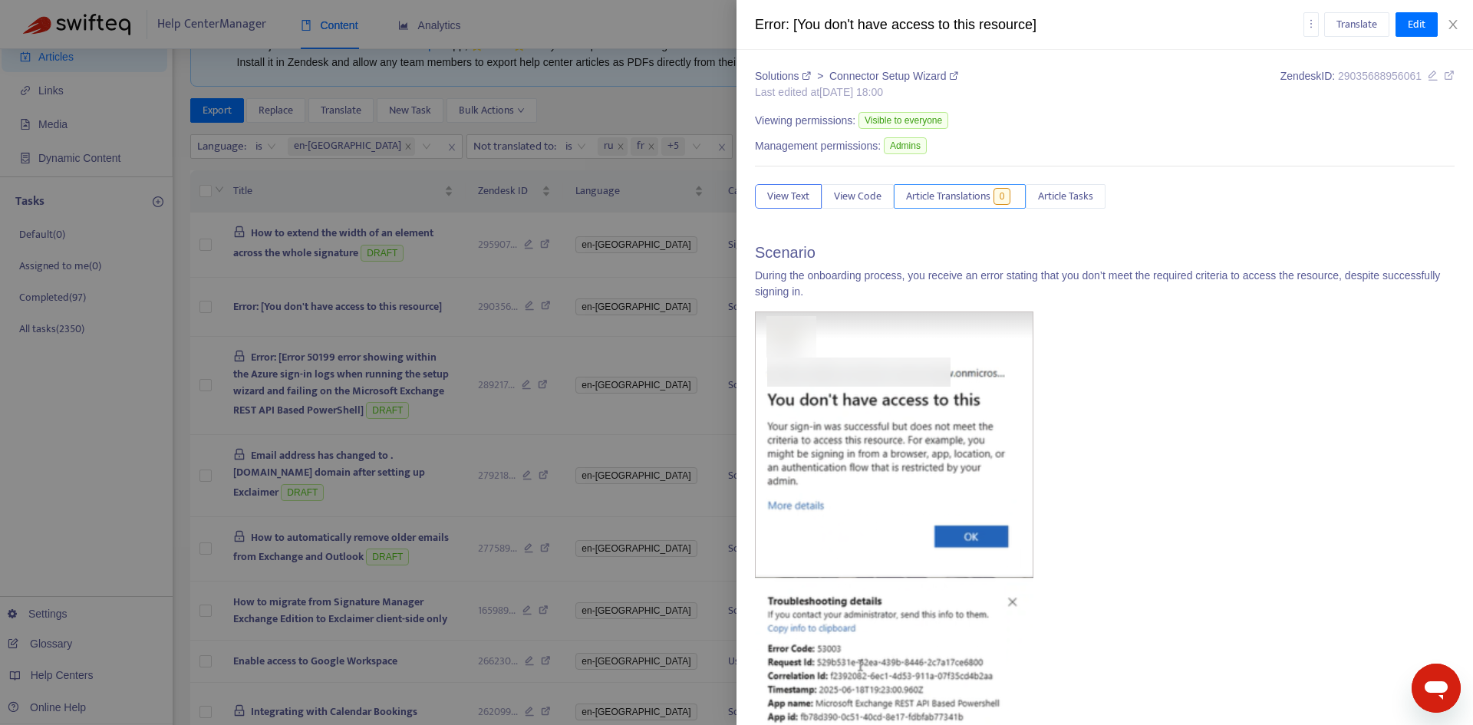
click at [951, 195] on span "Article Translations" at bounding box center [948, 196] width 84 height 17
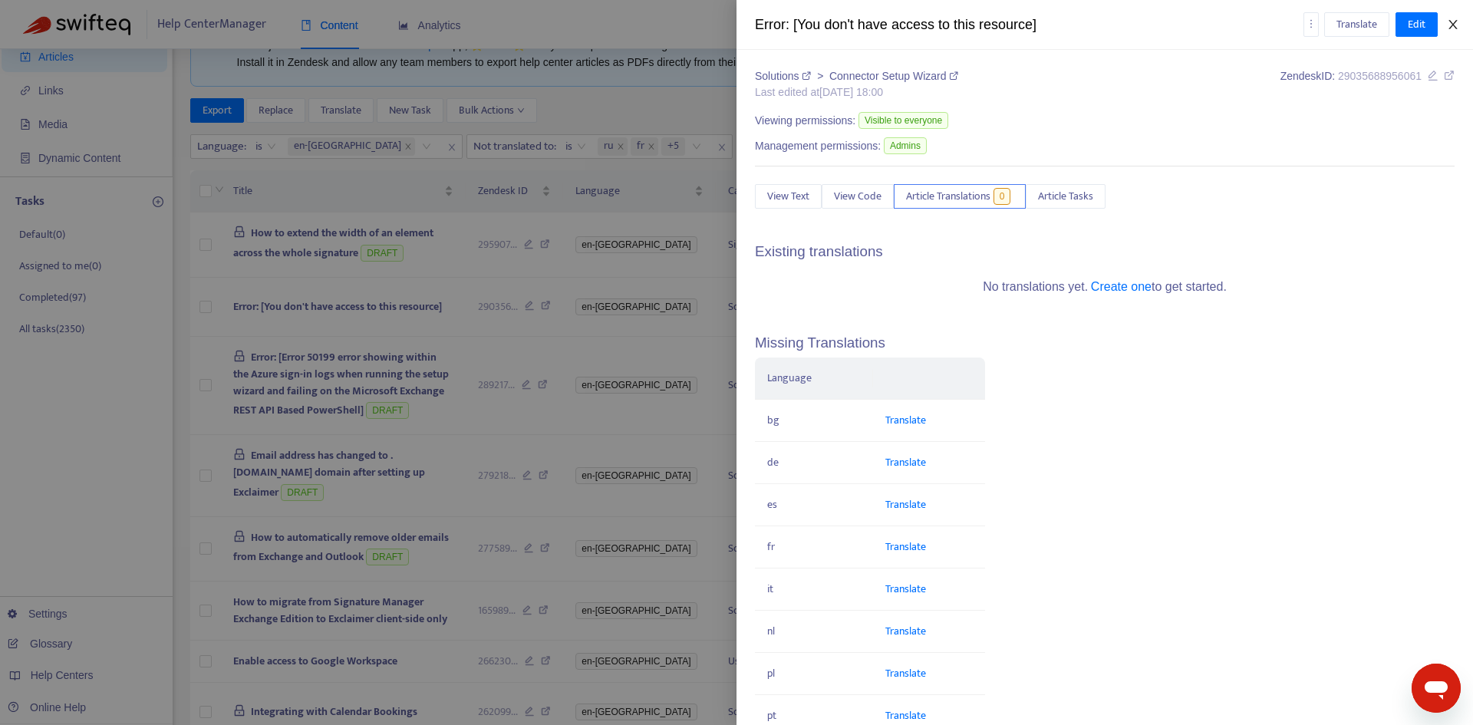
click at [1446, 21] on button "Close" at bounding box center [1453, 25] width 21 height 15
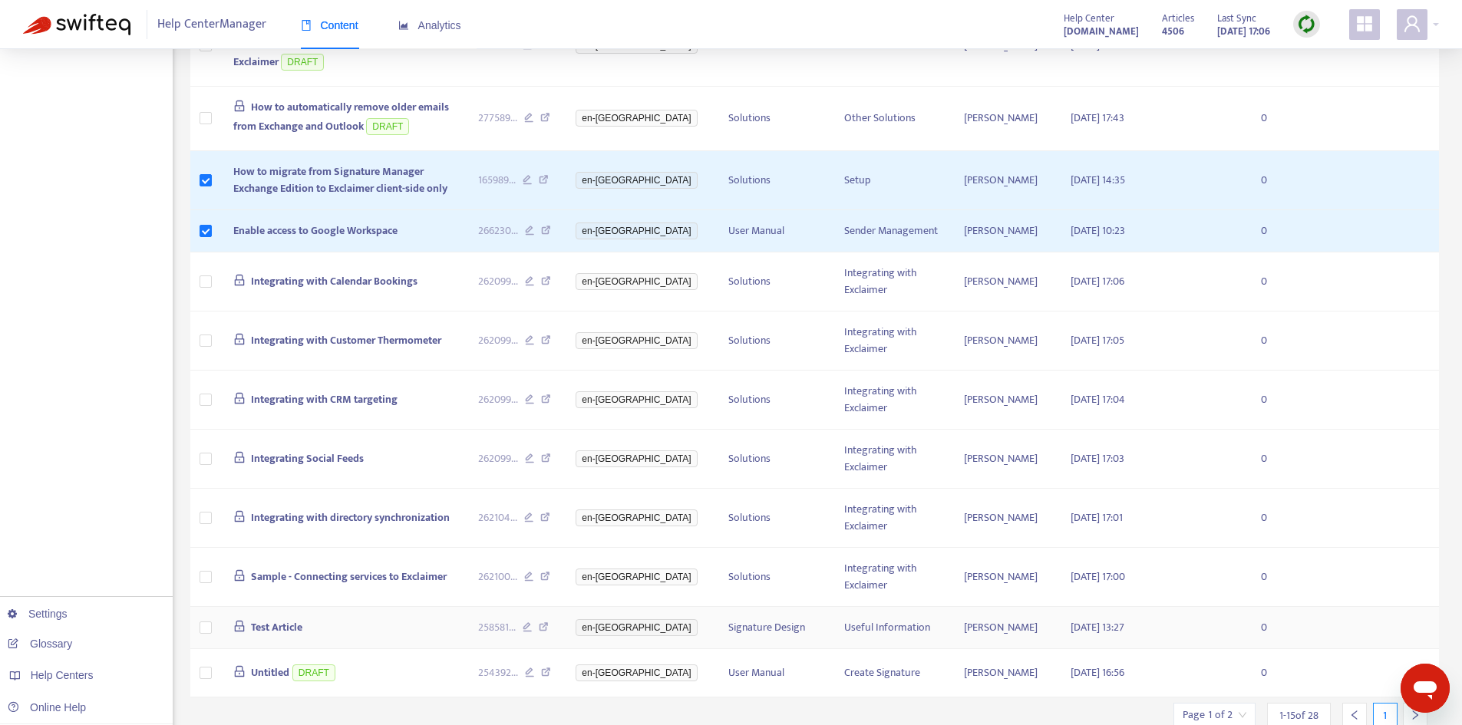
scroll to position [623, 0]
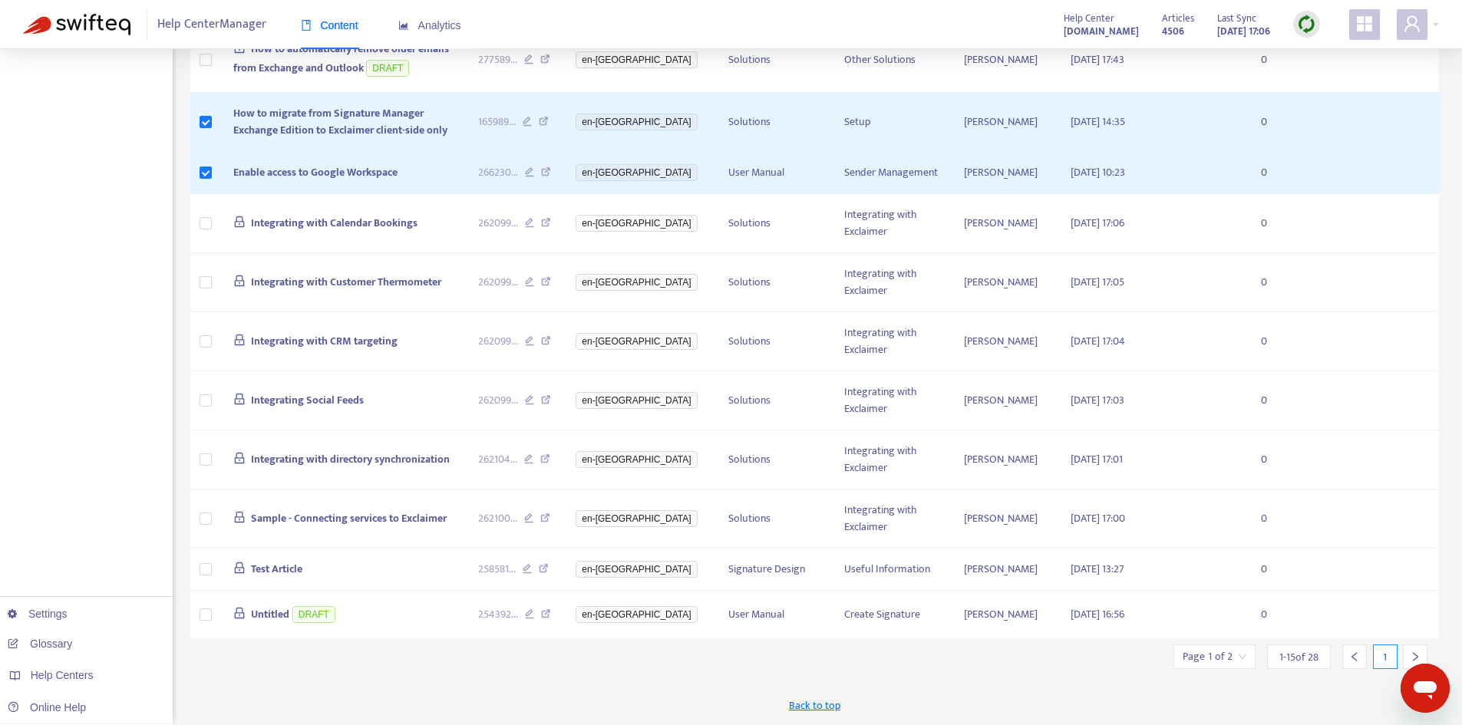
click at [1415, 656] on icon "right" at bounding box center [1415, 656] width 11 height 11
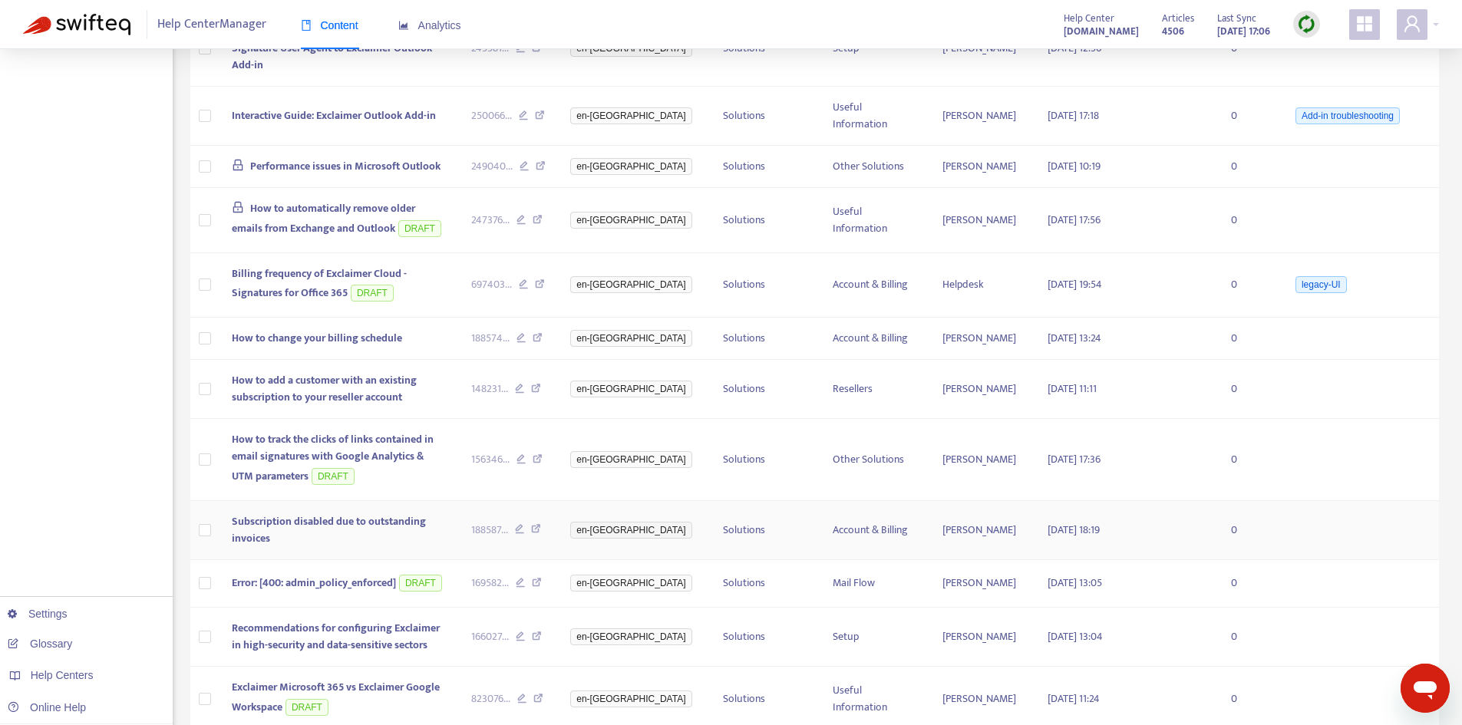
scroll to position [181, 0]
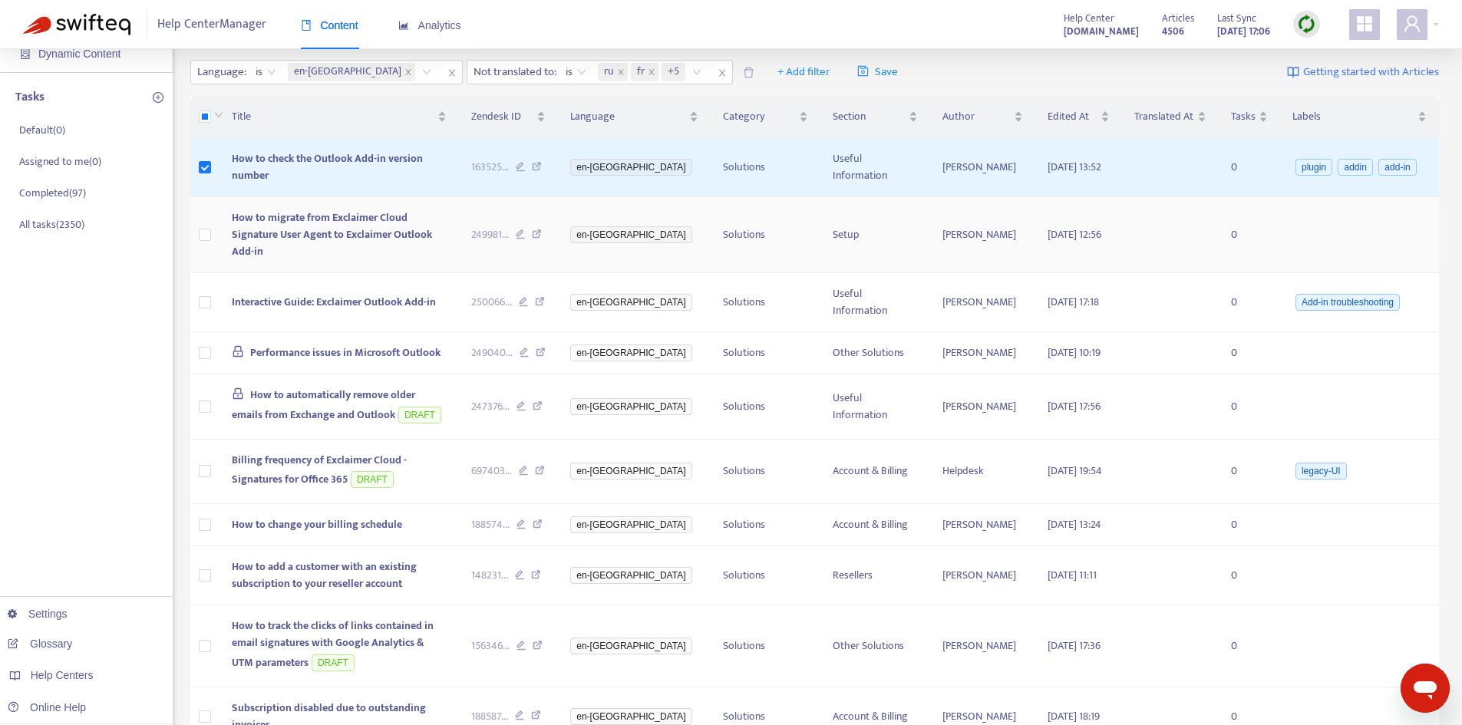
click at [196, 228] on td at bounding box center [205, 235] width 30 height 76
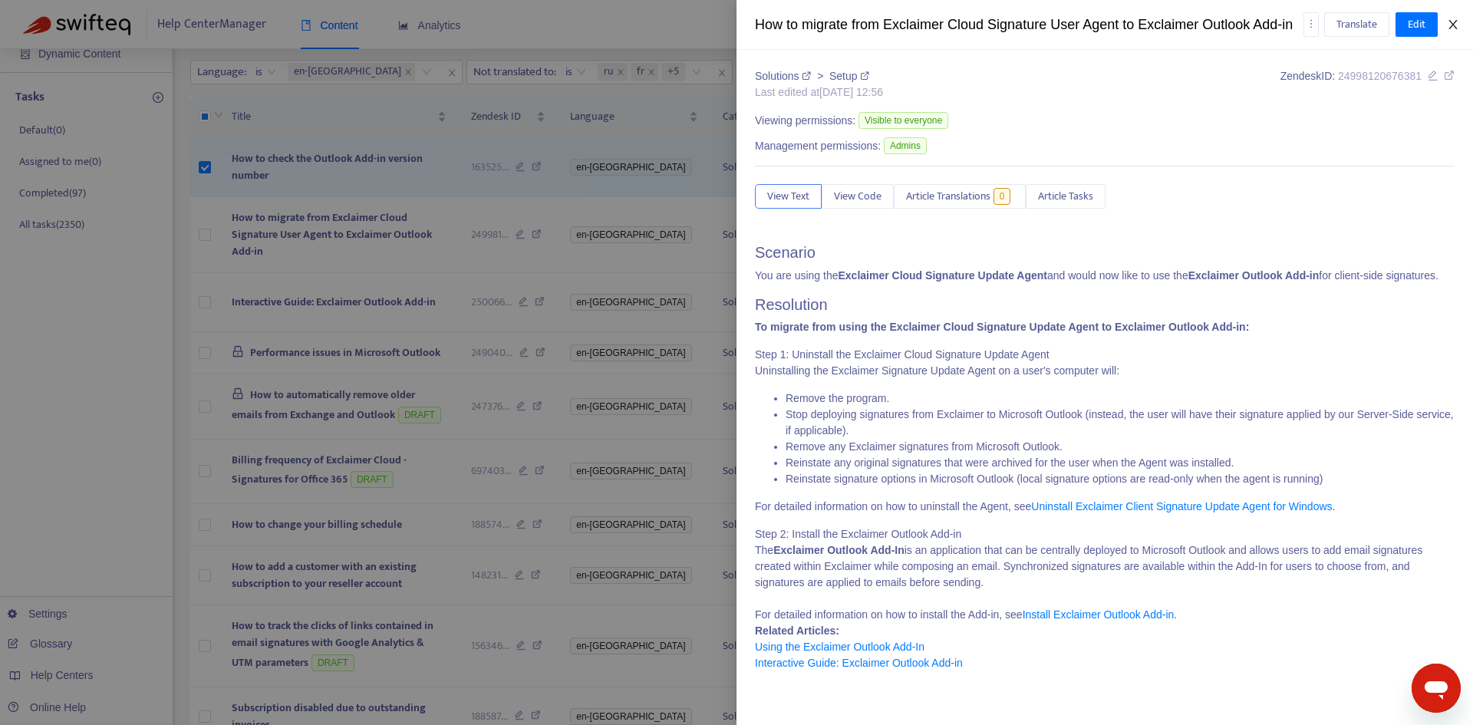
click at [1452, 31] on icon "close" at bounding box center [1453, 24] width 12 height 12
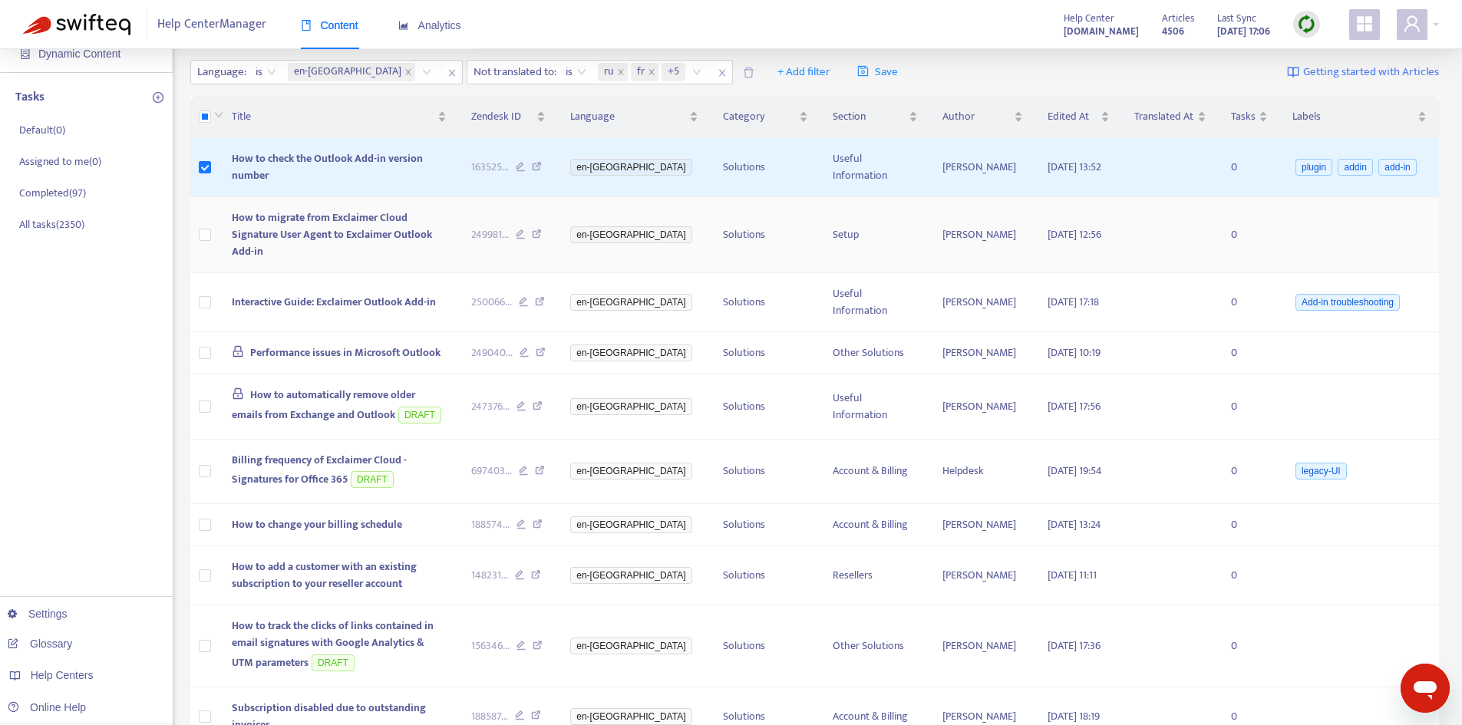
click at [204, 233] on label at bounding box center [205, 234] width 12 height 17
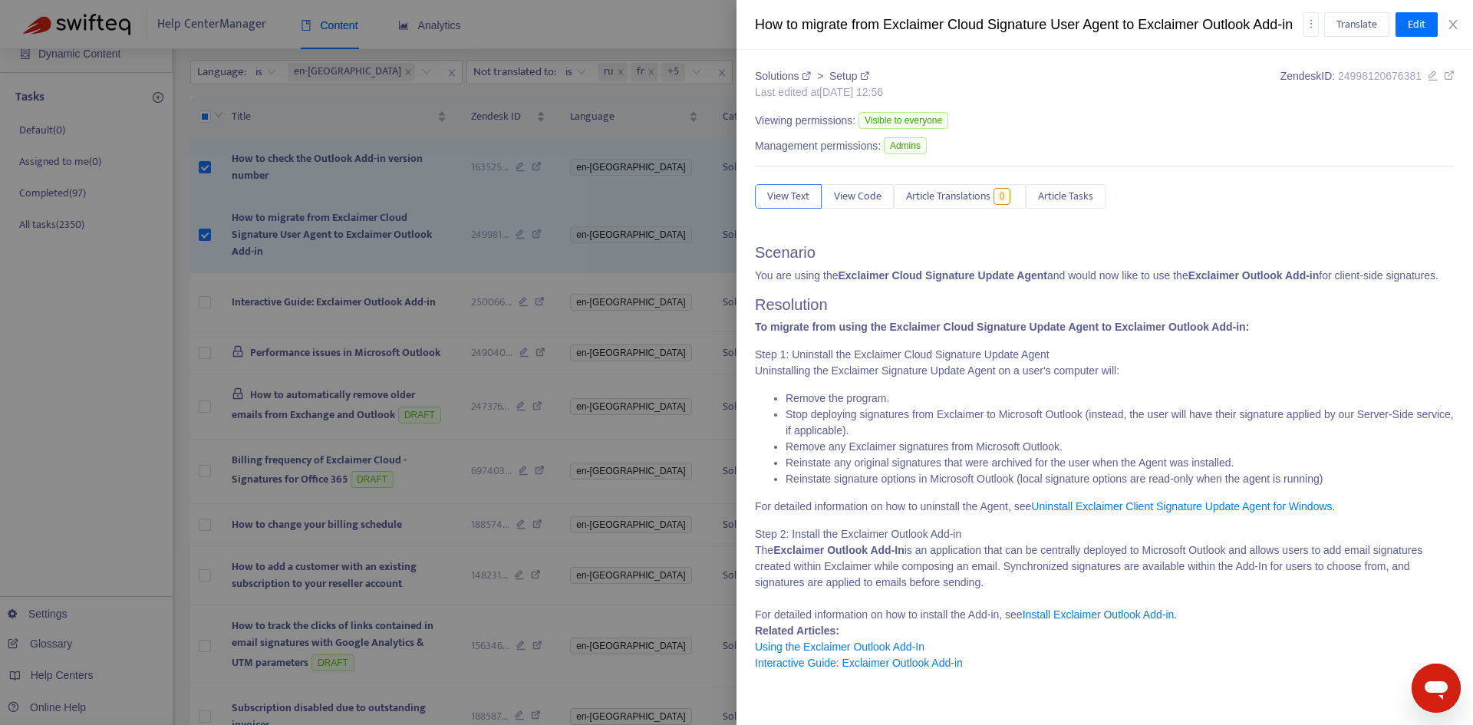
click at [1458, 42] on div "How to migrate from Exclaimer Cloud Signature User Agent to Exclaimer Outlook A…" at bounding box center [1105, 25] width 737 height 50
click at [1456, 31] on icon "close" at bounding box center [1453, 24] width 12 height 12
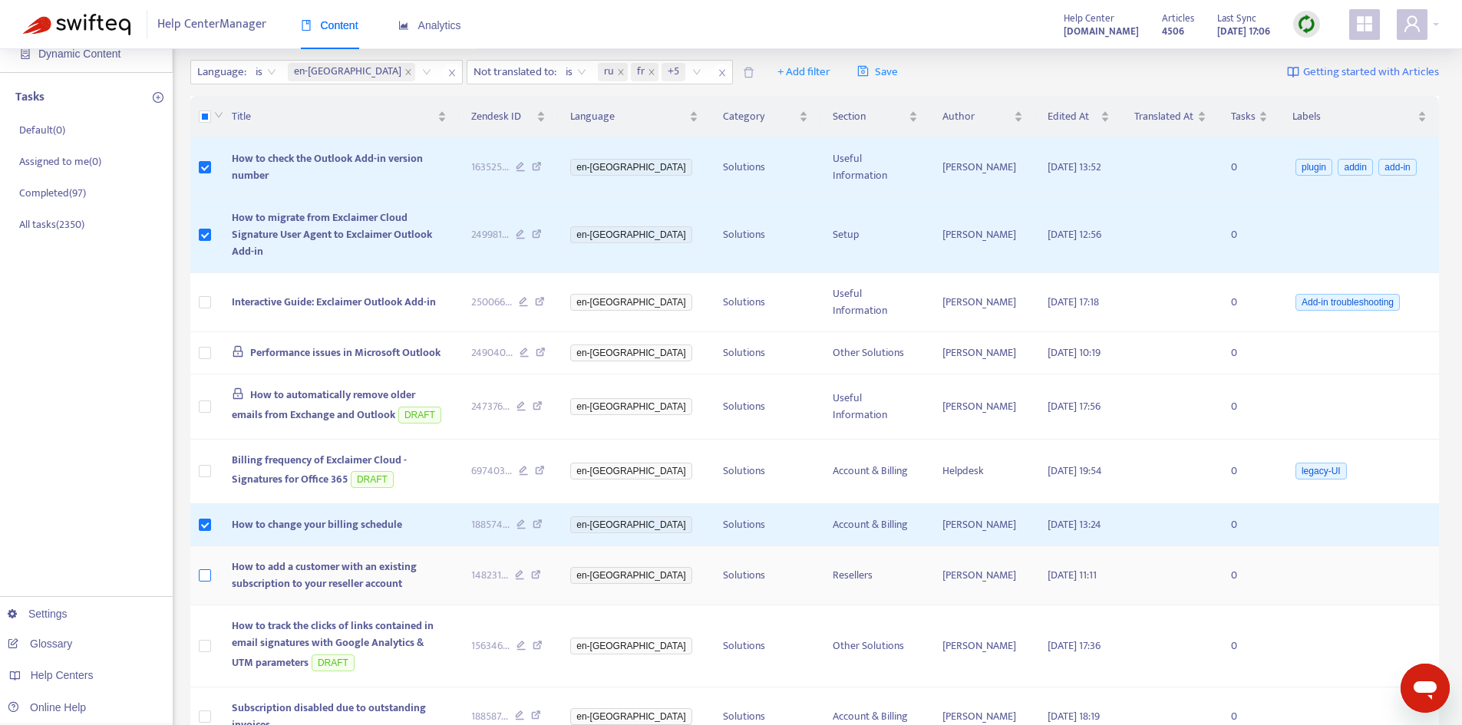
click at [205, 584] on label at bounding box center [205, 575] width 12 height 17
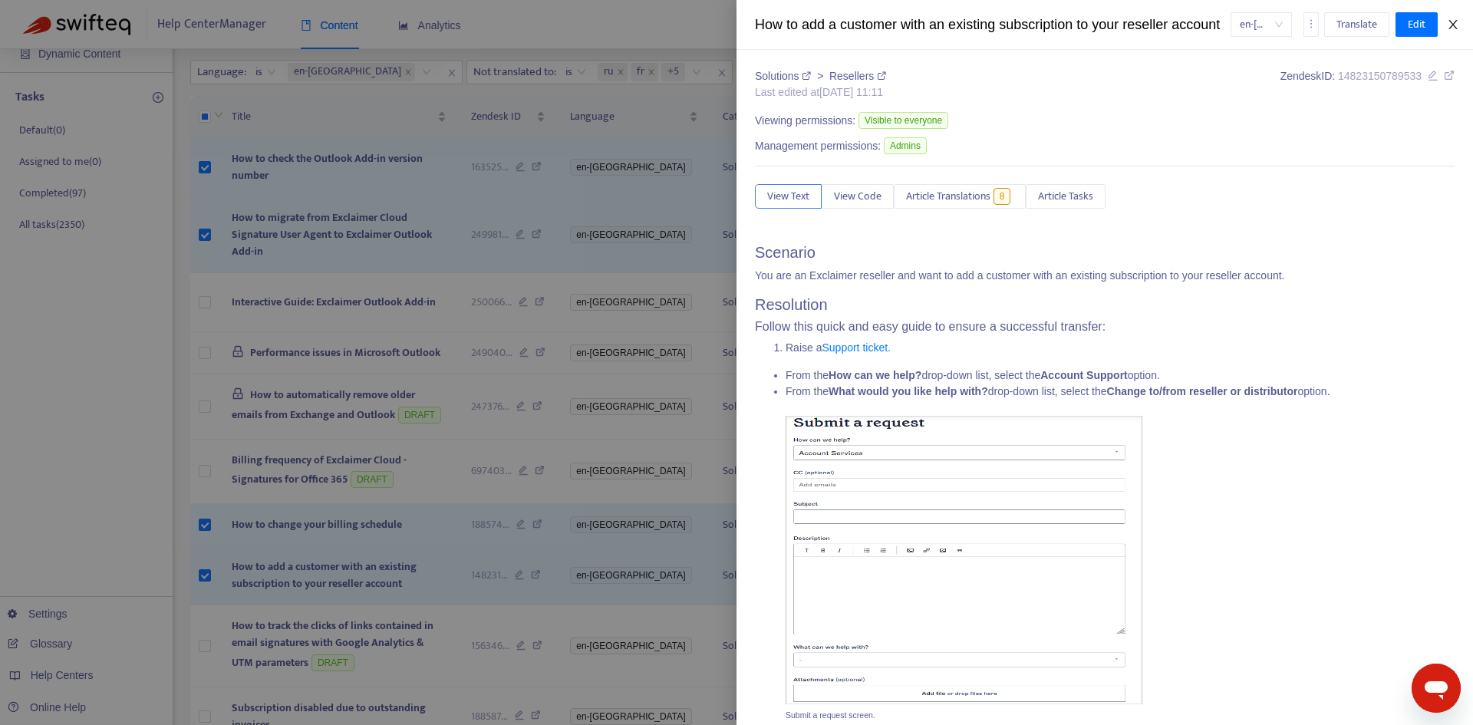
click at [1456, 29] on icon "close" at bounding box center [1453, 24] width 8 height 9
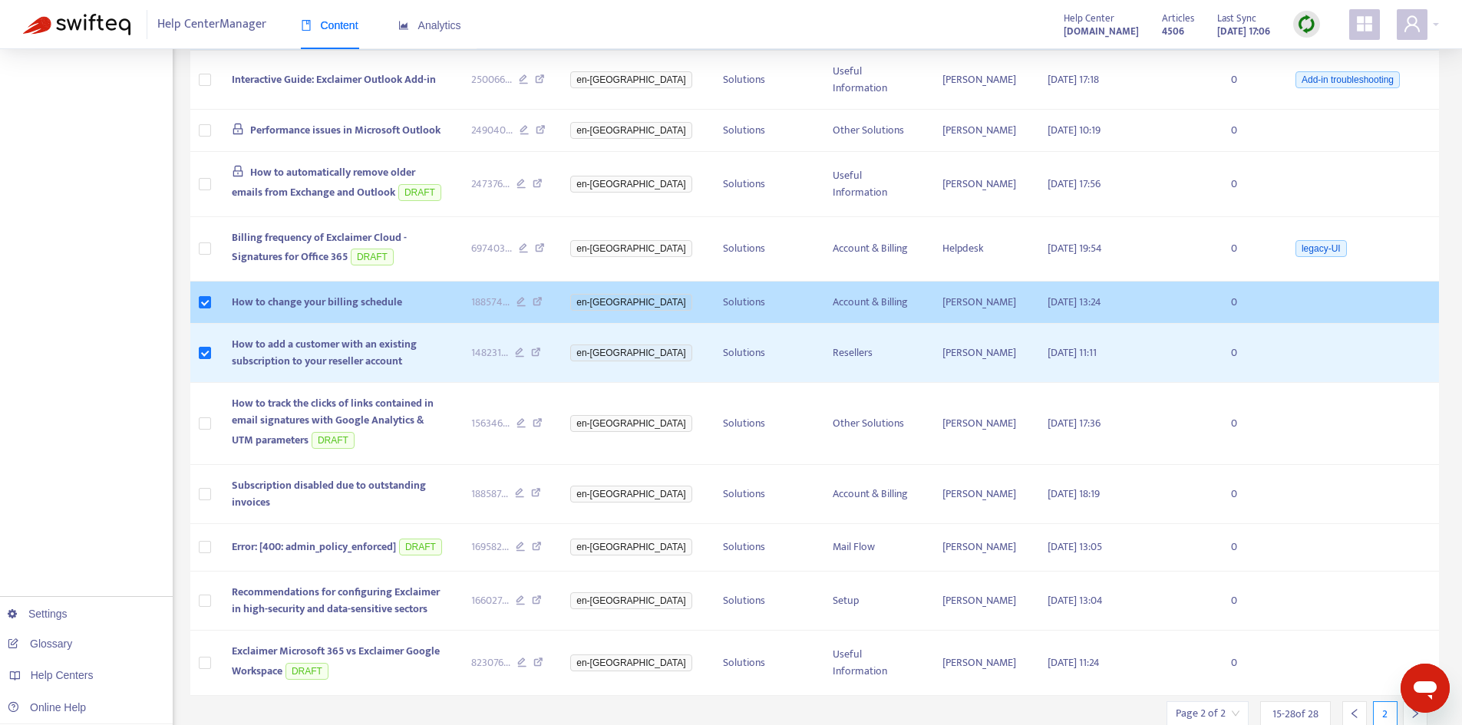
scroll to position [488, 0]
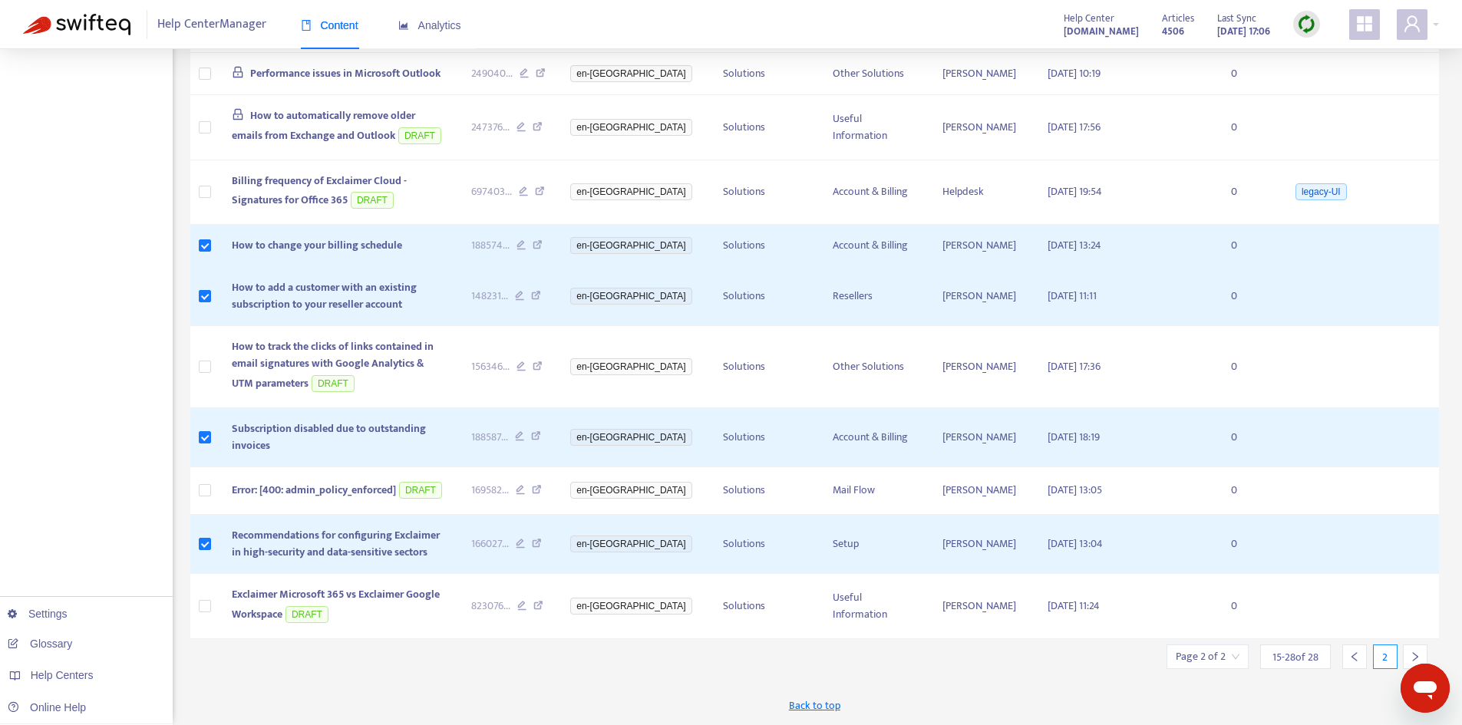
click at [1416, 654] on icon "right" at bounding box center [1415, 656] width 11 height 11
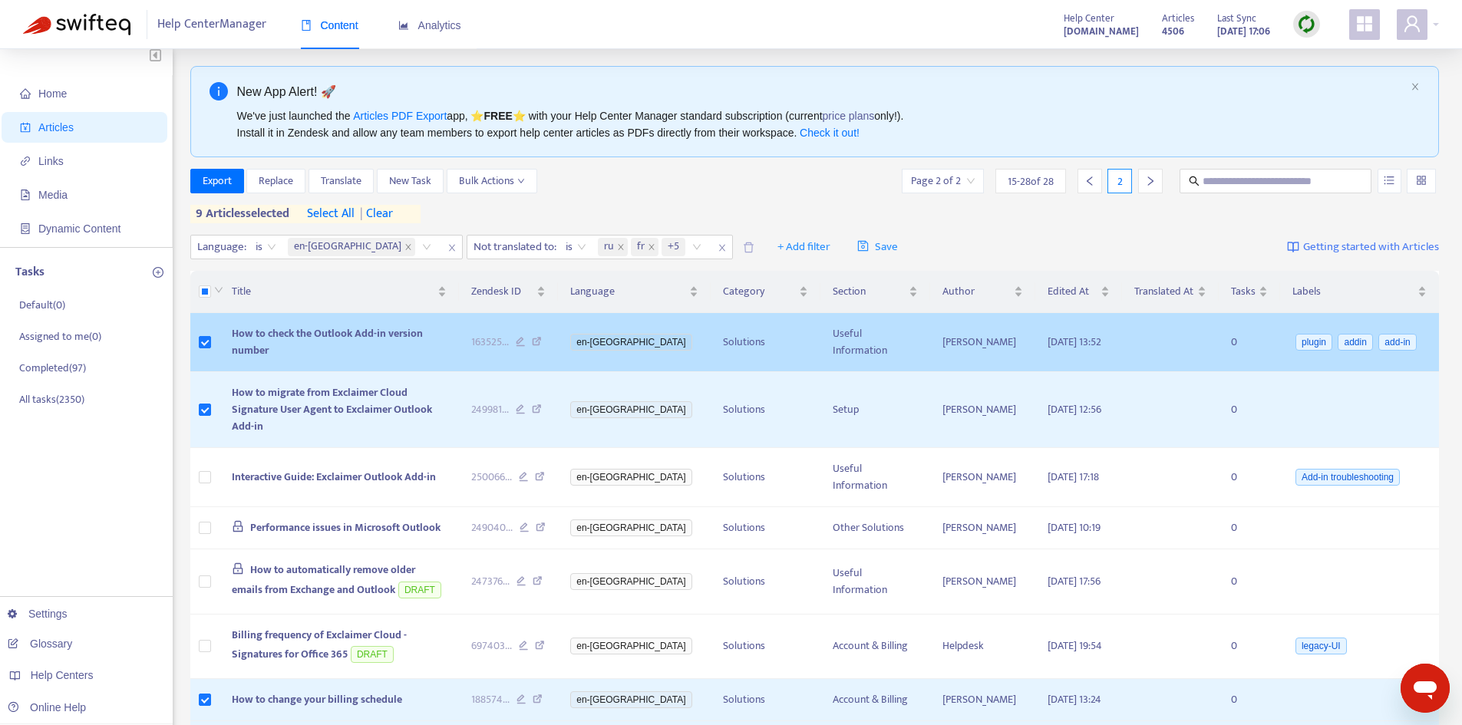
scroll to position [0, 0]
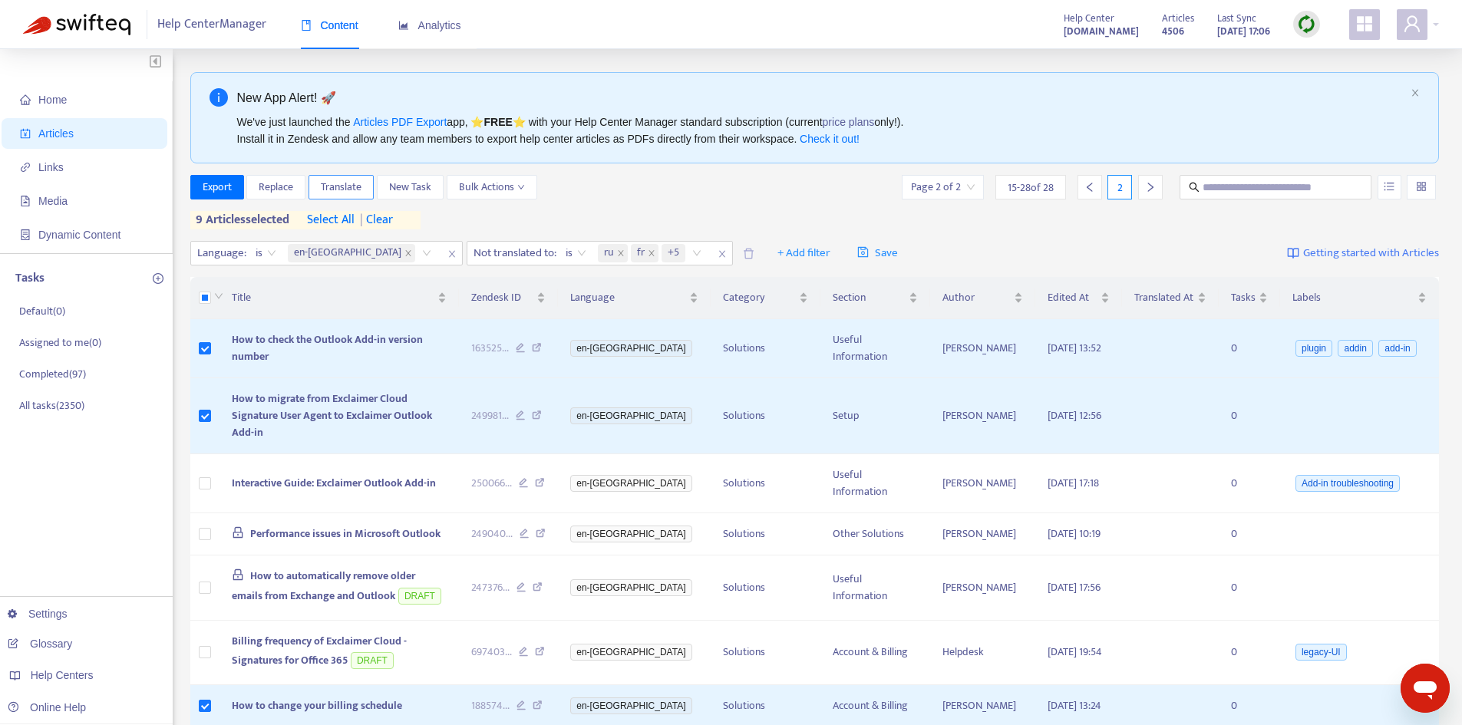
click at [340, 188] on span "Translate" at bounding box center [341, 187] width 41 height 17
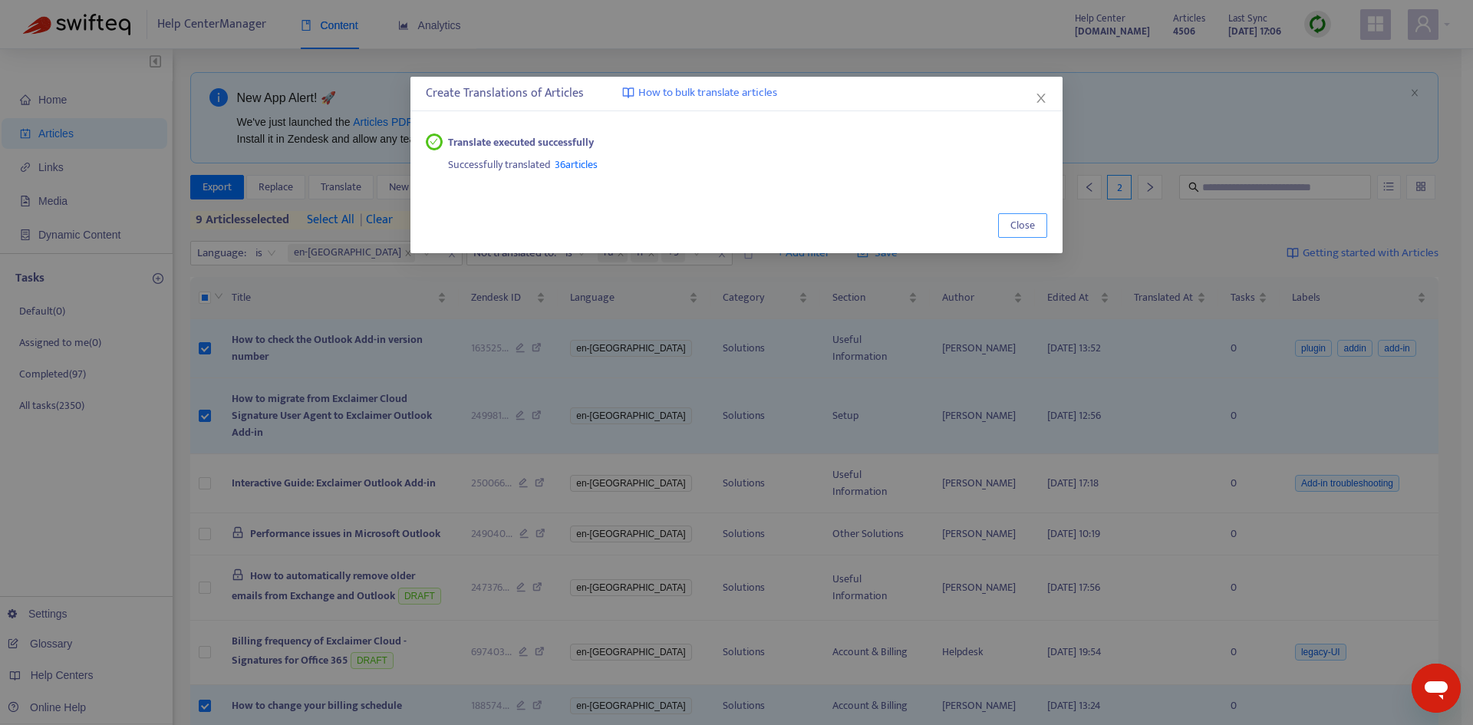
click at [1015, 224] on span "Close" at bounding box center [1023, 225] width 25 height 17
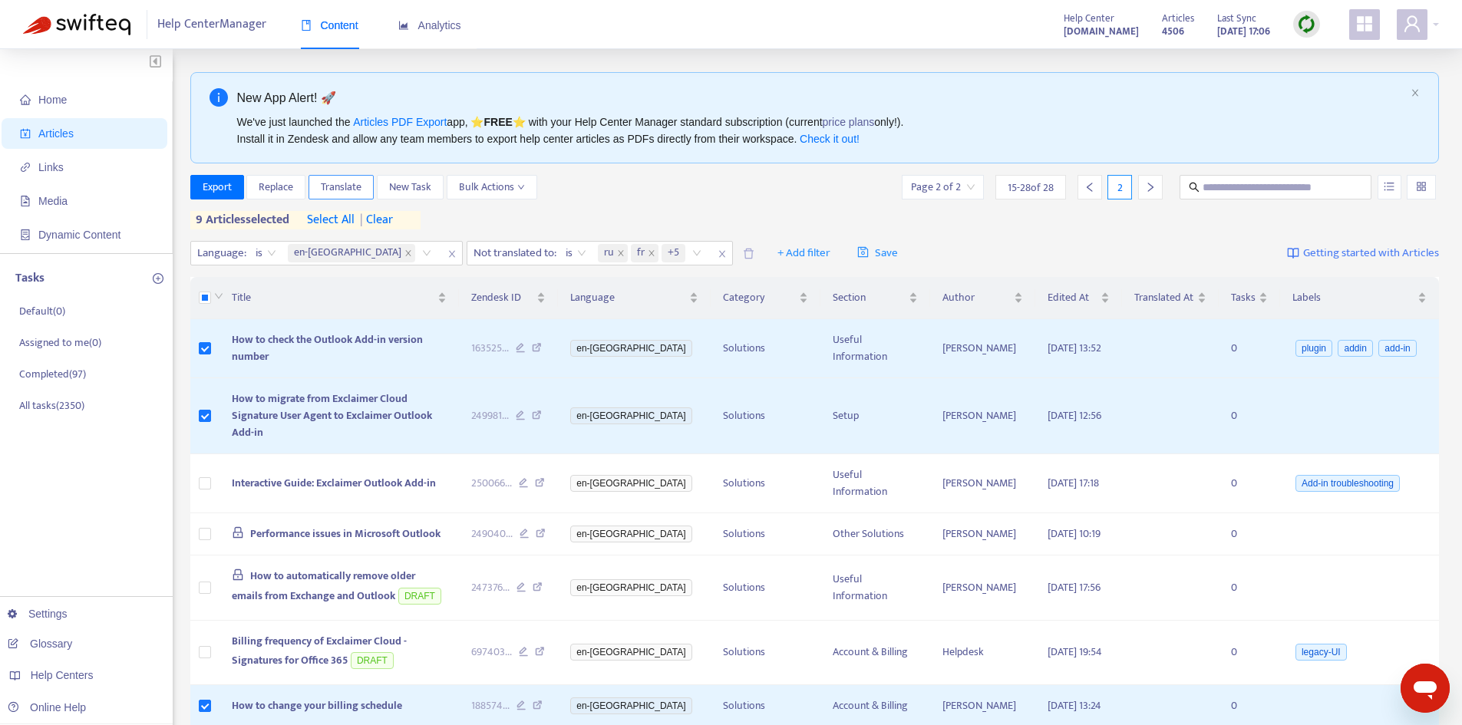
click at [358, 189] on span "Translate" at bounding box center [341, 187] width 41 height 17
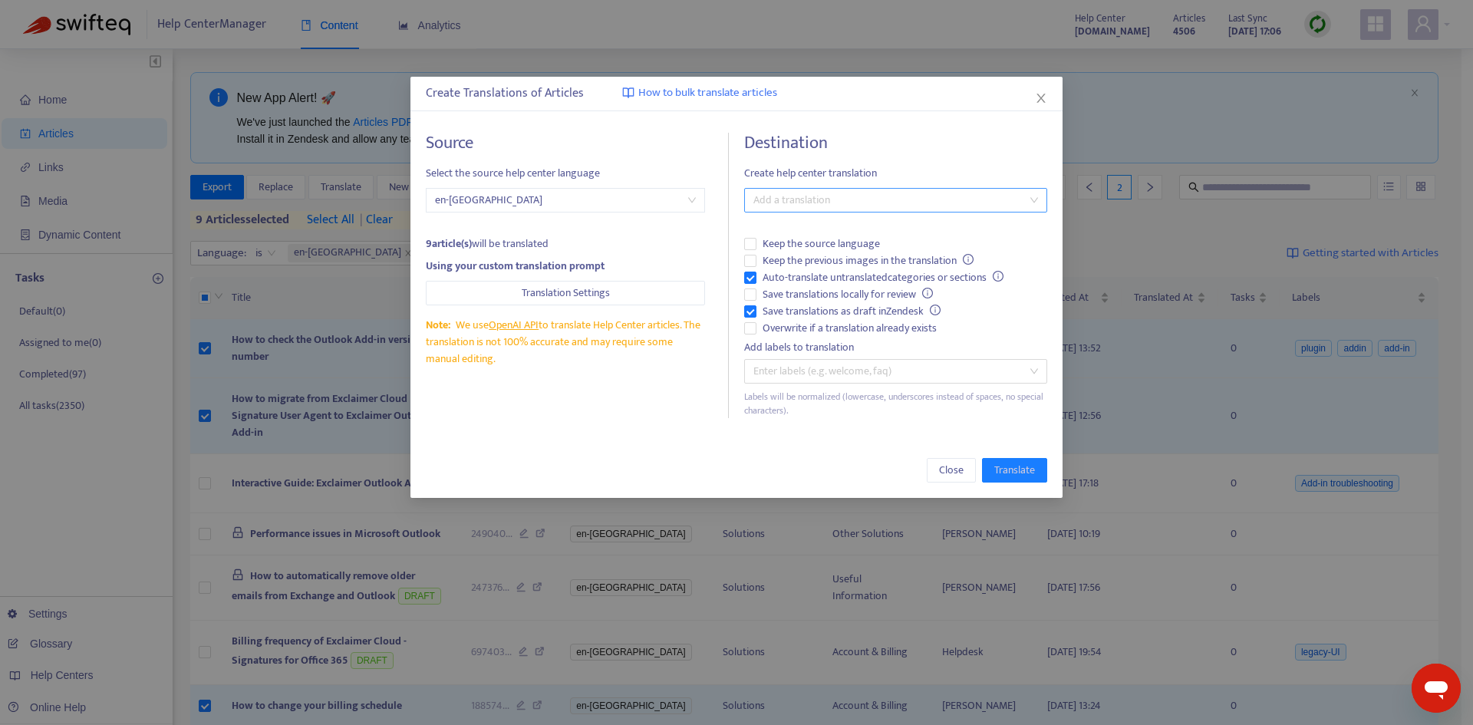
click at [779, 196] on div at bounding box center [888, 200] width 280 height 18
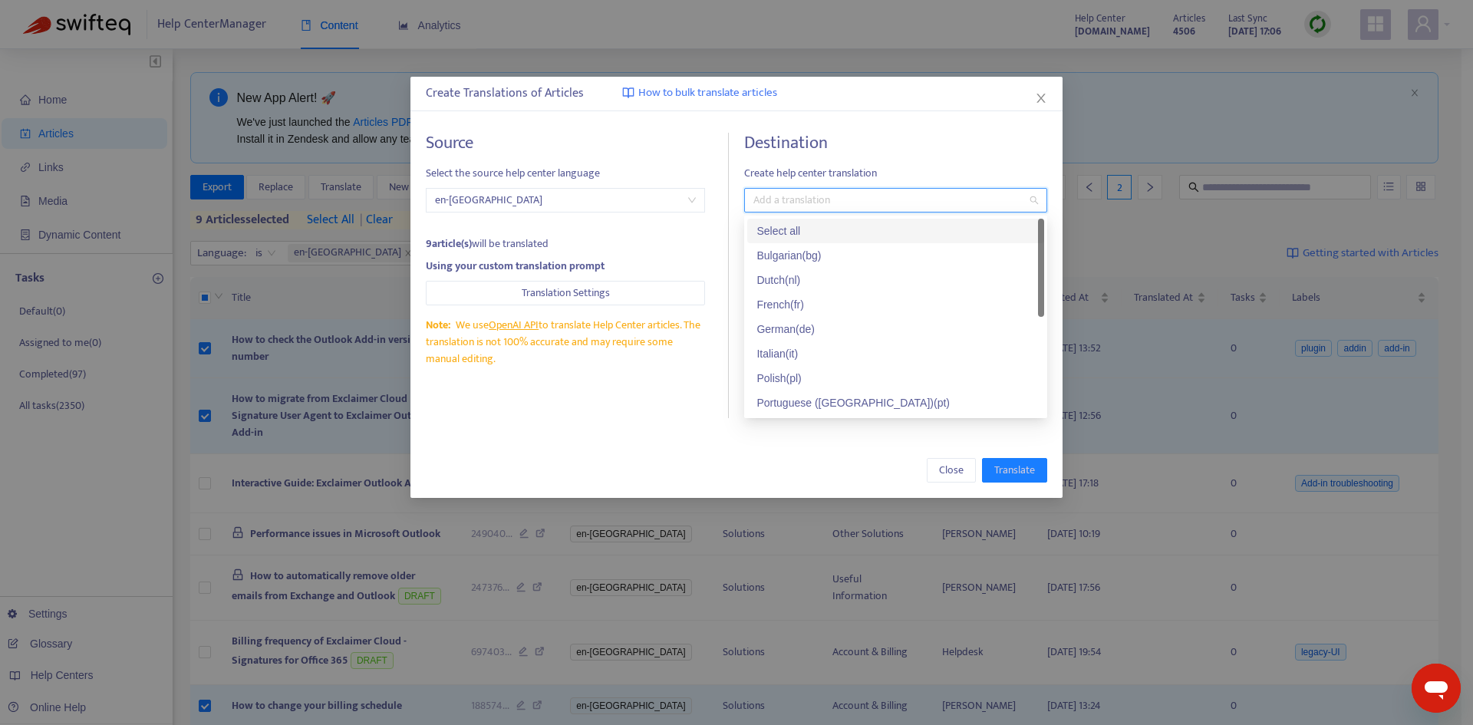
click at [774, 233] on div "Select all" at bounding box center [896, 231] width 279 height 17
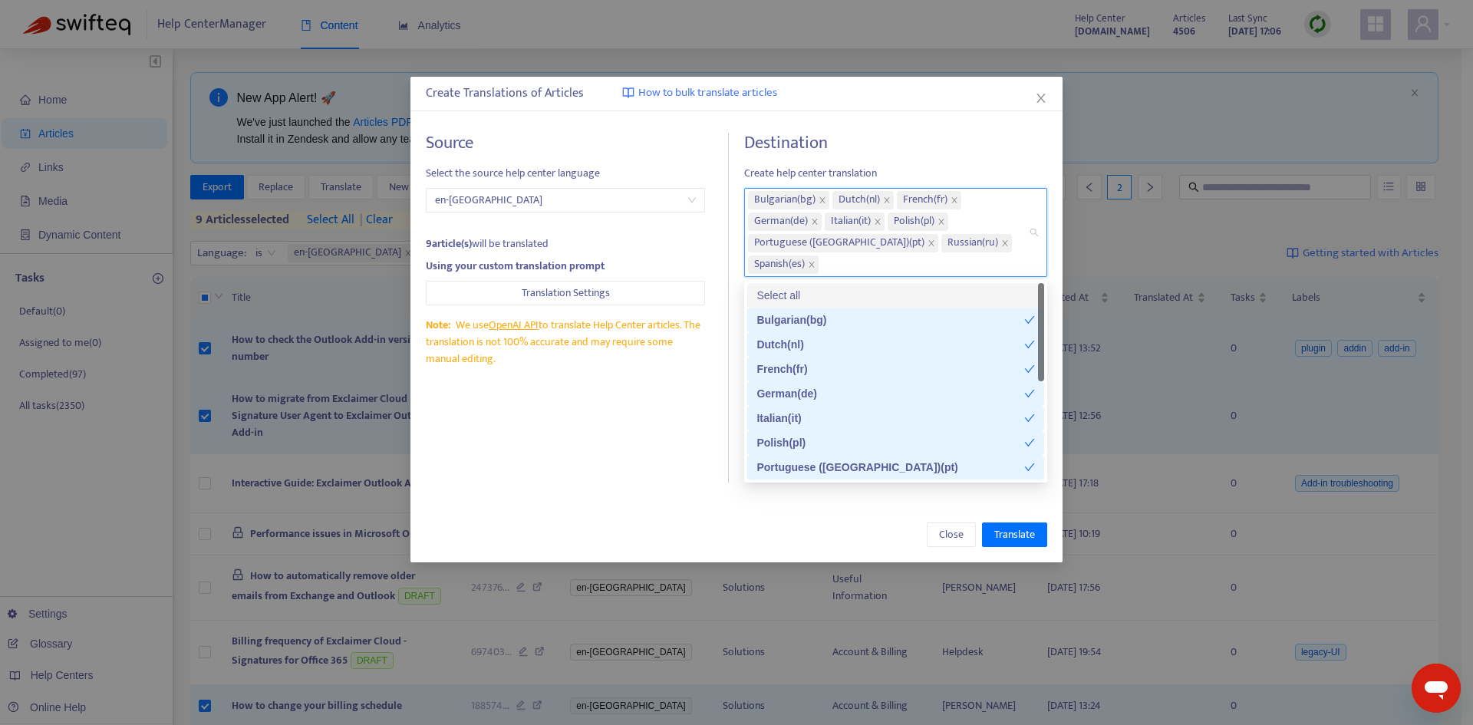
click at [912, 142] on h4 "Destination" at bounding box center [895, 143] width 303 height 21
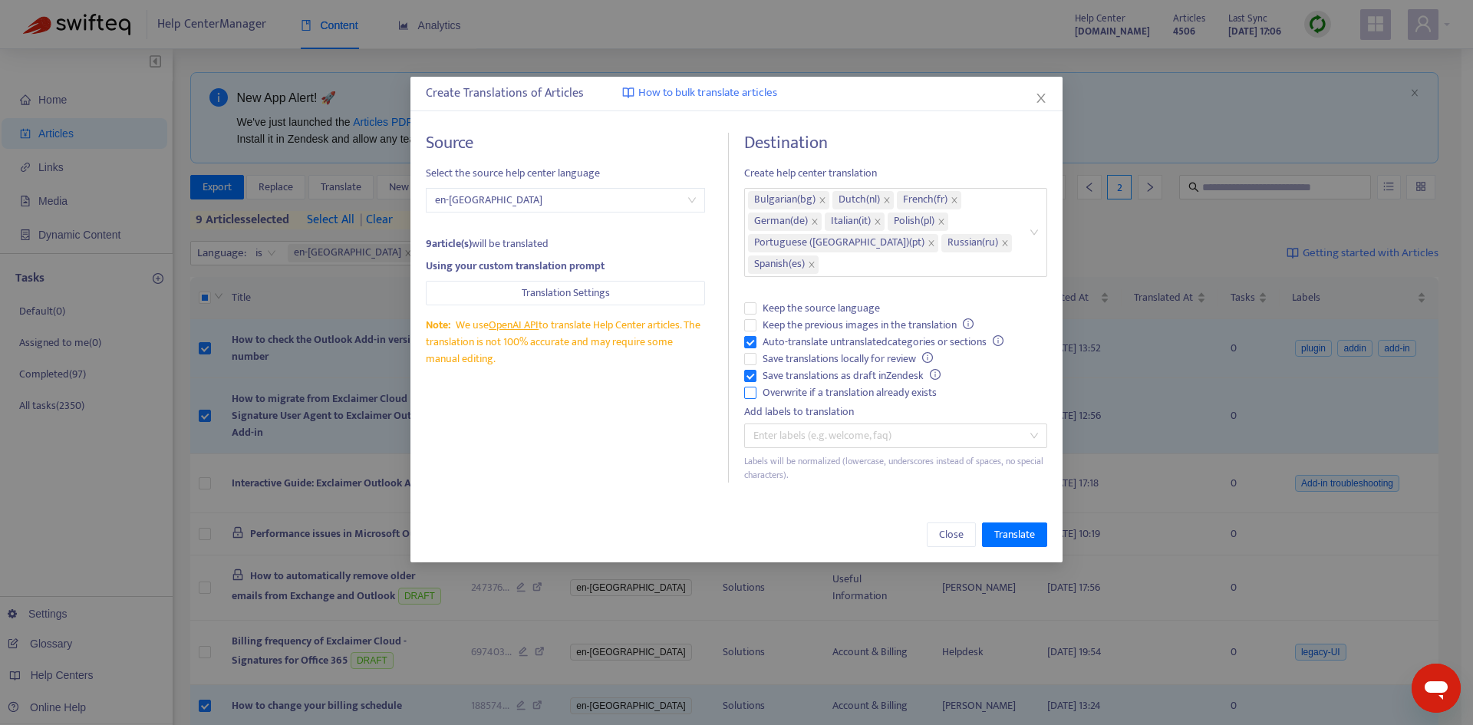
click at [807, 384] on span "Overwrite if a translation already exists" at bounding box center [850, 392] width 186 height 17
click at [799, 348] on span "Auto-translate untranslated categories or sections" at bounding box center [883, 342] width 253 height 17
click at [794, 375] on span "Save translations as draft in Zendesk" at bounding box center [852, 376] width 190 height 17
click at [792, 388] on span "Overwrite if a translation already exists" at bounding box center [850, 392] width 186 height 17
click at [798, 396] on span "Overwrite if a translation already exists" at bounding box center [850, 392] width 186 height 17
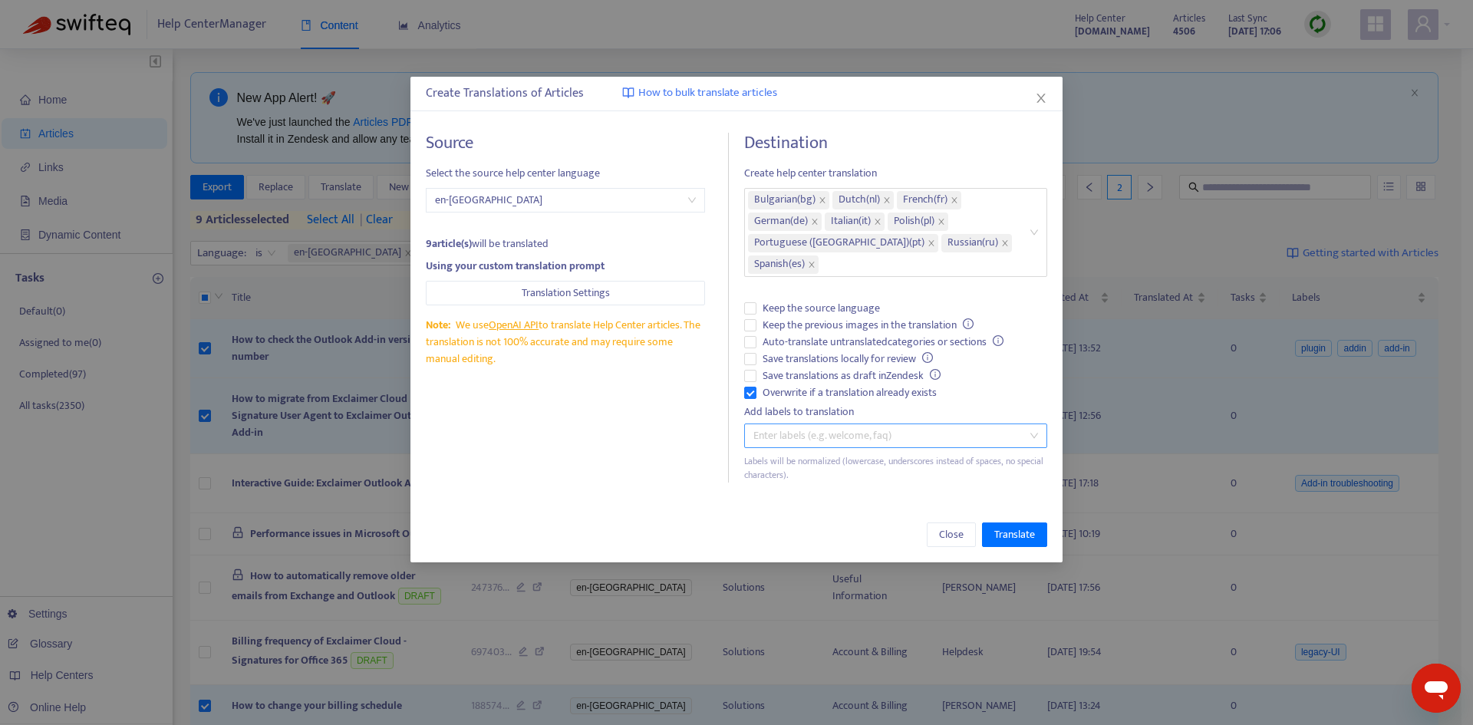
click at [816, 438] on div at bounding box center [888, 436] width 280 height 18
click at [1004, 395] on label "Overwrite if a translation already exists" at bounding box center [895, 392] width 303 height 17
click at [1013, 529] on span "Translate" at bounding box center [1015, 534] width 41 height 17
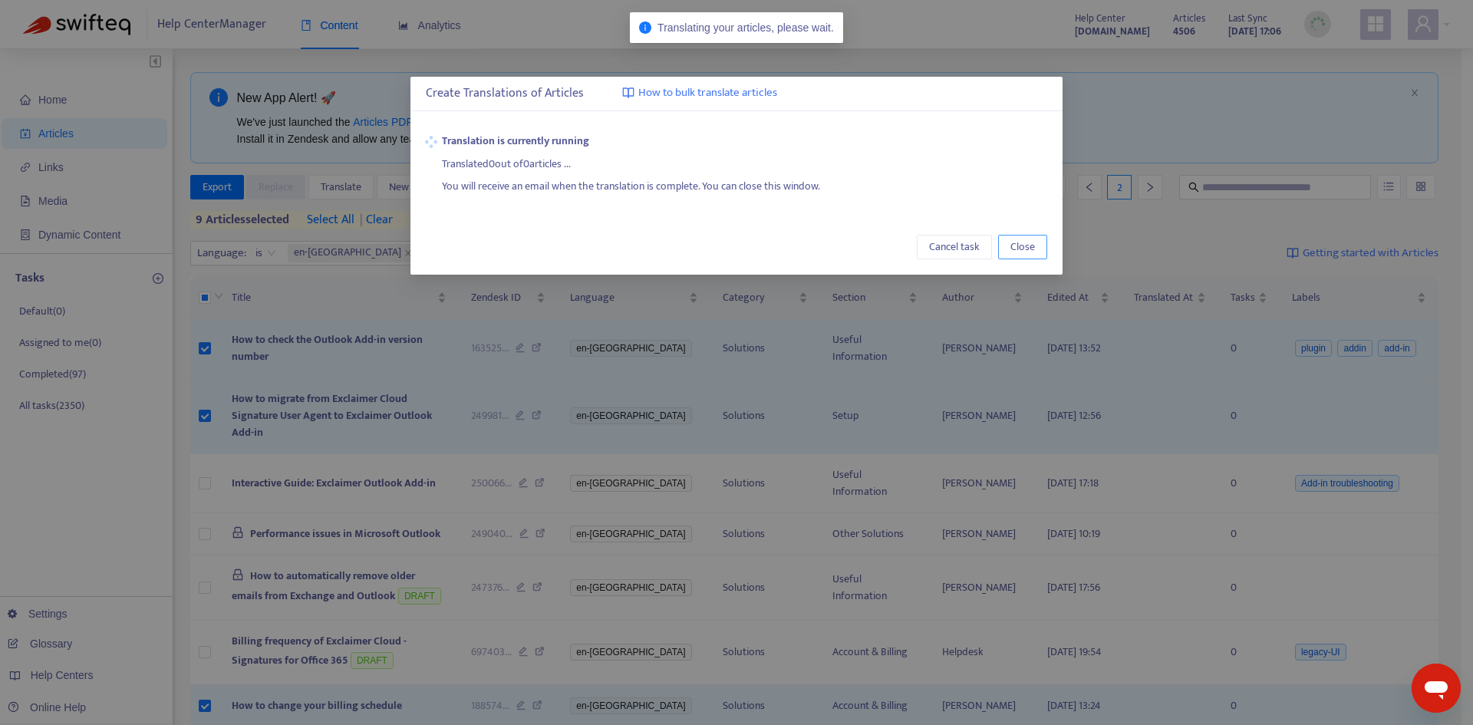
click at [1021, 246] on span "Close" at bounding box center [1023, 247] width 25 height 17
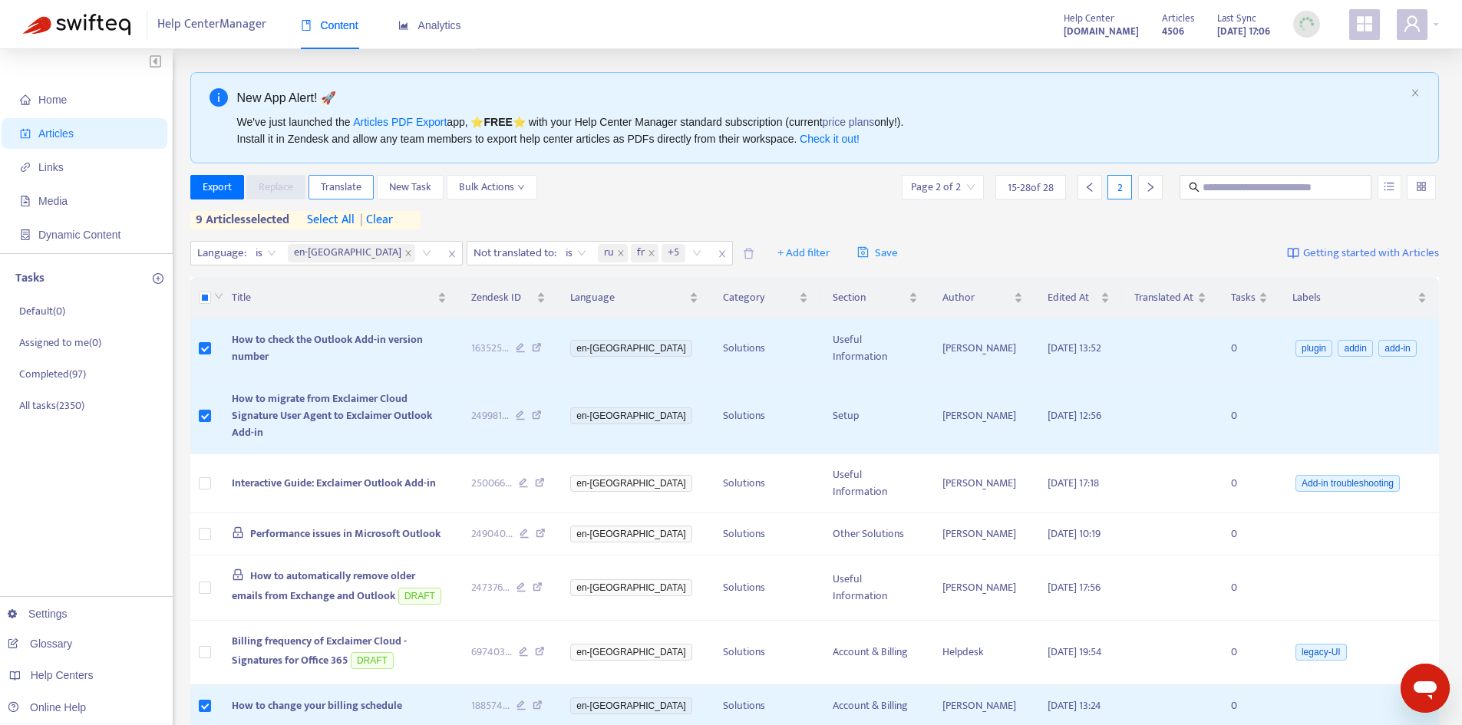
click at [356, 192] on span "Translate" at bounding box center [341, 187] width 41 height 17
click at [358, 190] on span "Translate" at bounding box center [341, 187] width 41 height 17
